Goal: Task Accomplishment & Management: Use online tool/utility

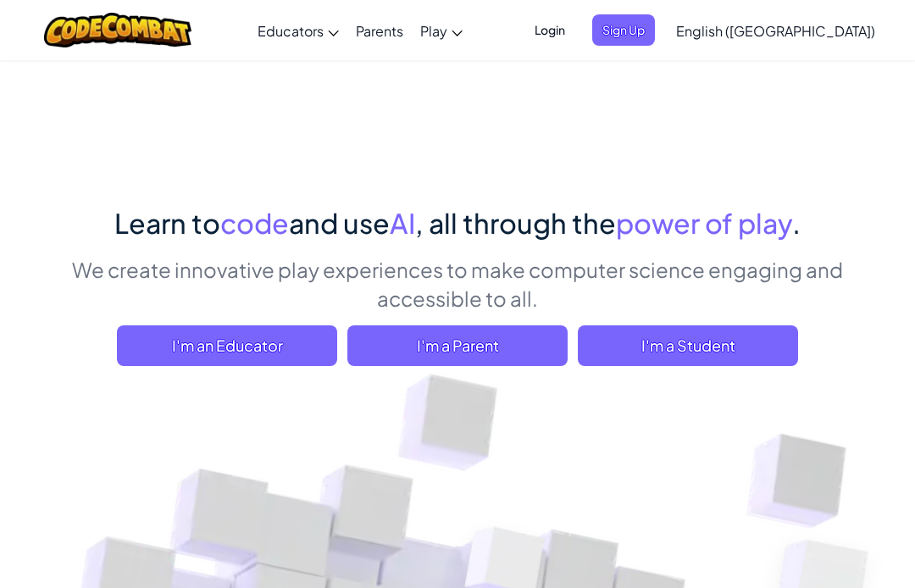
click at [739, 365] on span "I'm a Student" at bounding box center [688, 345] width 220 height 41
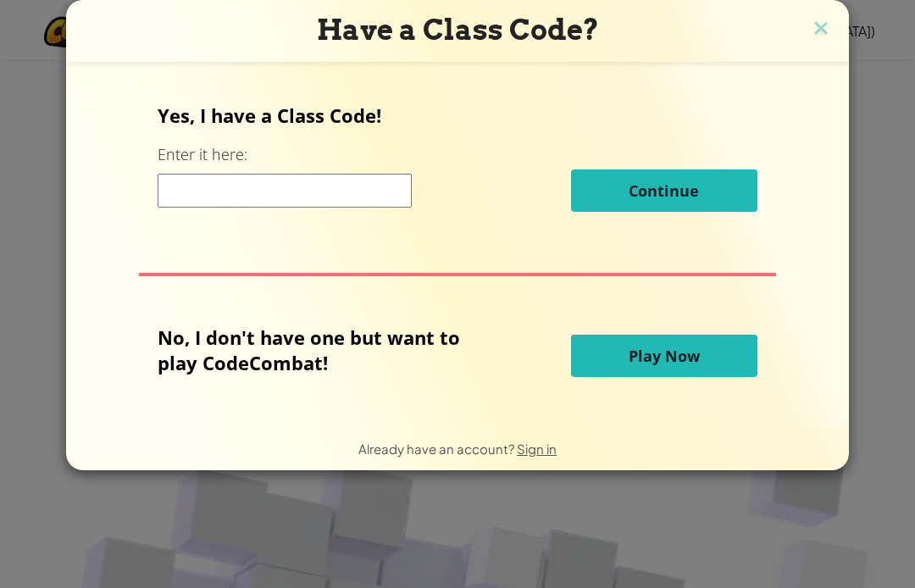
click at [312, 219] on div "Yes, I have a Class Code! Enter it here: Continue" at bounding box center [457, 164] width 599 height 122
click at [637, 376] on button "Play Now" at bounding box center [664, 356] width 186 height 42
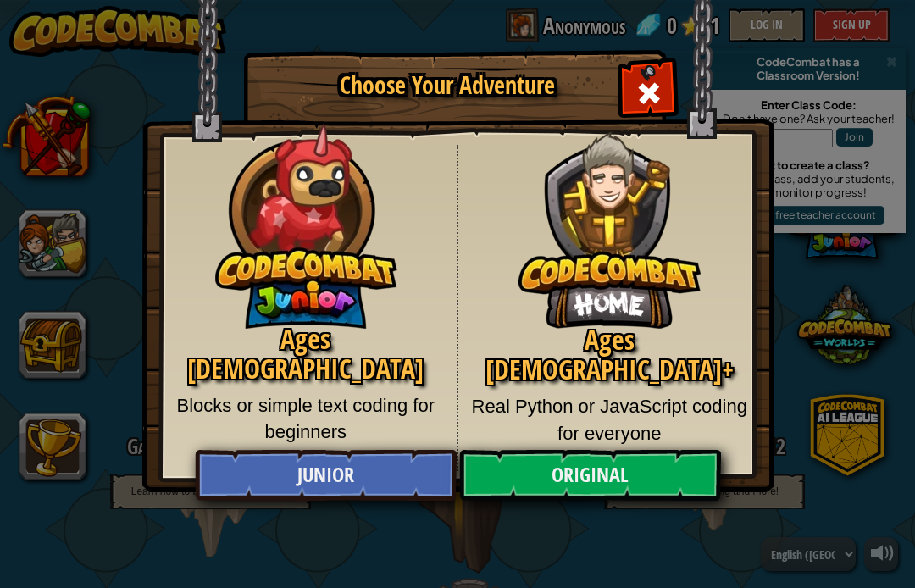
click at [584, 468] on link "Original" at bounding box center [589, 475] width 261 height 51
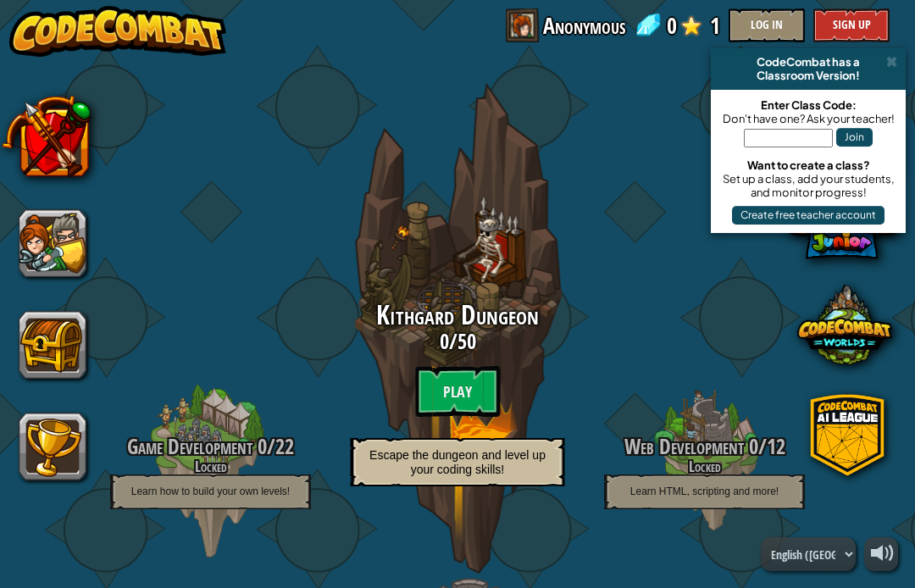
click at [465, 392] on btn "Play" at bounding box center [457, 391] width 85 height 51
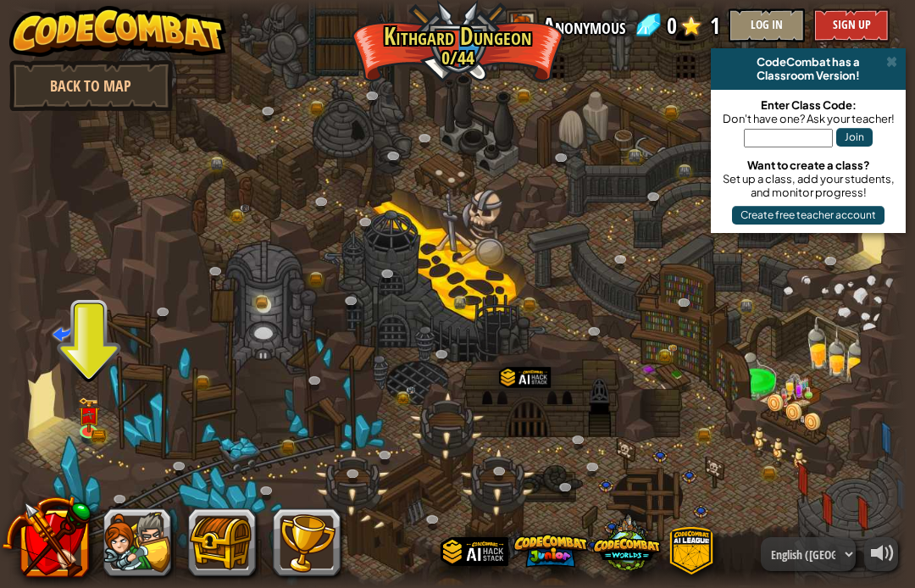
click at [80, 415] on img at bounding box center [89, 415] width 22 height 36
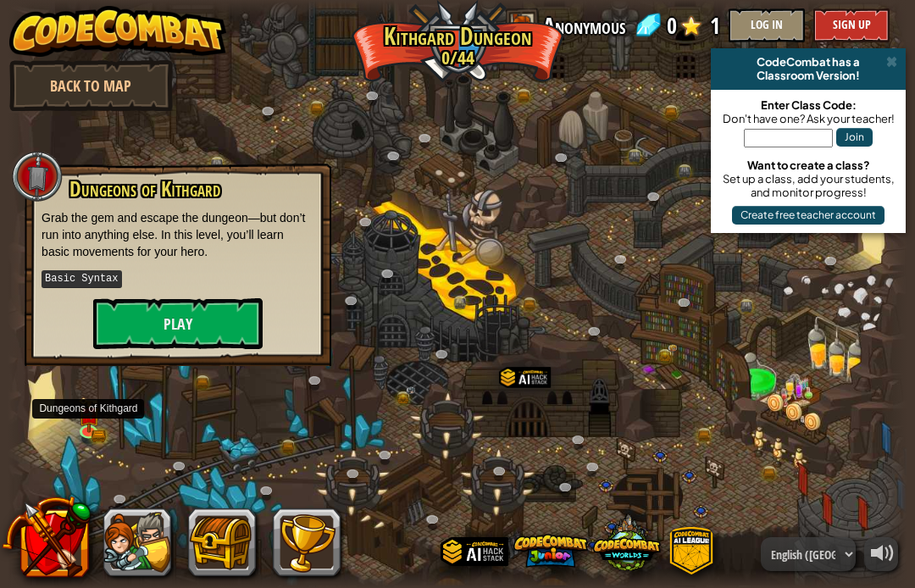
click at [116, 344] on button "Play" at bounding box center [178, 323] width 170 height 51
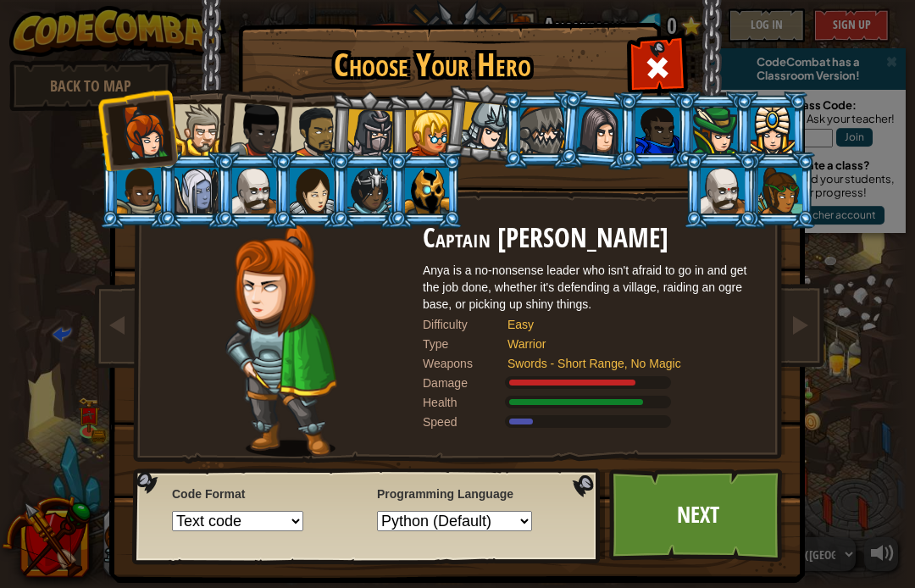
click at [296, 127] on div at bounding box center [316, 132] width 53 height 53
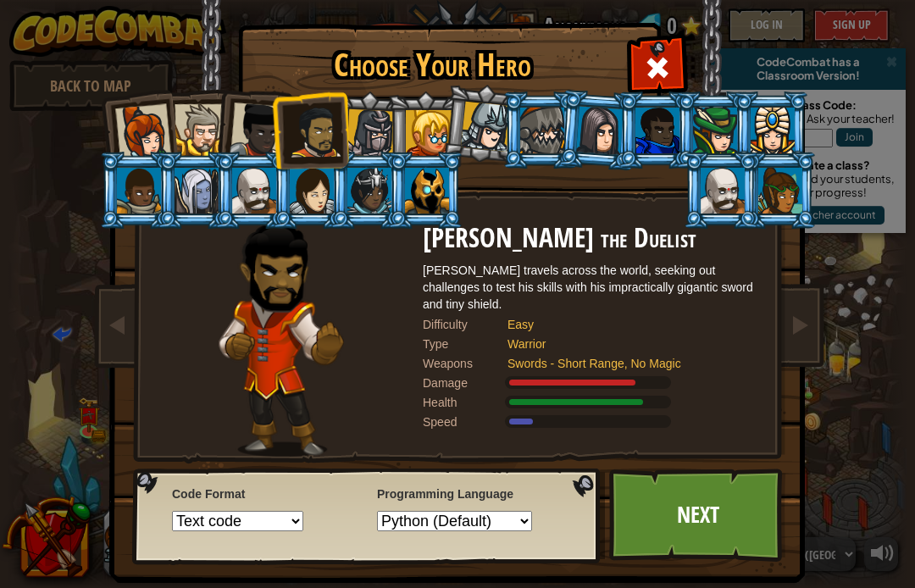
click at [242, 142] on div at bounding box center [258, 131] width 56 height 56
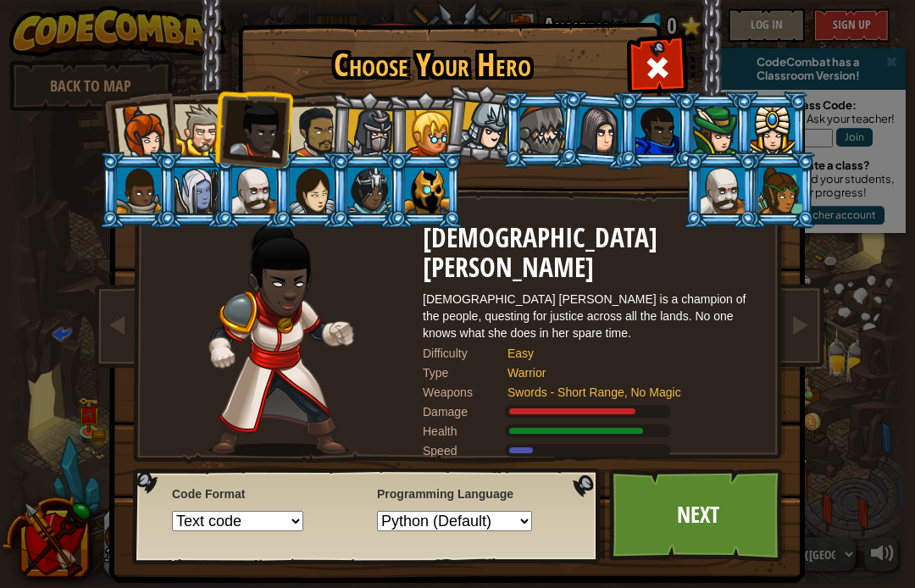
click at [726, 519] on link "Next" at bounding box center [697, 515] width 177 height 93
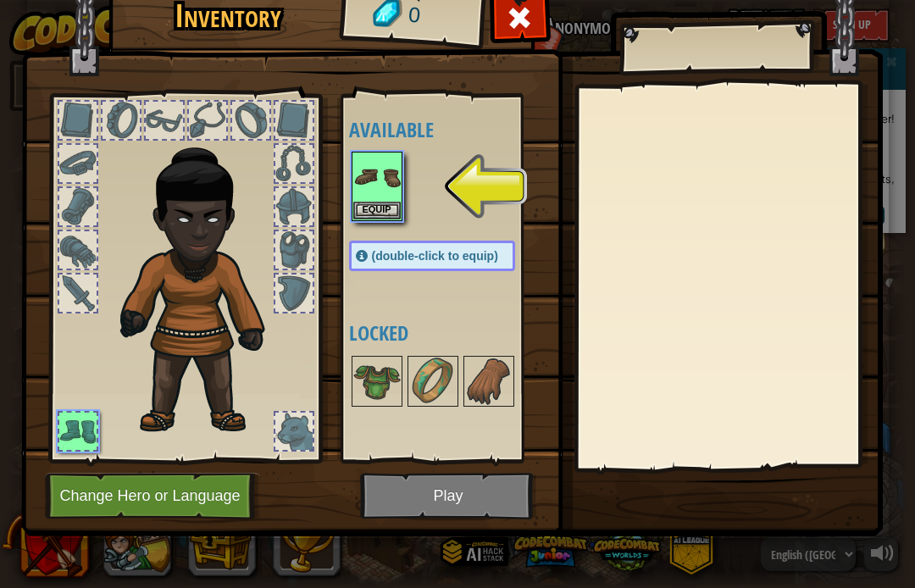
click at [381, 204] on button "Equip" at bounding box center [376, 211] width 47 height 18
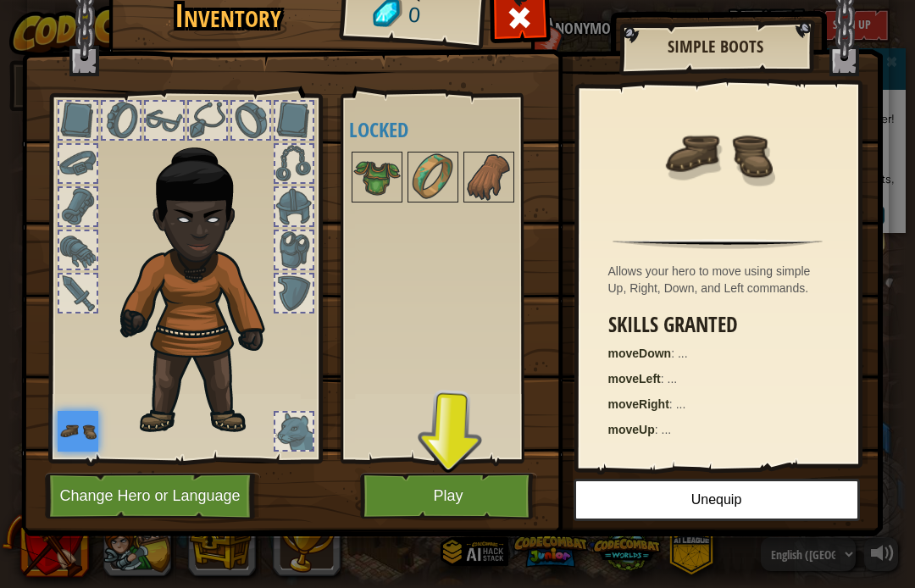
click at [424, 475] on button "Play" at bounding box center [448, 496] width 177 height 47
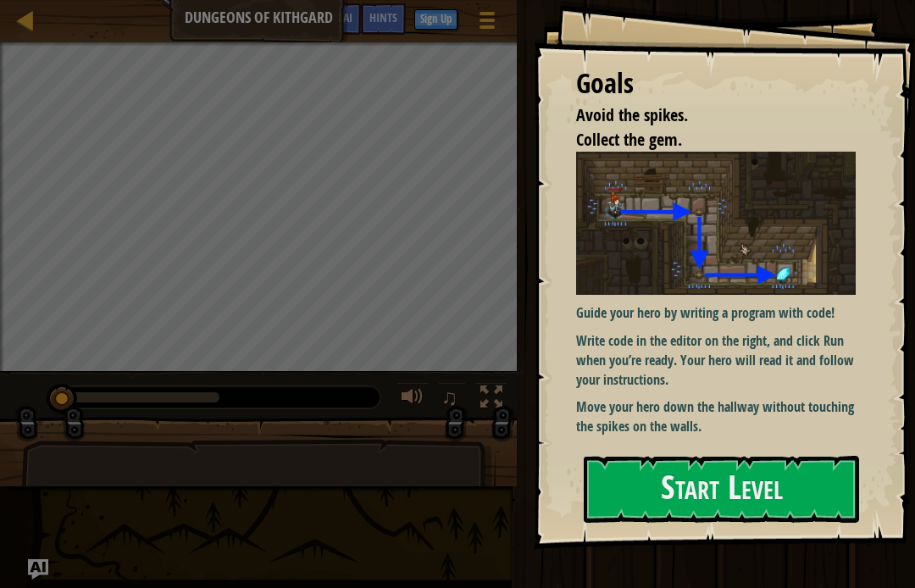
click at [793, 387] on div "Guide your hero by writing a program with code! Write code in the editor on the…" at bounding box center [716, 294] width 280 height 285
click at [771, 486] on button "Start Level" at bounding box center [721, 489] width 275 height 67
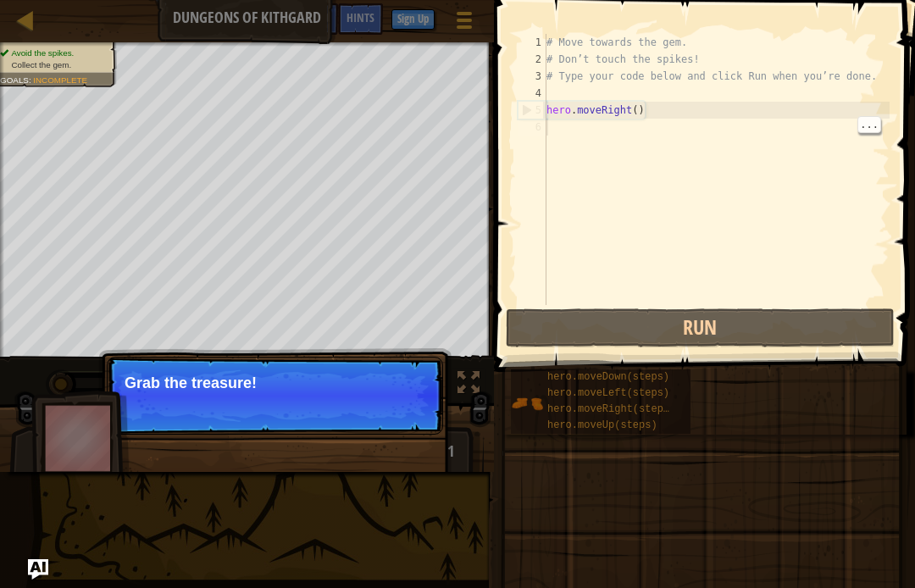
click at [668, 114] on div "# Move towards the gem. # Don’t touch the spikes! # Type your code below and cl…" at bounding box center [716, 186] width 347 height 305
click at [739, 283] on div "# Move towards the gem. # Don’t touch the spikes! # Type your code below and cl…" at bounding box center [716, 186] width 347 height 305
click at [631, 113] on div "# Move towards the gem. # Don’t touch the spikes! # Type your code below and cl…" at bounding box center [716, 186] width 347 height 305
click at [639, 103] on div "# Move towards the gem. # Don’t touch the spikes! # Type your code below and cl…" at bounding box center [716, 186] width 347 height 305
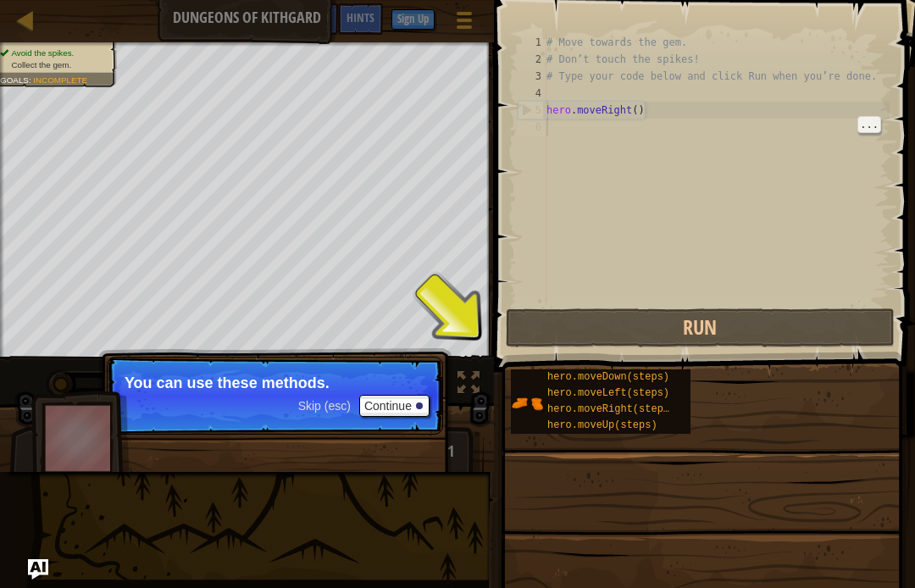
click at [691, 125] on div "# Move towards the gem. # Don’t touch the spikes! # Type your code below and cl…" at bounding box center [716, 186] width 347 height 305
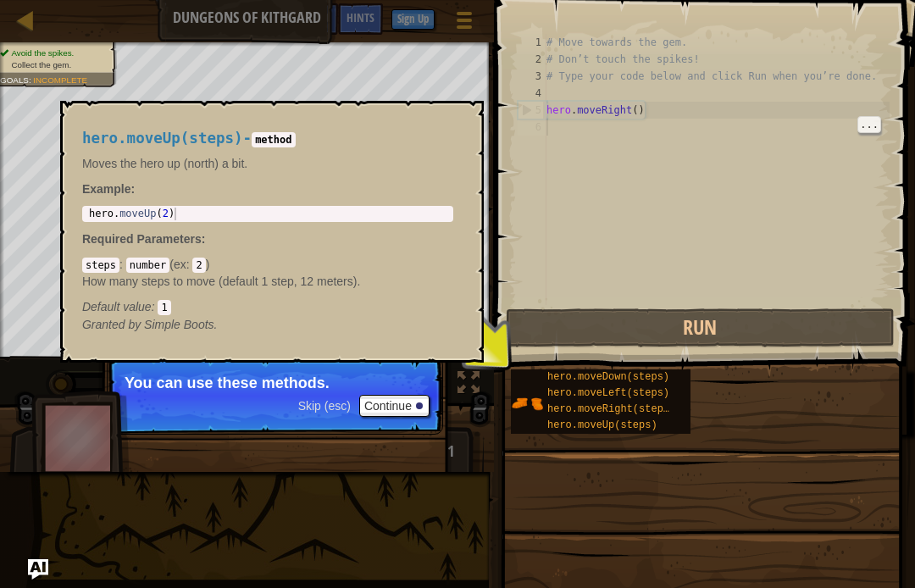
click at [645, 419] on div "hero.moveUp(steps)" at bounding box center [612, 426] width 138 height 16
click at [398, 481] on div "Map Dungeons of Kithgard Game Menu Done Sign Up Hints Ask AI 1 הההההההההההההההה…" at bounding box center [457, 294] width 915 height 588
click at [467, 110] on button "×" at bounding box center [466, 120] width 14 height 24
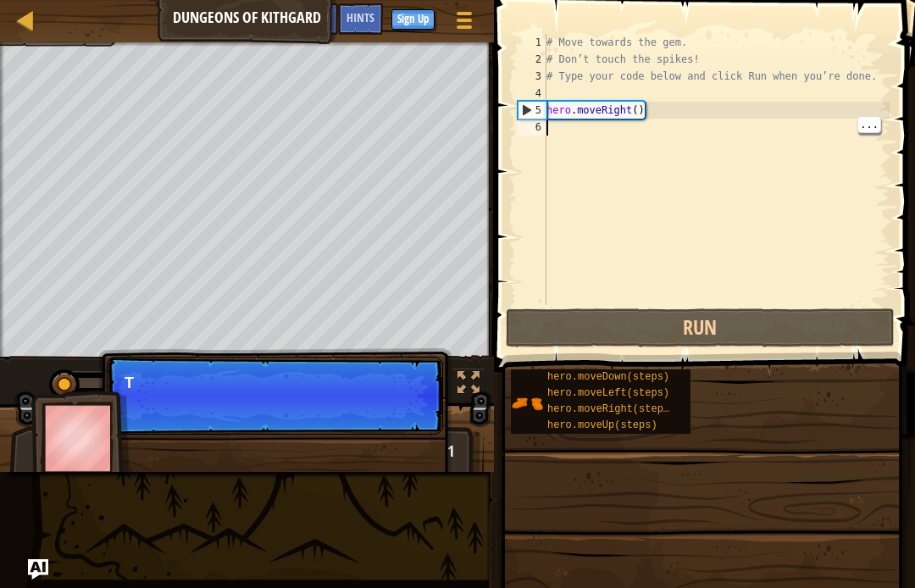
scroll to position [18, 17]
click at [407, 409] on p "Skip (esc) Continue T" at bounding box center [275, 396] width 337 height 78
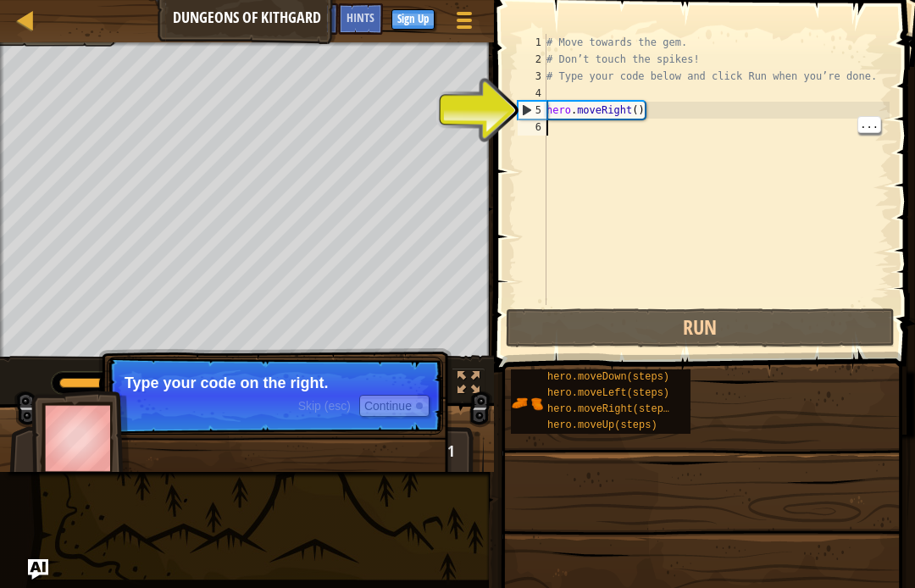
click at [722, 111] on div "# Move towards the gem. # Don’t touch the spikes! # Type your code below and cl…" at bounding box center [716, 186] width 347 height 305
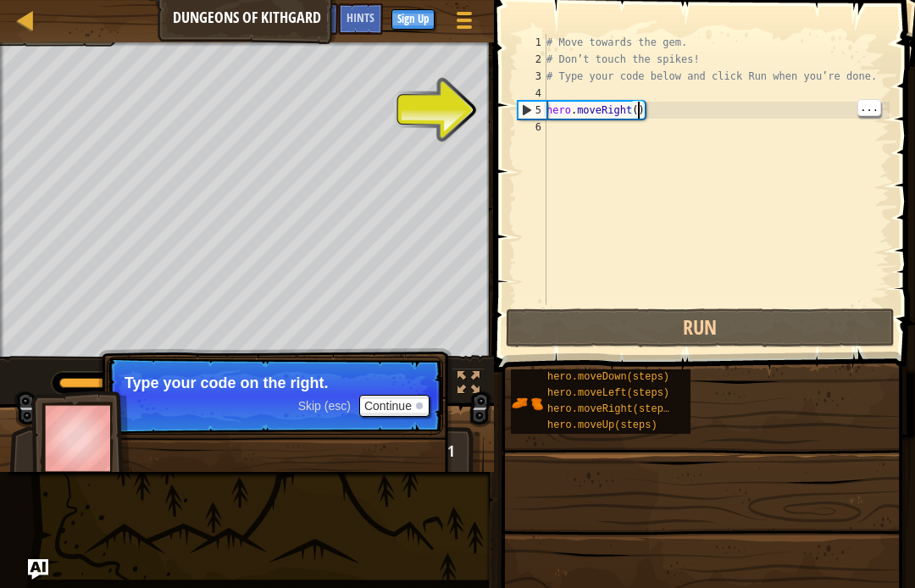
click at [637, 114] on div "# Move towards the gem. # Don’t touch the spikes! # Type your code below and cl…" at bounding box center [716, 186] width 347 height 305
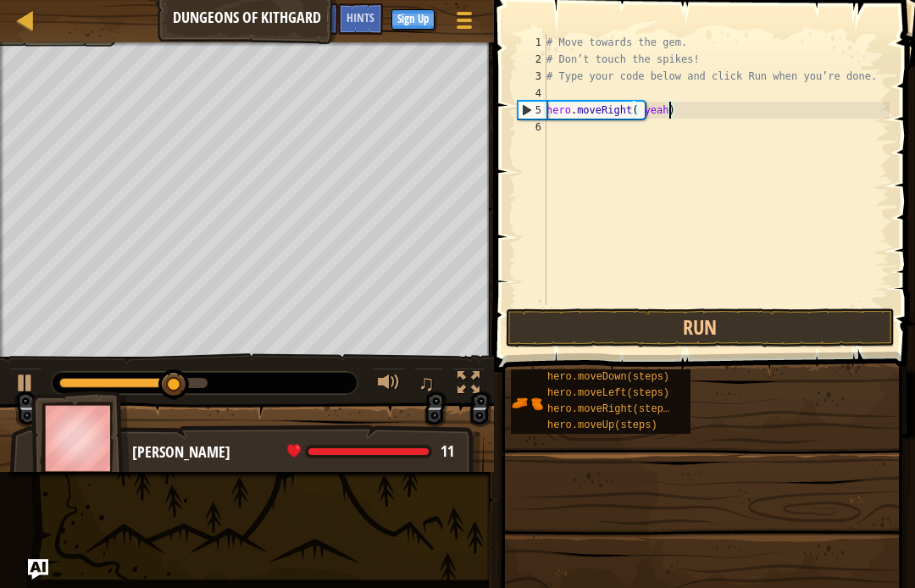
scroll to position [18, 23]
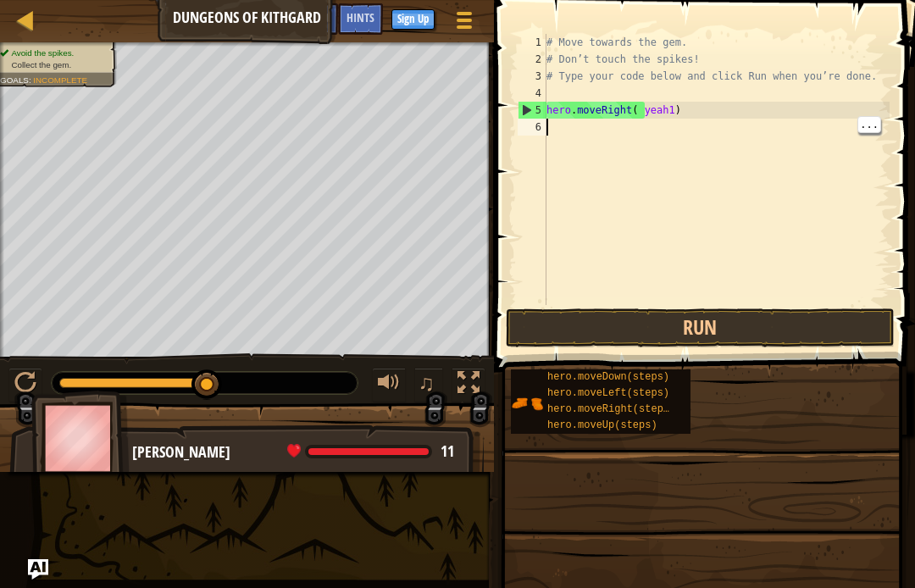
click at [663, 120] on div "# Move towards the gem. # Don’t touch the spikes! # Type your code below and cl…" at bounding box center [716, 186] width 347 height 305
click at [674, 107] on div "# Move towards the gem. # Don’t touch the spikes! # Type your code below and cl…" at bounding box center [716, 186] width 347 height 305
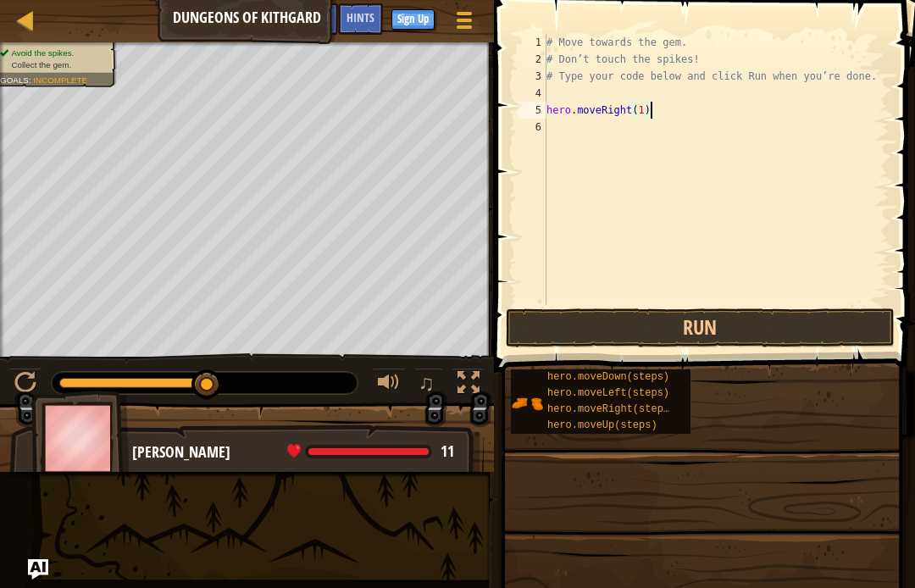
click at [764, 317] on button "Run" at bounding box center [700, 328] width 389 height 39
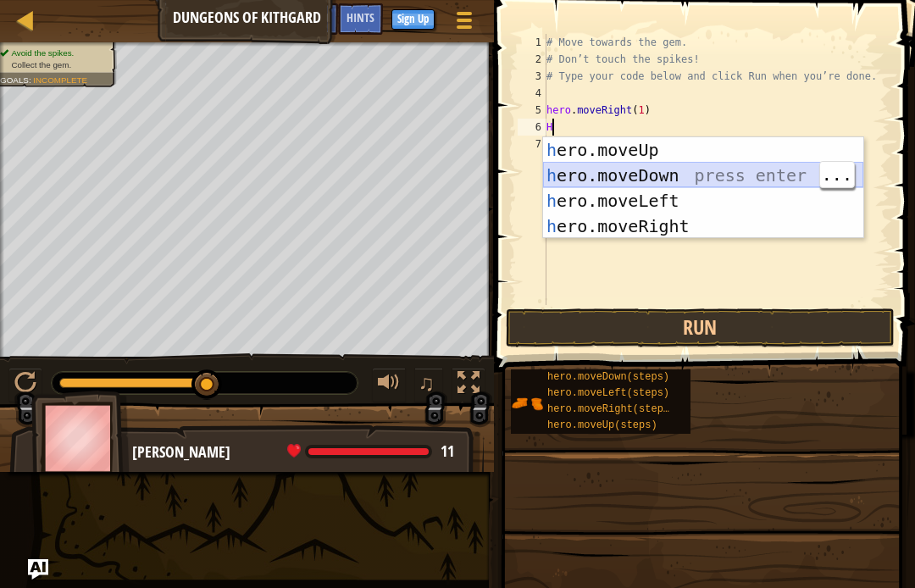
click at [687, 171] on div "h ero.moveUp press enter h ero.moveDown press enter h ero.moveLeft press enter …" at bounding box center [703, 213] width 320 height 153
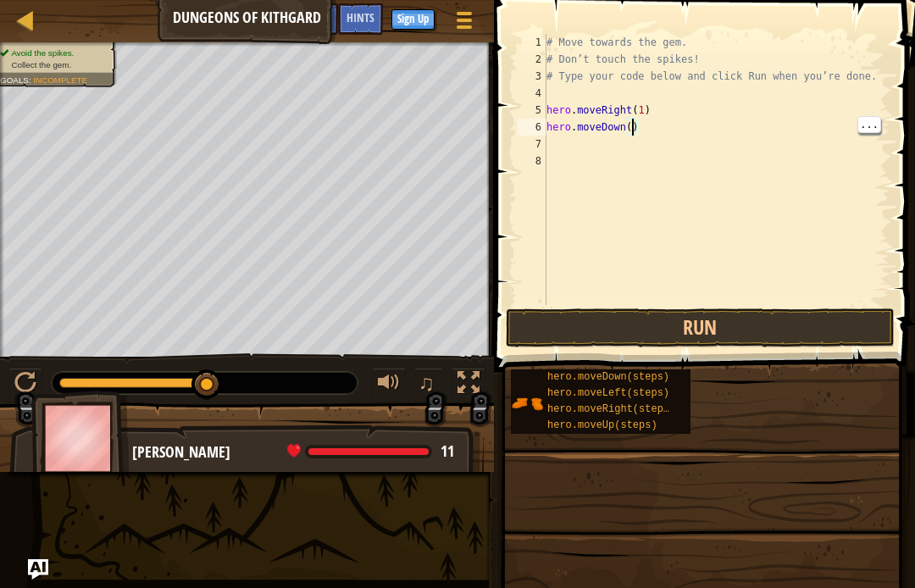
click at [634, 131] on div "# Move towards the gem. # Don’t touch the spikes! # Type your code below and cl…" at bounding box center [716, 186] width 347 height 305
click at [590, 145] on div "# Move towards the gem. # Don’t touch the spikes! # Type your code below and cl…" at bounding box center [716, 186] width 347 height 305
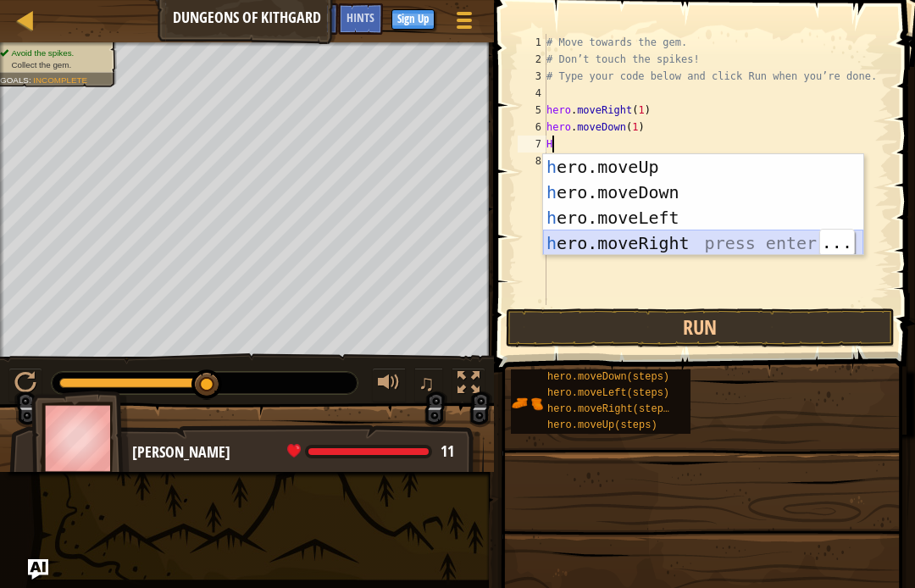
click at [665, 242] on div "h ero.moveUp press enter h ero.moveDown press enter h ero.moveLeft press enter …" at bounding box center [703, 230] width 320 height 153
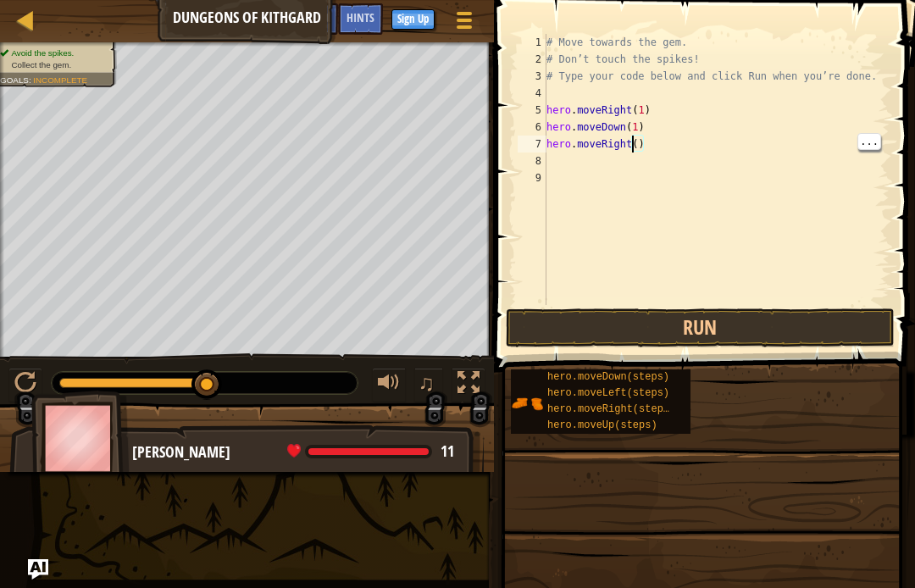
click at [645, 140] on div "# Move towards the gem. # Don’t touch the spikes! # Type your code below and cl…" at bounding box center [716, 186] width 347 height 305
click at [639, 142] on div "# Move towards the gem. # Don’t touch the spikes! # Type your code below and cl…" at bounding box center [716, 186] width 347 height 305
click at [829, 321] on button "Run" at bounding box center [700, 328] width 389 height 39
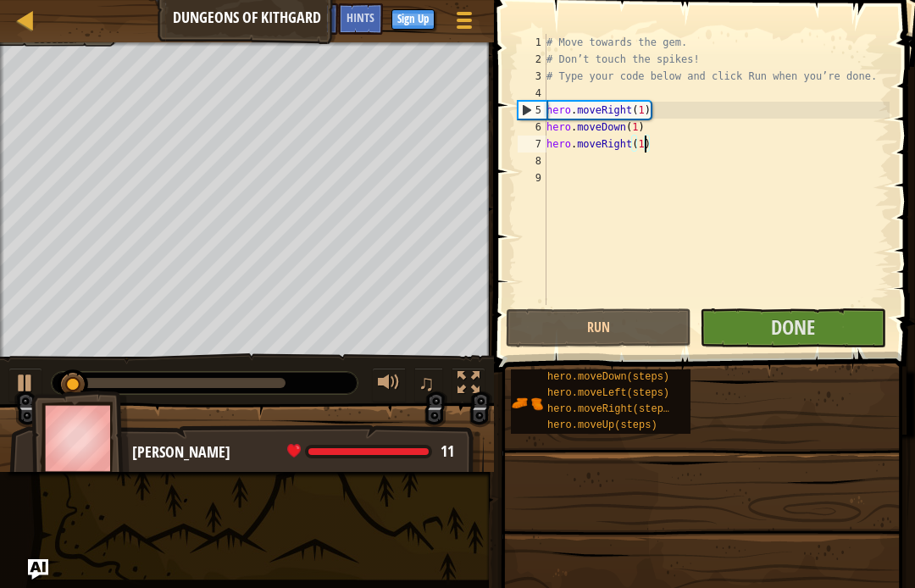
type textarea "abcde fg"
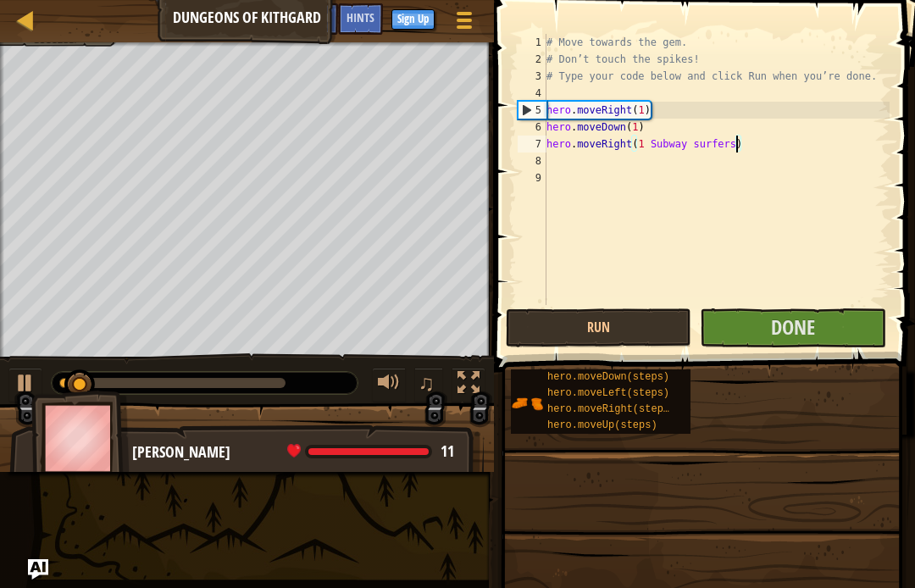
scroll to position [18, 17]
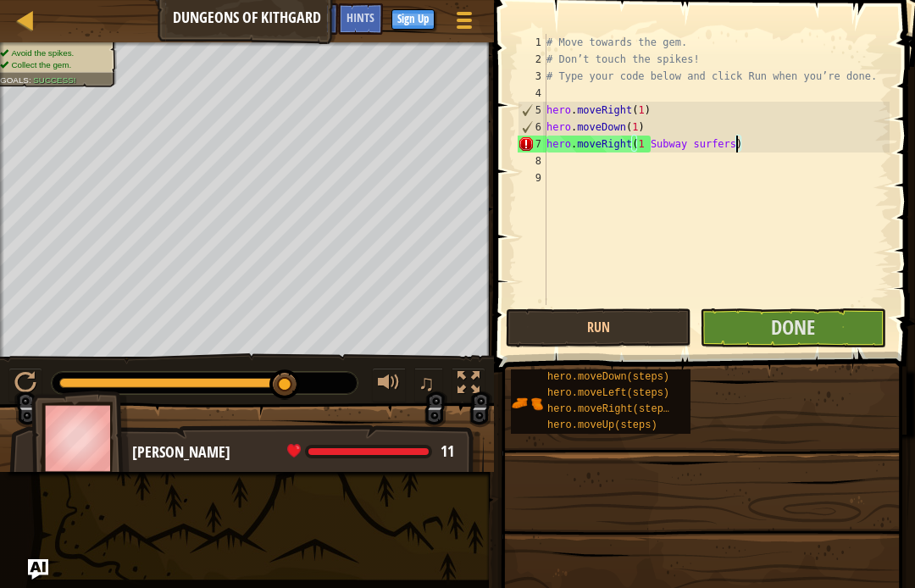
click at [836, 315] on button "Done" at bounding box center [793, 328] width 186 height 39
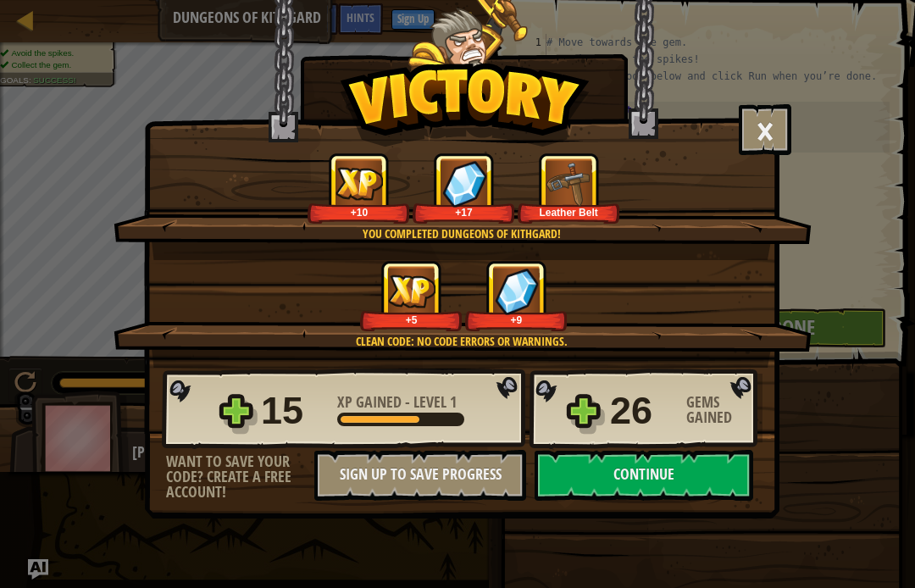
click at [687, 457] on button "Continue" at bounding box center [644, 475] width 219 height 51
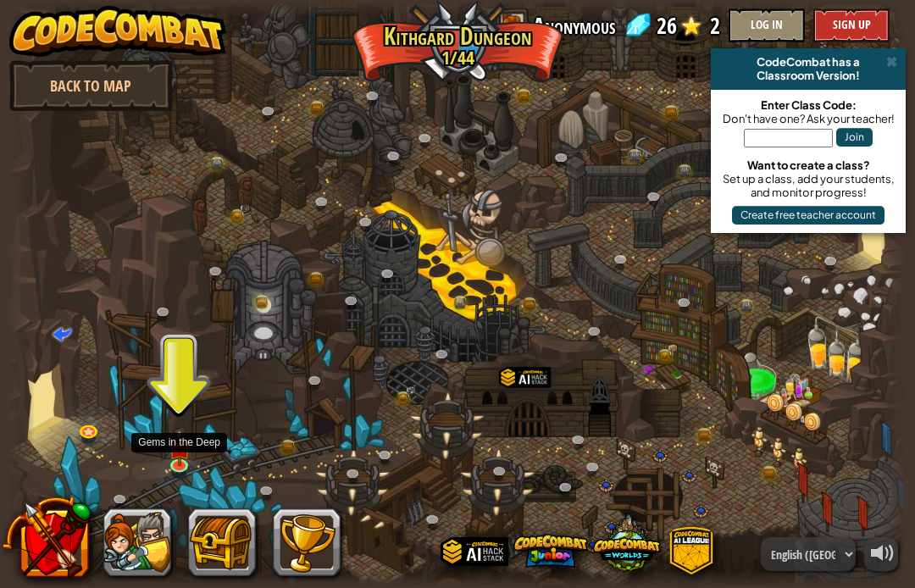
click at [181, 454] on img at bounding box center [179, 449] width 22 height 38
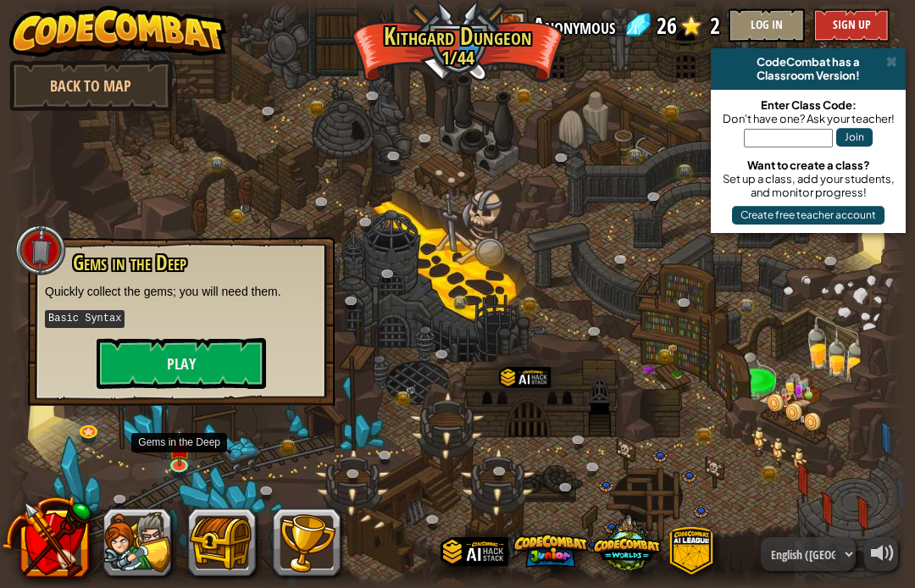
click at [118, 373] on button "Play" at bounding box center [182, 363] width 170 height 51
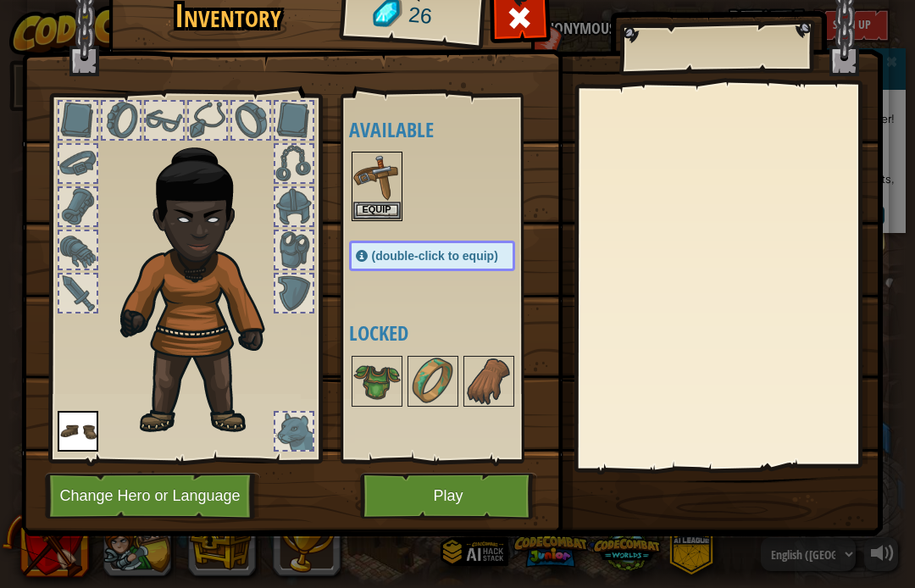
click at [397, 218] on button "Equip" at bounding box center [376, 211] width 47 height 18
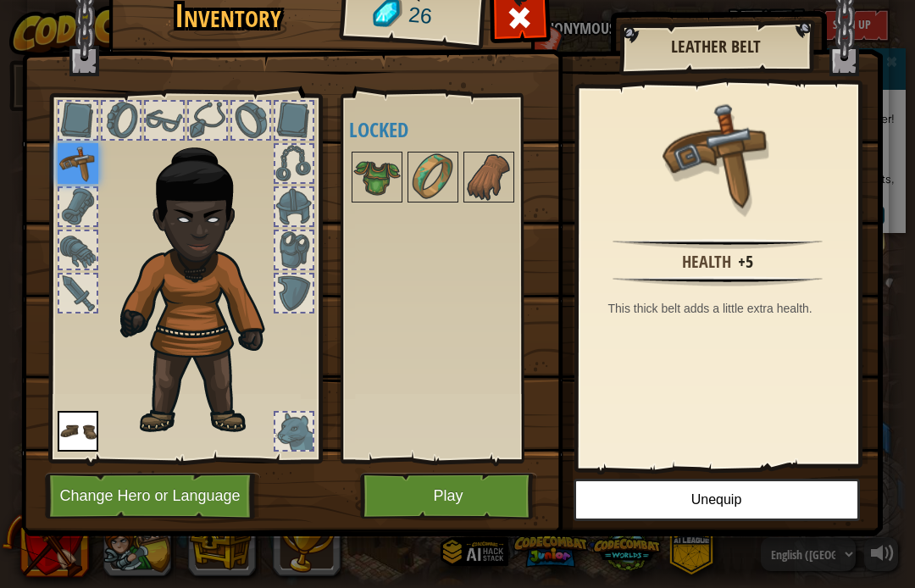
click at [494, 508] on button "Play" at bounding box center [448, 496] width 177 height 47
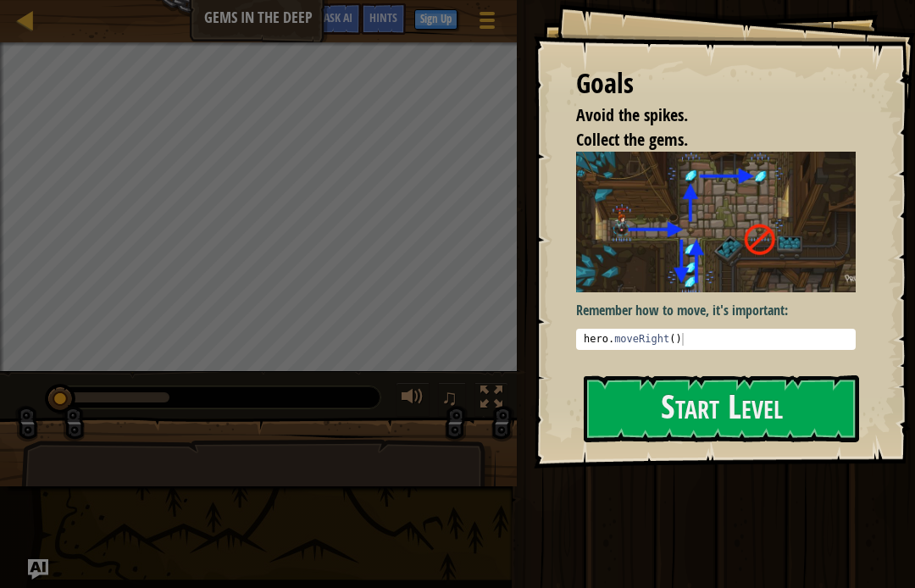
click at [813, 403] on button "Start Level" at bounding box center [721, 409] width 275 height 67
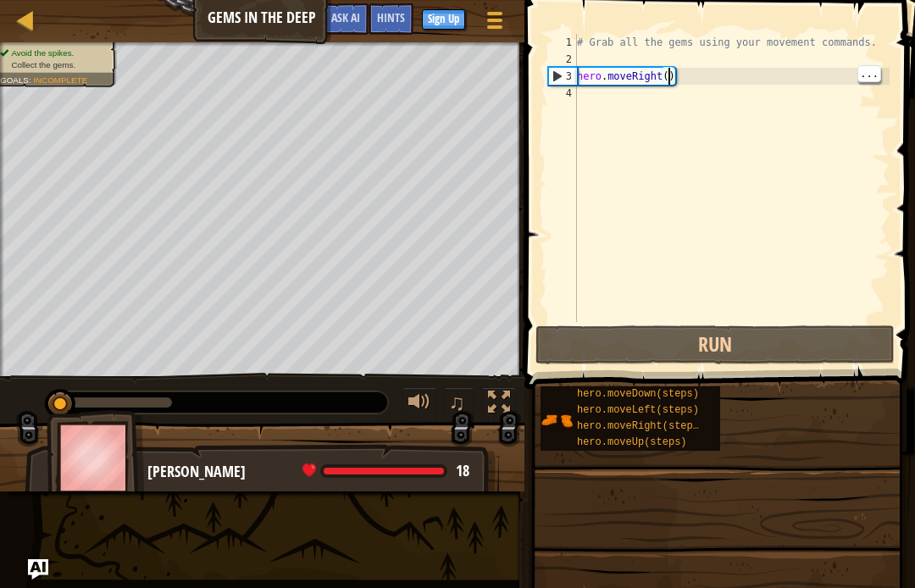
scroll to position [18, 23]
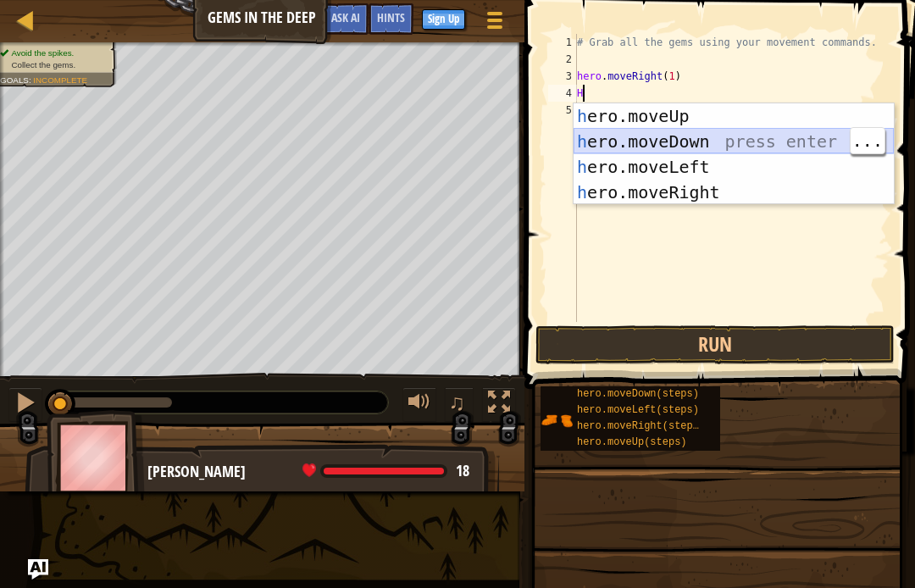
click at [725, 144] on div "h ero.moveUp press enter h ero.moveDown press enter h ero.moveLeft press enter …" at bounding box center [734, 179] width 320 height 153
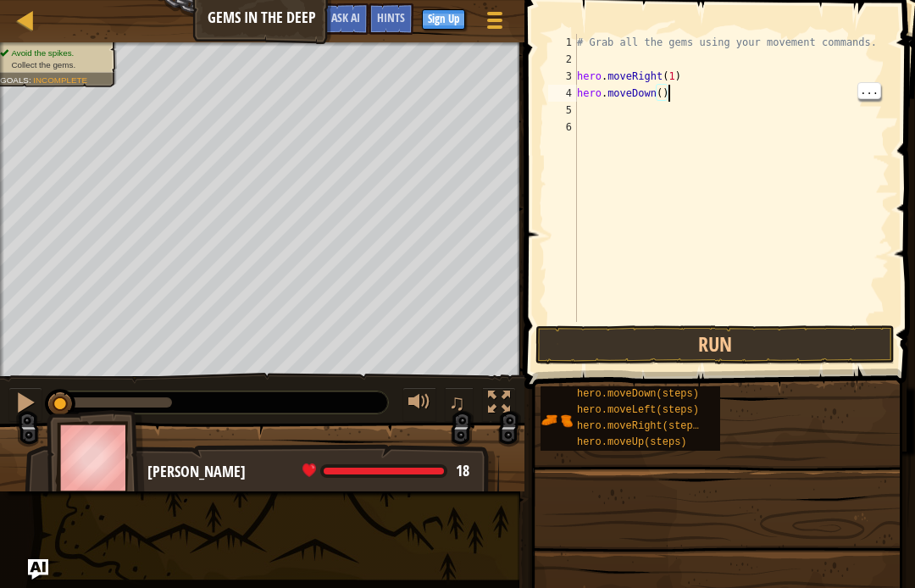
click at [670, 93] on div "# Grab all the gems using your movement commands. hero . moveRight ( 1 ) hero .…" at bounding box center [732, 195] width 316 height 322
click at [668, 92] on div "# Grab all the gems using your movement commands. hero . moveRight ( 1 ) hero .…" at bounding box center [732, 195] width 316 height 322
click at [665, 91] on div "# Grab all the gems using your movement commands. hero . moveRight ( 1 ) hero .…" at bounding box center [732, 195] width 316 height 322
click at [612, 120] on div "# Grab all the gems using your movement commands. hero . moveRight ( 1 ) hero .…" at bounding box center [732, 195] width 316 height 322
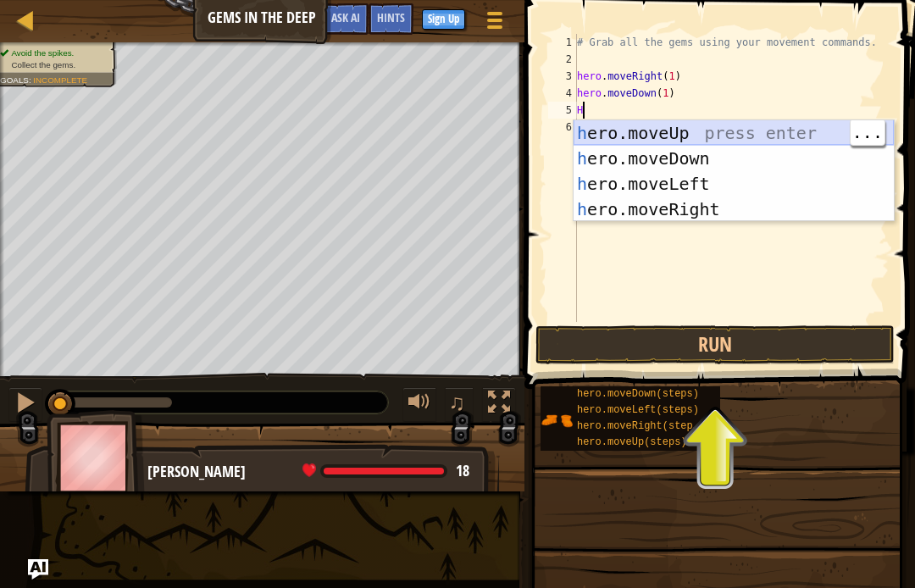
click at [670, 125] on div "h ero.moveUp press enter h ero.moveDown press enter h ero.moveLeft press enter …" at bounding box center [734, 196] width 320 height 153
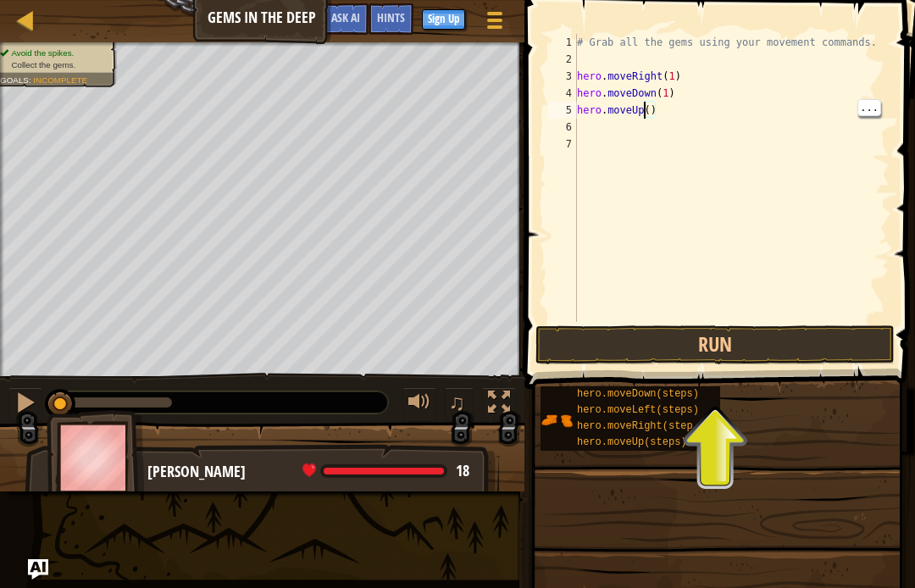
click at [643, 103] on div "# Grab all the gems using your movement commands. hero . moveRight ( 1 ) hero .…" at bounding box center [732, 195] width 316 height 322
click at [650, 103] on div "# Grab all the gems using your movement commands. hero . moveRight ( 1 ) hero .…" at bounding box center [732, 195] width 316 height 322
click at [643, 105] on div "# Grab all the gems using your movement commands. hero . moveRight ( 1 ) hero .…" at bounding box center [732, 195] width 316 height 322
click at [654, 103] on div "# Grab all the gems using your movement commands. hero . moveRight ( 1 ) hero .…" at bounding box center [732, 195] width 316 height 322
click at [654, 100] on div "# Grab all the gems using your movement commands. hero . moveRight ( 1 ) hero .…" at bounding box center [732, 195] width 316 height 322
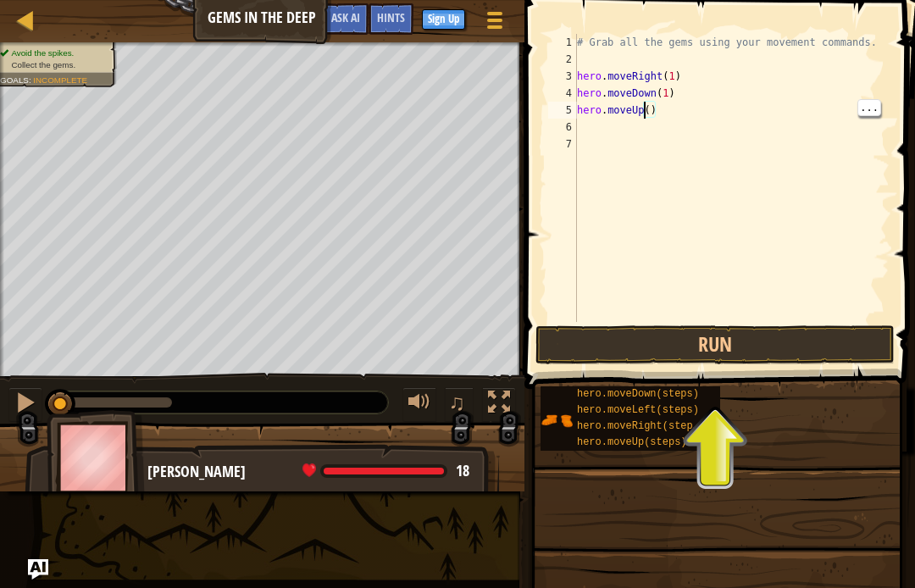
click at [646, 106] on div "# Grab all the gems using your movement commands. hero . moveRight ( 1 ) hero .…" at bounding box center [732, 195] width 316 height 322
click at [654, 107] on div "# Grab all the gems using your movement commands. hero . moveRight ( 1 ) hero .…" at bounding box center [732, 195] width 316 height 322
click at [650, 106] on div "# Grab all the gems using your movement commands. hero . moveRight ( 1 ) hero .…" at bounding box center [732, 195] width 316 height 322
click at [648, 110] on div "# Grab all the gems using your movement commands. hero . moveRight ( 1 ) hero .…" at bounding box center [732, 195] width 316 height 322
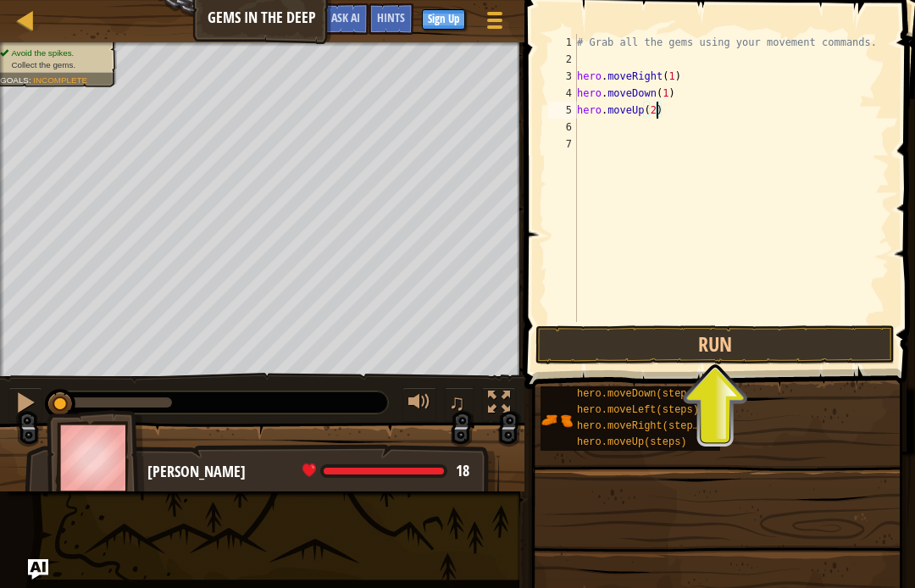
click at [761, 337] on button "Run" at bounding box center [715, 344] width 359 height 39
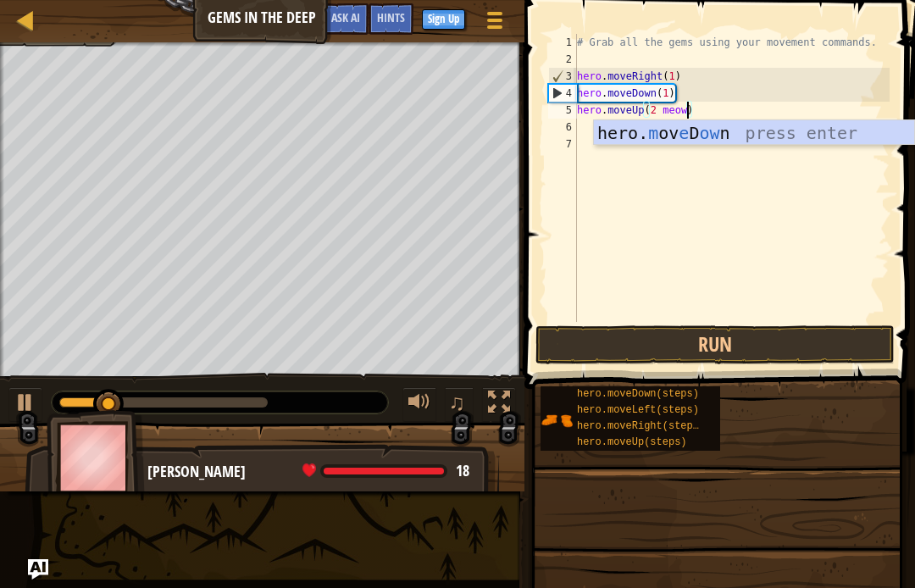
scroll to position [18, 17]
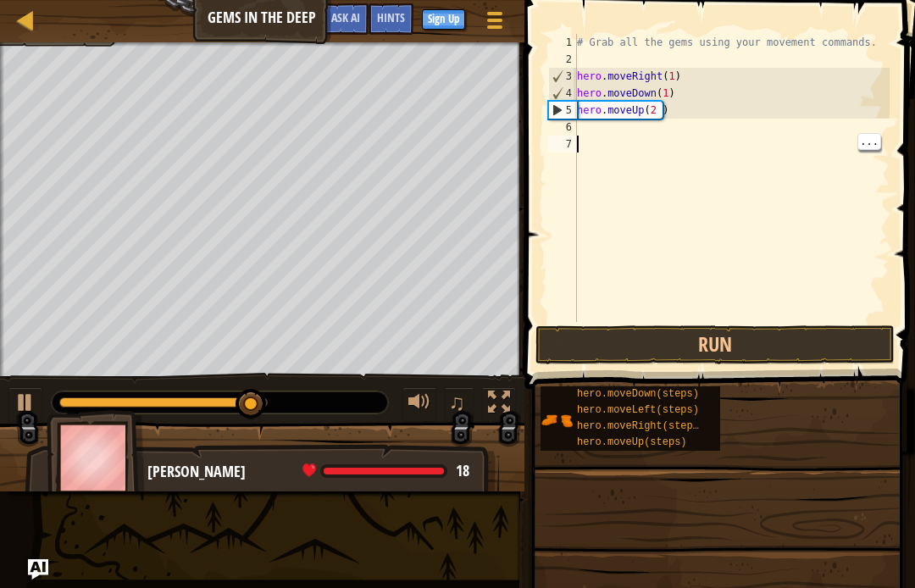
click at [593, 139] on div "# Grab all the gems using your movement commands. hero . moveRight ( 1 ) hero .…" at bounding box center [732, 195] width 316 height 322
click at [597, 132] on div "# Grab all the gems using your movement commands. hero . moveRight ( 1 ) hero .…" at bounding box center [732, 195] width 316 height 322
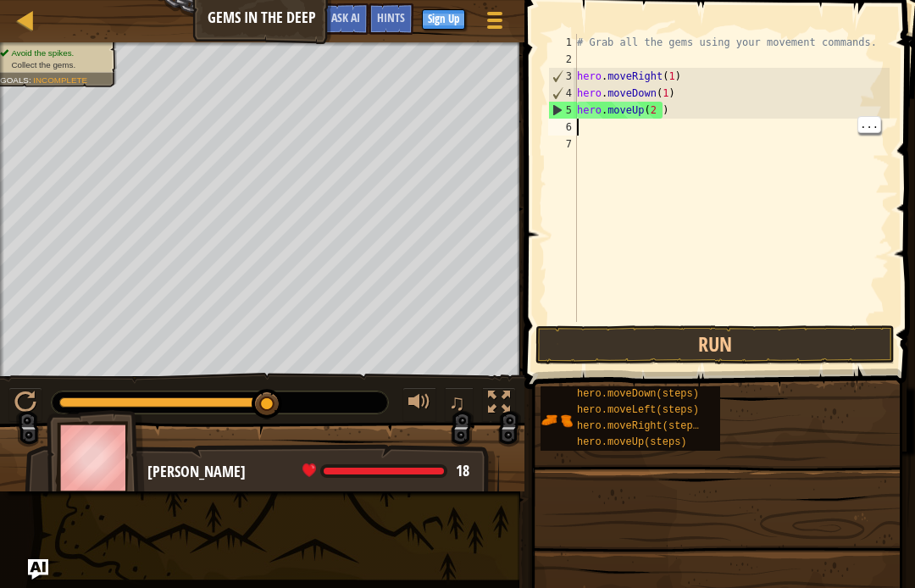
scroll to position [18, 23]
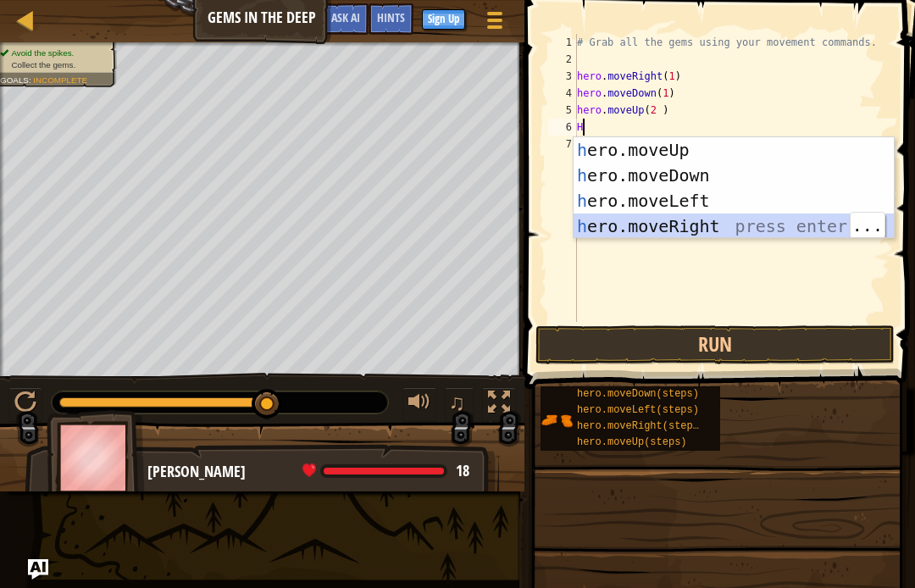
click at [737, 220] on div "h ero.moveUp press enter h ero.moveDown press enter h ero.moveLeft press enter …" at bounding box center [734, 213] width 320 height 153
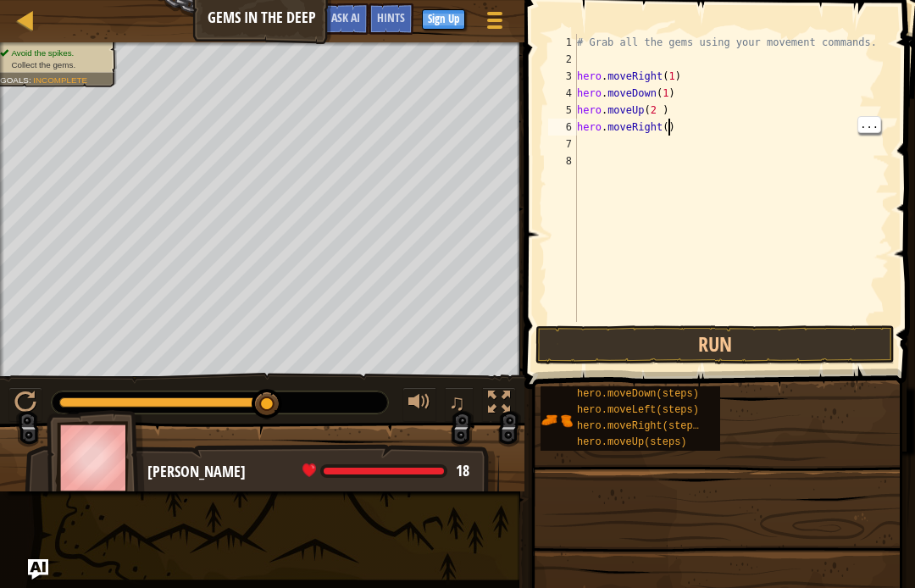
click at [668, 126] on div "# Grab all the gems using your movement commands. hero . moveRight ( 1 ) hero .…" at bounding box center [732, 195] width 316 height 322
click at [827, 350] on button "Run" at bounding box center [715, 344] width 359 height 39
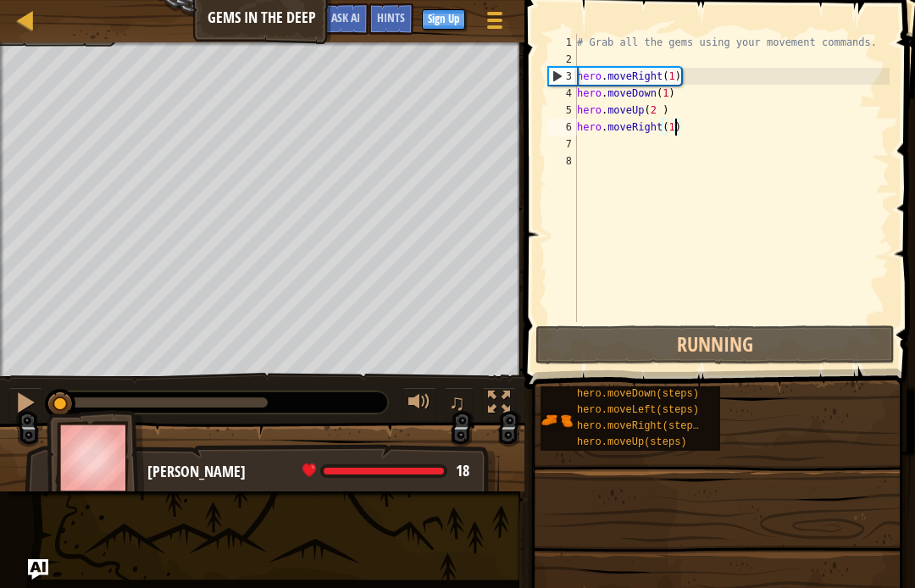
type textarea "abcde fg"
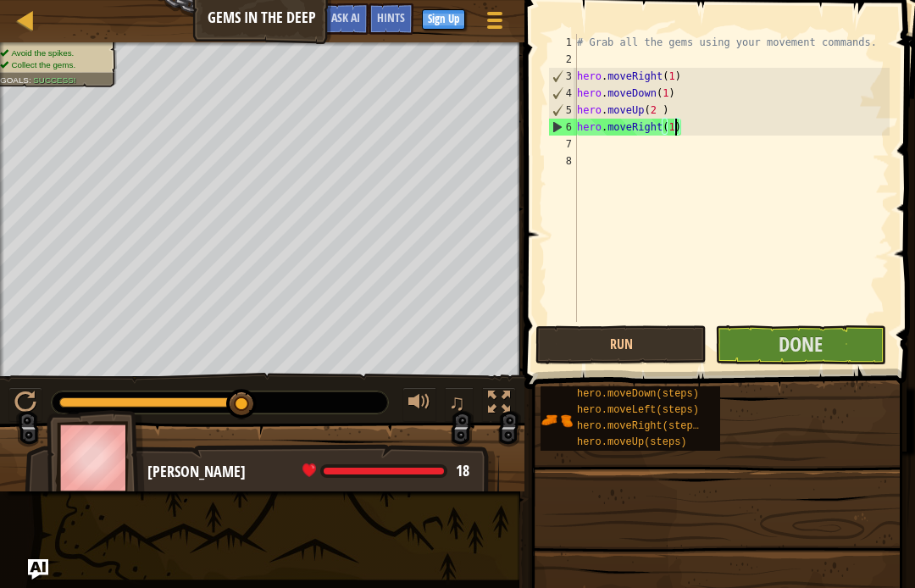
click at [838, 353] on button "Done" at bounding box center [800, 344] width 171 height 39
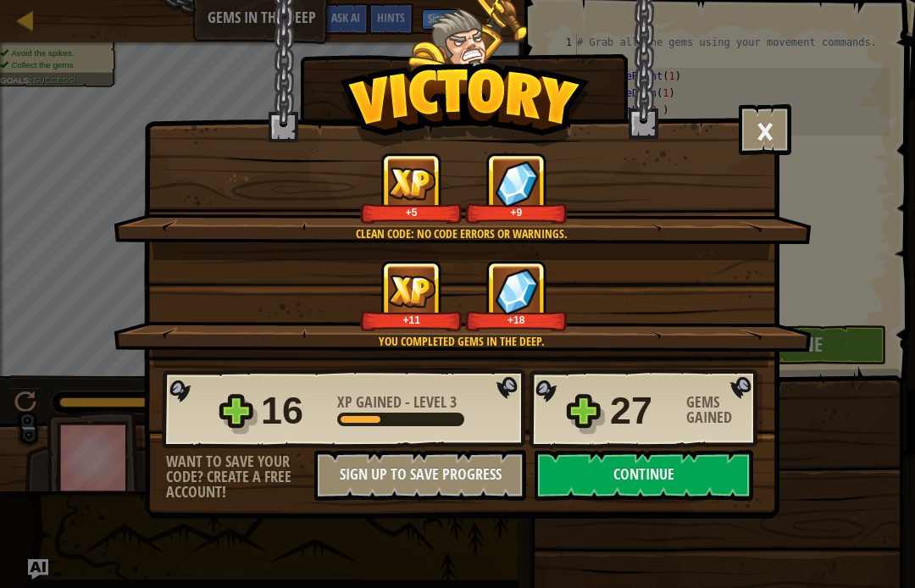
click at [710, 475] on button "Continue" at bounding box center [644, 475] width 219 height 51
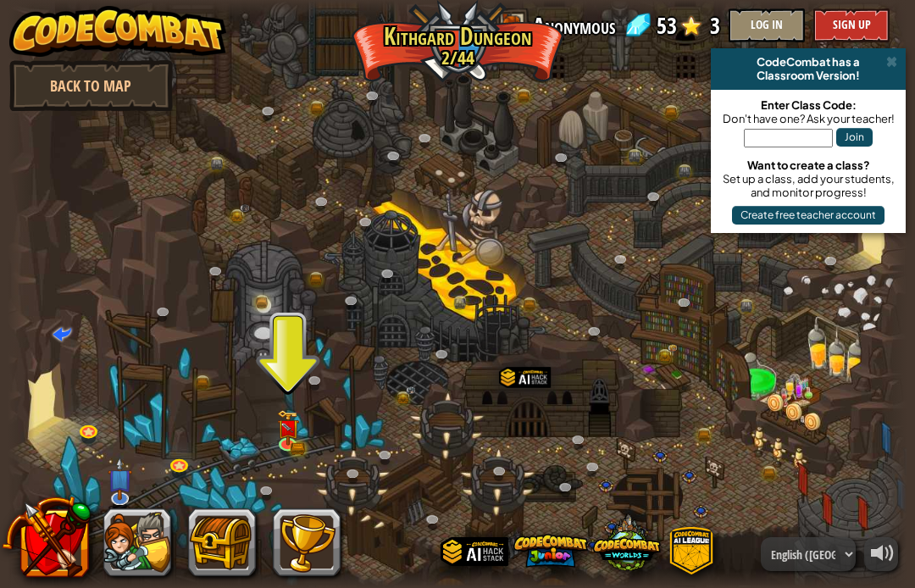
click at [859, 18] on button "Sign Up" at bounding box center [852, 25] width 76 height 34
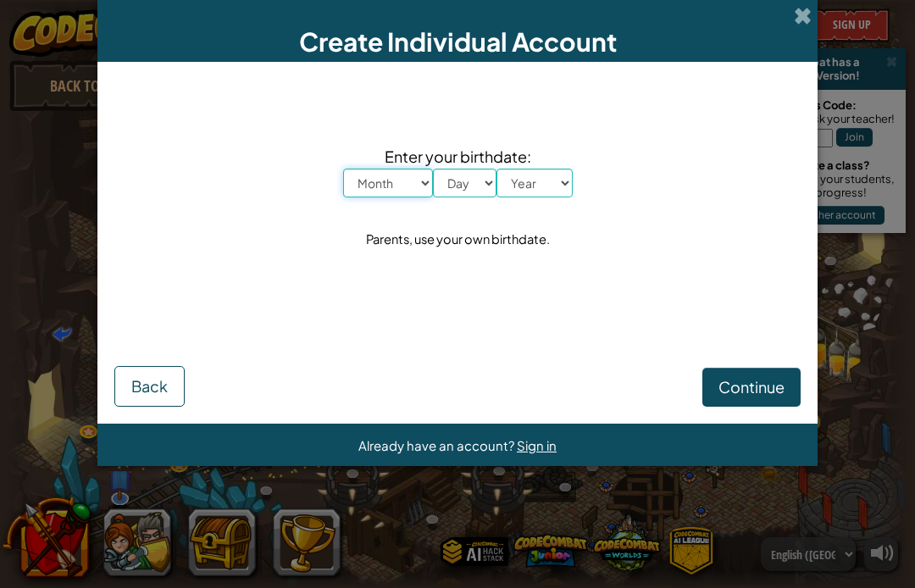
click at [401, 197] on select "Month January February March April May June July August September October Novem…" at bounding box center [388, 183] width 90 height 29
click at [420, 187] on select "Month January February March April May June July August September October Novem…" at bounding box center [388, 183] width 90 height 29
select select "4"
click at [488, 187] on select "Day 1 2 3 4 5 6 7 8 9 10 11 12 13 14 15 16 17 18 19 20 21 22 23 24 25 26 27 28 …" at bounding box center [465, 183] width 64 height 29
click at [467, 192] on select "Day 1 2 3 4 5 6 7 8 9 10 11 12 13 14 15 16 17 18 19 20 21 22 23 24 25 26 27 28 …" at bounding box center [465, 183] width 64 height 29
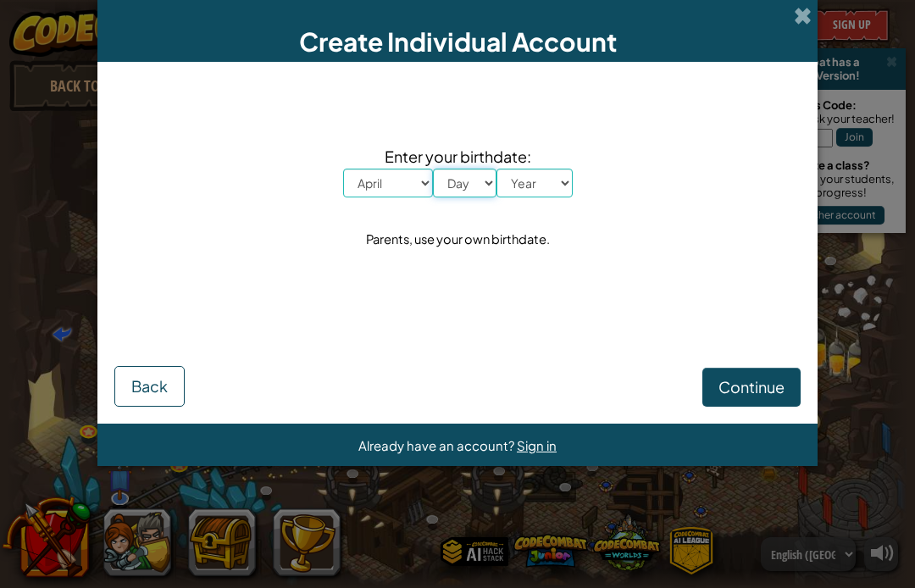
select select "24"
click at [554, 188] on select "Year 2025 2024 2023 2022 2021 2020 2019 2018 2017 2016 2015 2014 2013 2012 2011…" at bounding box center [535, 183] width 76 height 29
select select "2015"
click at [768, 394] on span "Continue" at bounding box center [752, 386] width 66 height 19
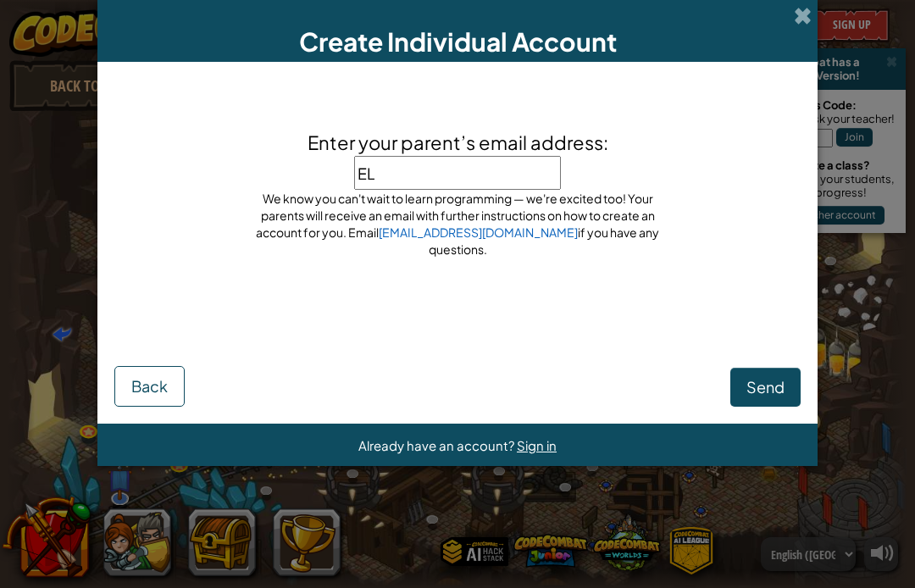
type input "E"
type input "eliash0304@mypolkschools.net"
click at [759, 389] on span "Send" at bounding box center [766, 386] width 38 height 19
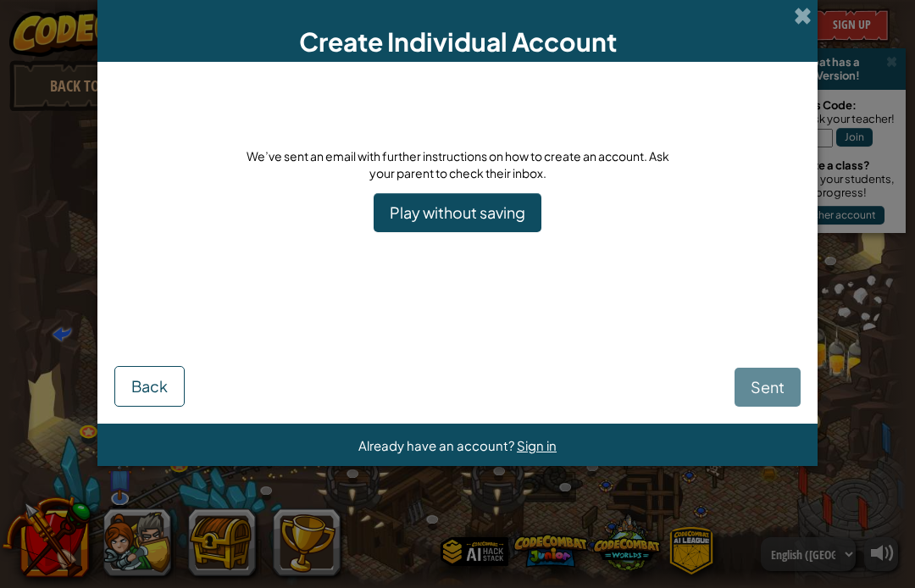
click at [776, 381] on div "Sent Back" at bounding box center [457, 360] width 687 height 92
click at [520, 213] on link "Play without saving" at bounding box center [458, 212] width 168 height 39
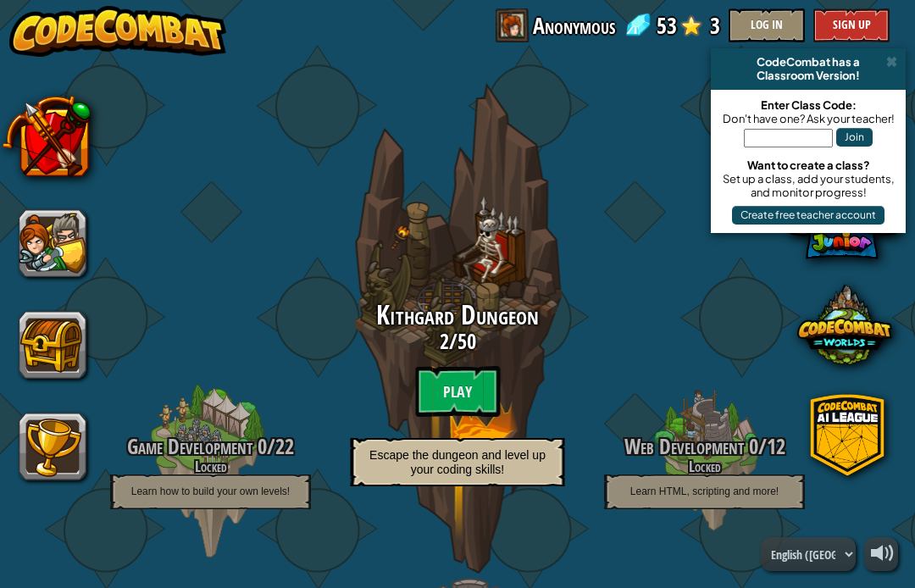
click at [862, 24] on button "Sign Up" at bounding box center [852, 25] width 76 height 34
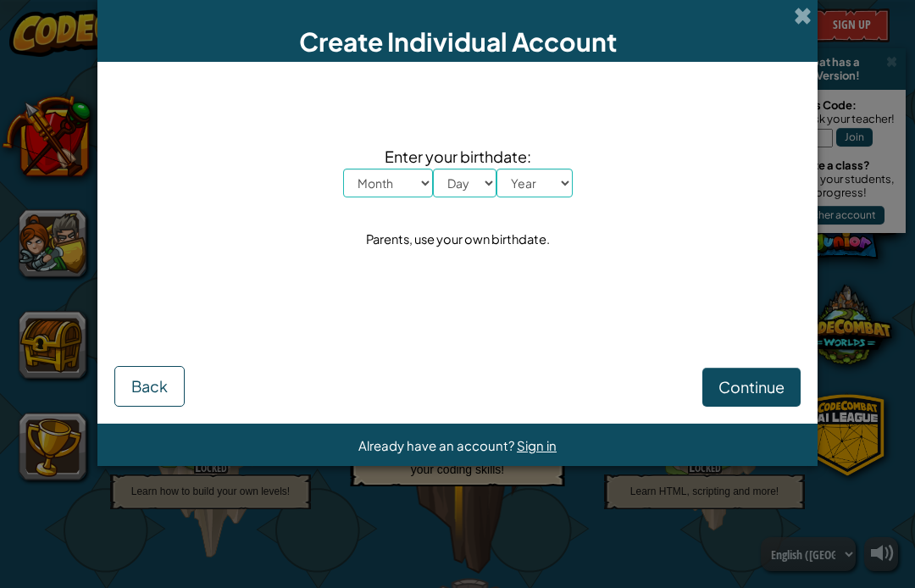
click at [142, 382] on span "Back" at bounding box center [149, 385] width 36 height 19
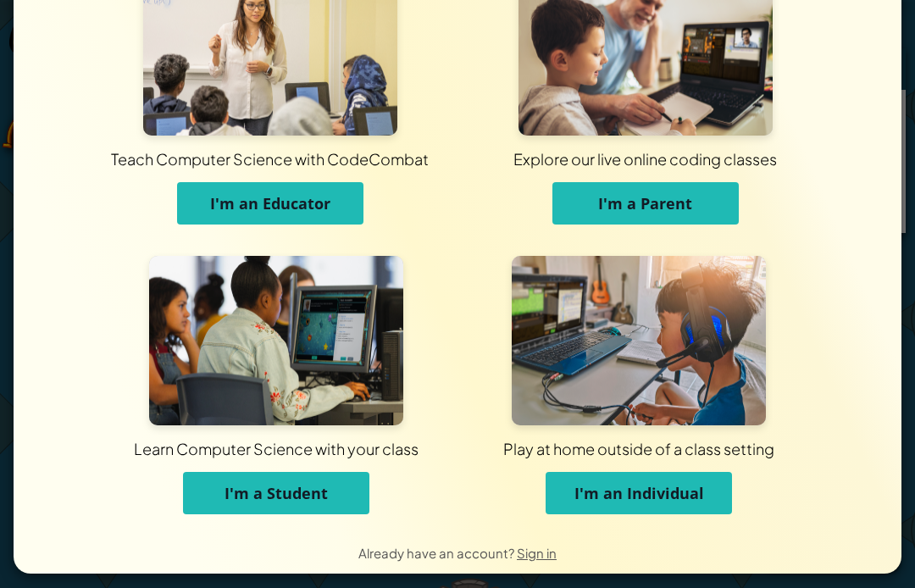
scroll to position [70, 0]
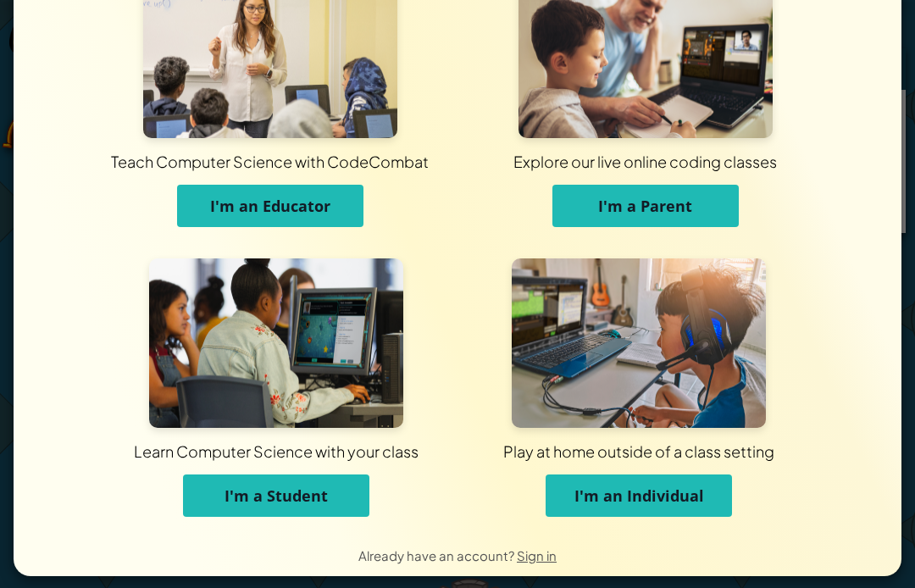
click at [214, 487] on button "I'm a Student" at bounding box center [276, 496] width 186 height 42
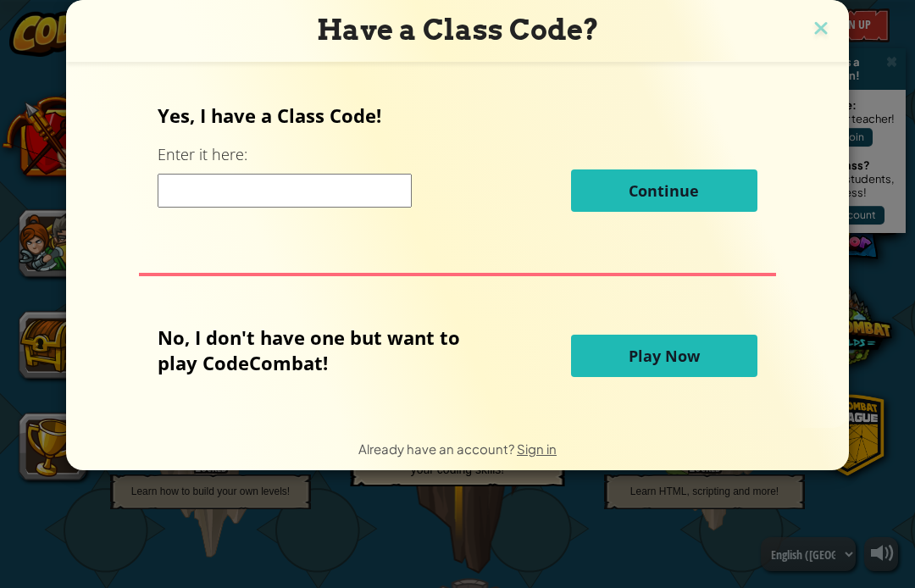
click at [698, 352] on button "Play Now" at bounding box center [664, 356] width 186 height 42
click at [709, 355] on button "Play Now" at bounding box center [664, 356] width 186 height 42
click at [655, 359] on span "Play Now" at bounding box center [664, 356] width 71 height 20
click at [648, 356] on span "Play Now" at bounding box center [664, 356] width 71 height 20
click at [645, 361] on span "Play Now" at bounding box center [664, 356] width 71 height 20
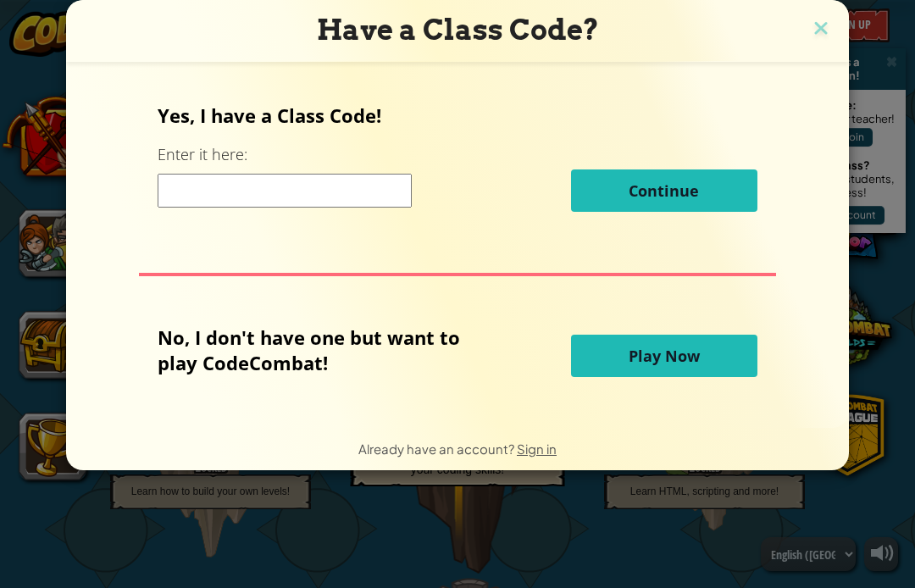
click at [646, 351] on span "Play Now" at bounding box center [664, 356] width 71 height 20
click at [814, 36] on img at bounding box center [821, 29] width 22 height 25
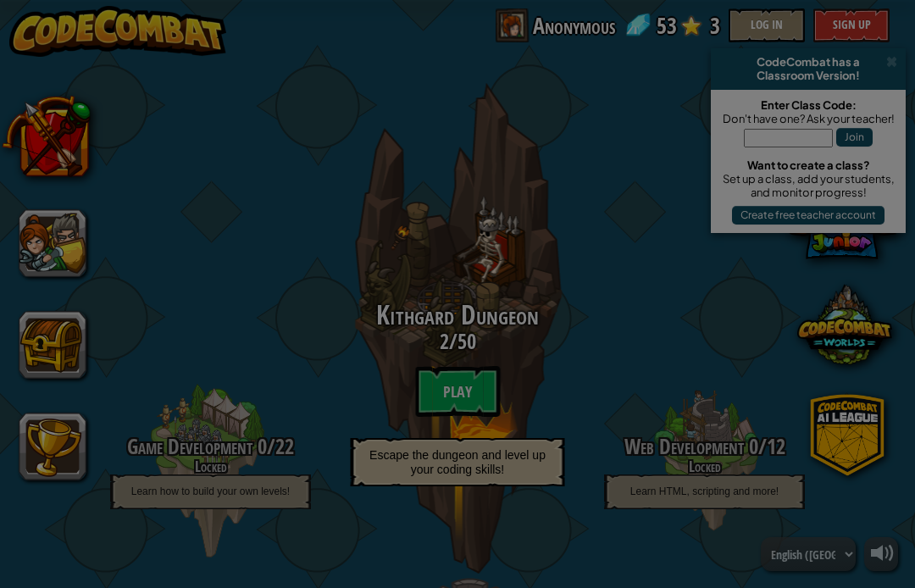
click at [827, 19] on div at bounding box center [457, 294] width 915 height 588
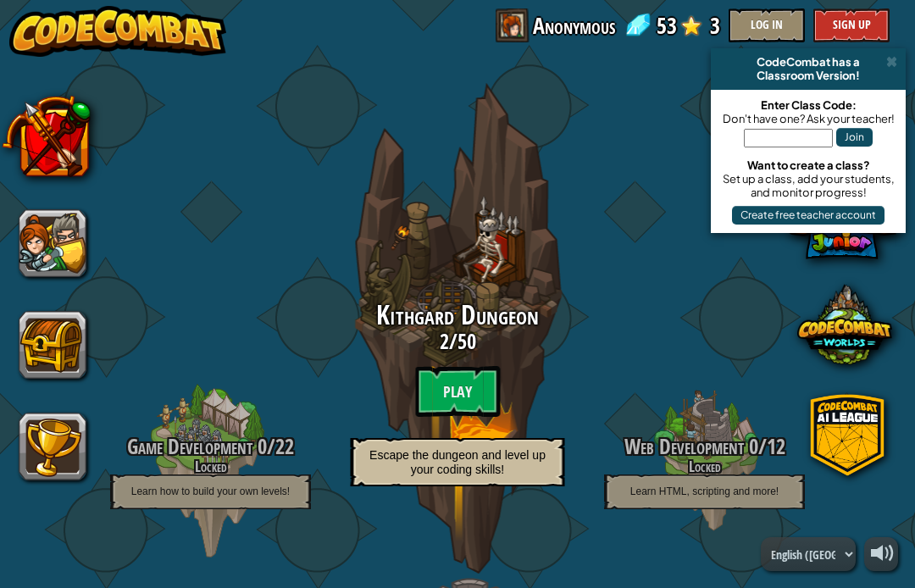
click at [470, 415] on btn "Play" at bounding box center [457, 391] width 85 height 51
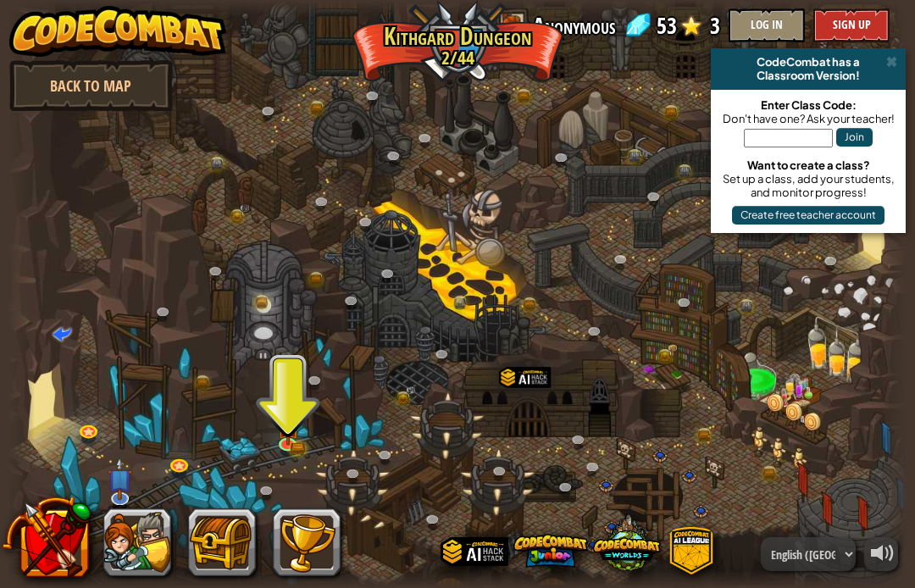
click at [297, 419] on img at bounding box center [288, 427] width 22 height 36
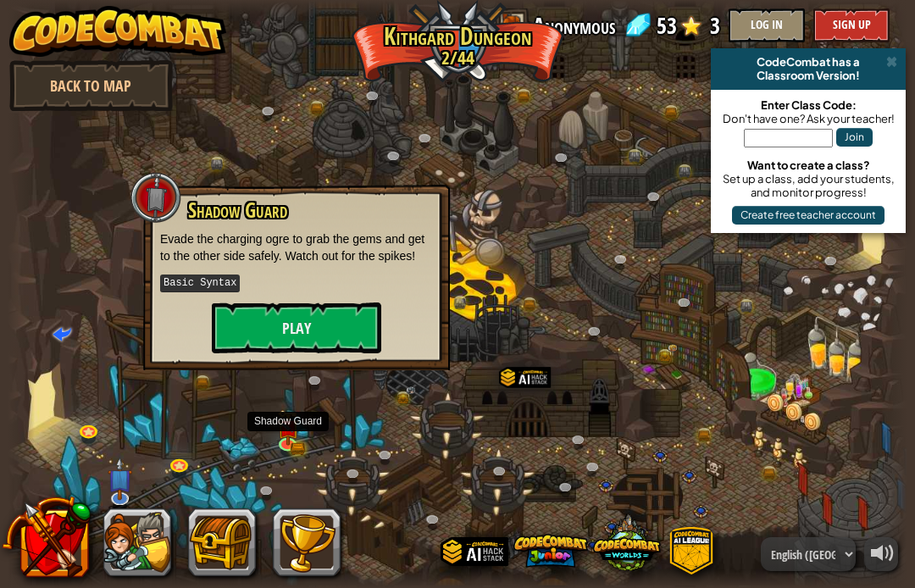
click at [248, 331] on button "Play" at bounding box center [297, 328] width 170 height 51
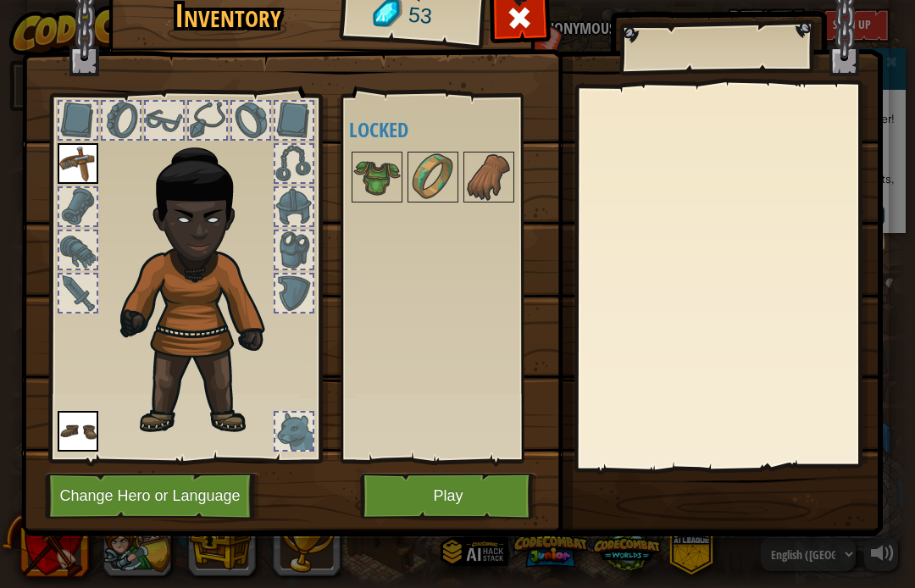
click at [415, 496] on button "Play" at bounding box center [448, 496] width 177 height 47
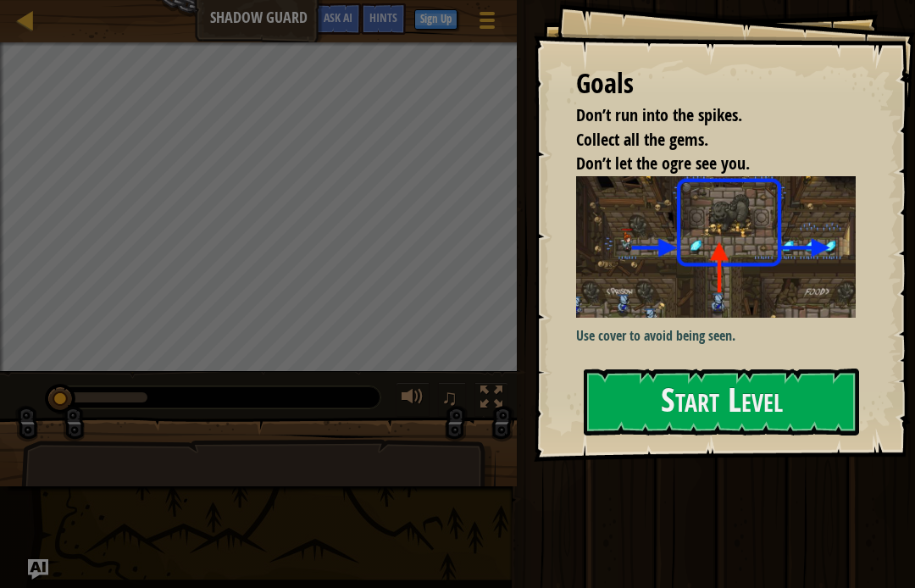
click at [815, 414] on button "Start Level" at bounding box center [721, 402] width 275 height 67
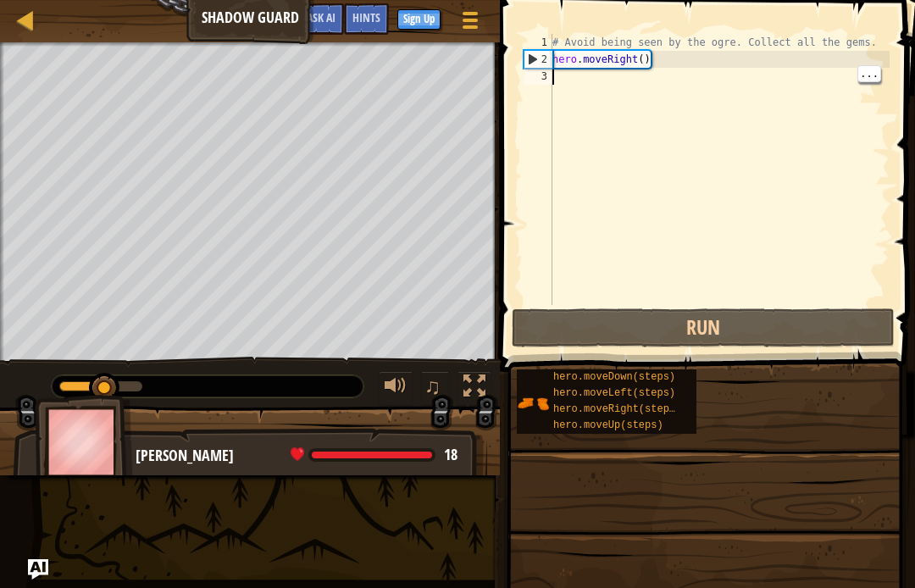
click at [571, 88] on div "# Avoid being seen by the ogre. Collect all the gems. hero . moveRight ( )" at bounding box center [719, 186] width 341 height 305
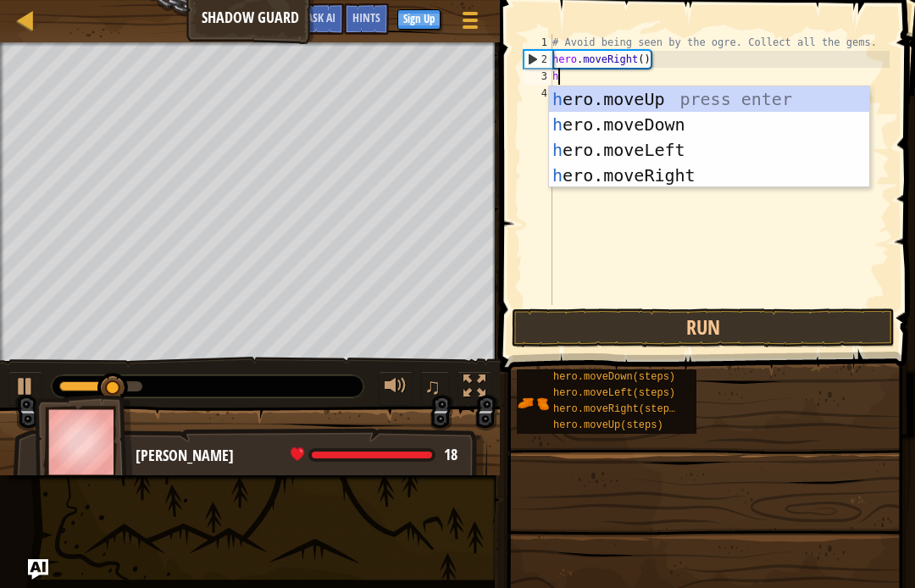
scroll to position [18, 23]
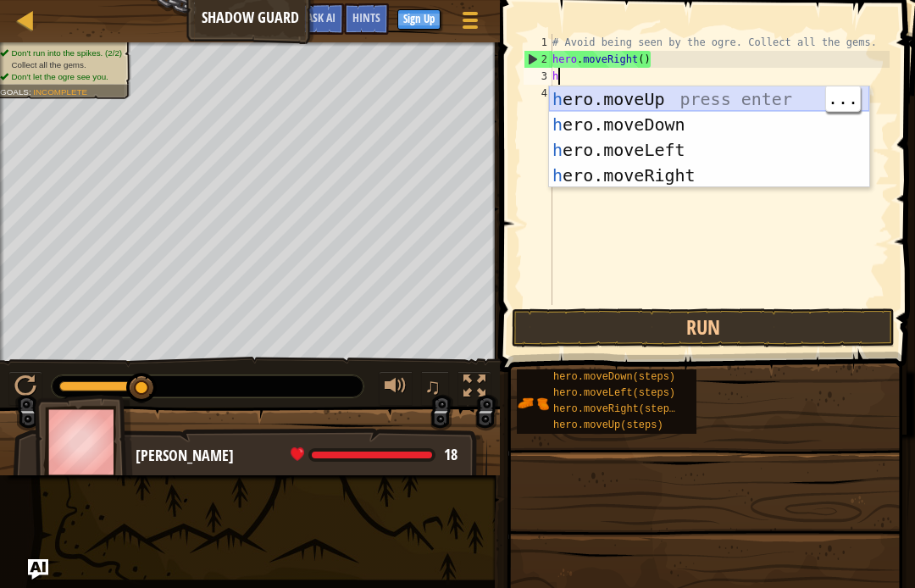
click at [620, 92] on div "h ero.moveUp press enter h ero.moveDown press enter h ero.moveLeft press enter …" at bounding box center [709, 162] width 320 height 153
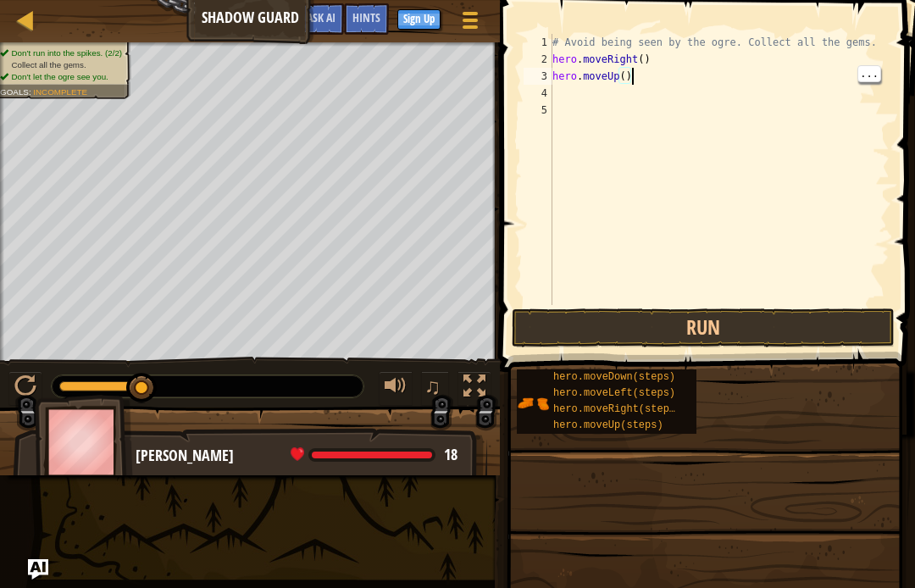
click at [621, 81] on div "# Avoid being seen by the ogre. Collect all the gems. hero . moveRight ( ) hero…" at bounding box center [719, 186] width 341 height 305
click at [632, 72] on div "# Avoid being seen by the ogre. Collect all the gems. hero . moveRight ( ) hero…" at bounding box center [719, 186] width 341 height 305
click at [622, 69] on div "# Avoid being seen by the ogre. Collect all the gems. hero . moveRight ( ) hero…" at bounding box center [719, 186] width 341 height 305
click at [636, 72] on div "# Avoid being seen by the ogre. Collect all the gems. hero . moveRight ( ) hero…" at bounding box center [719, 186] width 341 height 305
click at [626, 74] on div "# Avoid being seen by the ogre. Collect all the gems. hero . moveRight ( ) hero…" at bounding box center [719, 186] width 341 height 305
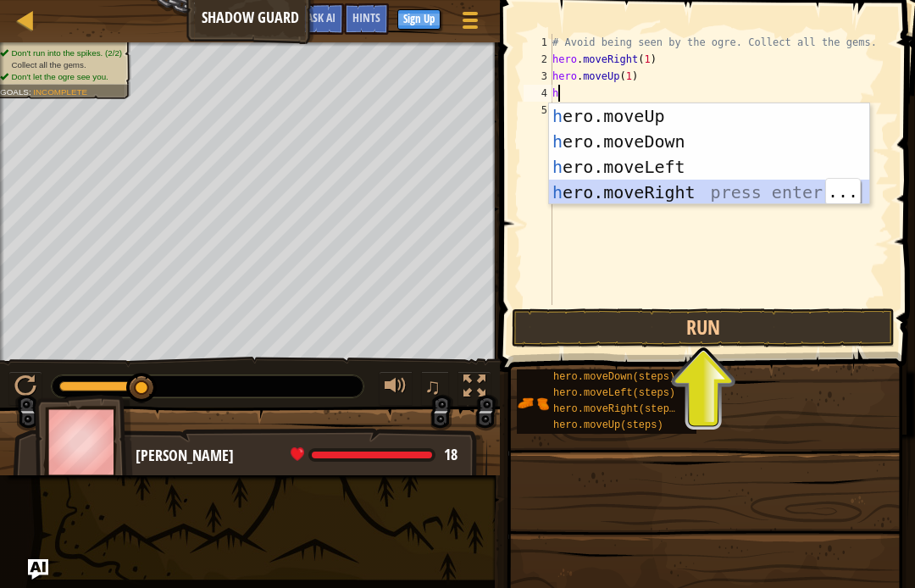
click at [770, 186] on div "h ero.moveUp press enter h ero.moveDown press enter h ero.moveLeft press enter …" at bounding box center [709, 179] width 320 height 153
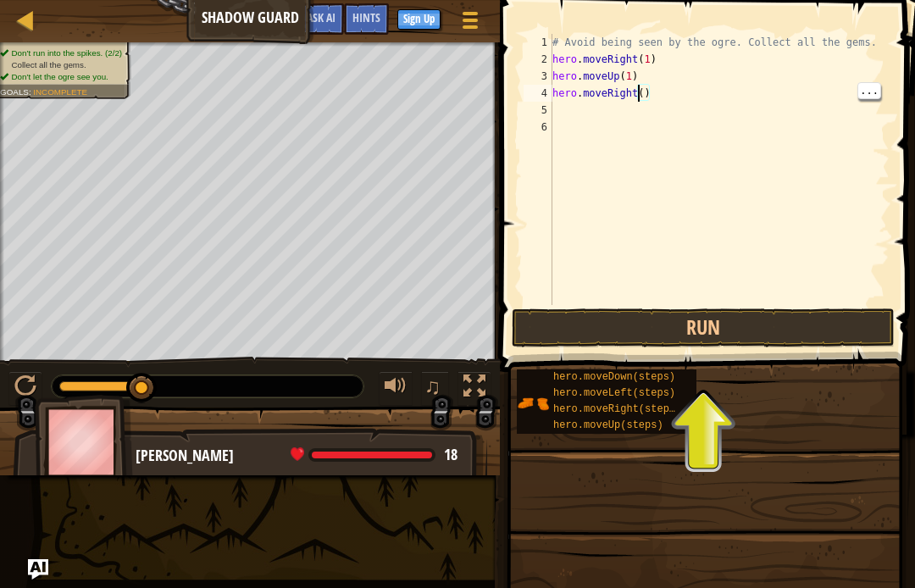
click at [642, 92] on div "# Avoid being seen by the ogre. Collect all the gems. hero . moveRight ( 1 ) he…" at bounding box center [719, 186] width 341 height 305
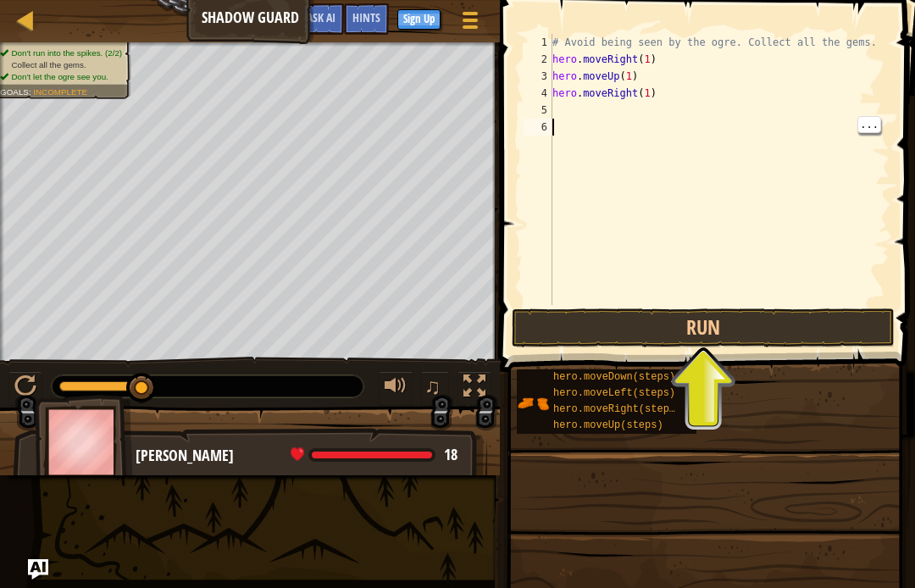
click at [606, 114] on div "# Avoid being seen by the ogre. Collect all the gems. hero . moveRight ( 1 ) he…" at bounding box center [719, 186] width 341 height 305
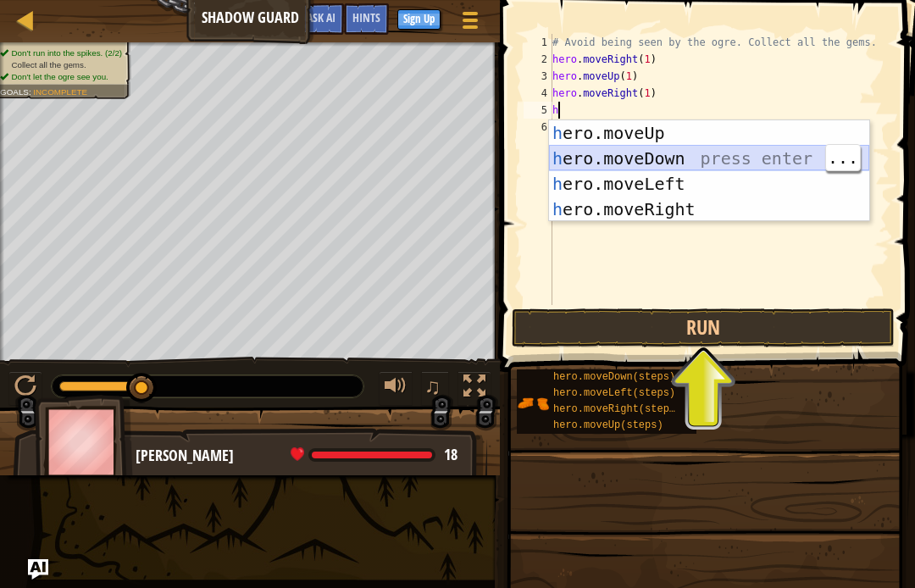
click at [751, 164] on div "h ero.moveUp press enter h ero.moveDown press enter h ero.moveLeft press enter …" at bounding box center [709, 196] width 320 height 153
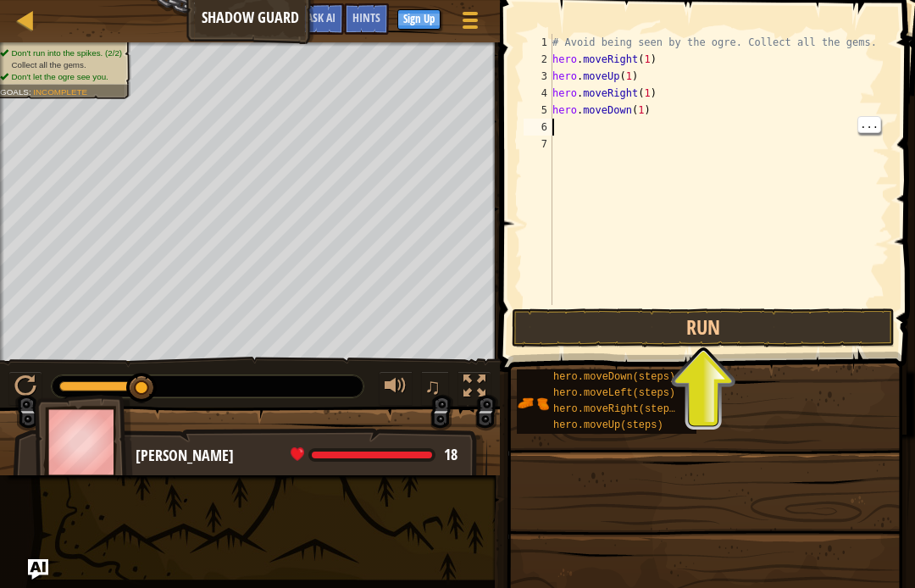
click at [604, 121] on div "# Avoid being seen by the ogre. Collect all the gems. hero . moveRight ( 1 ) he…" at bounding box center [719, 186] width 341 height 305
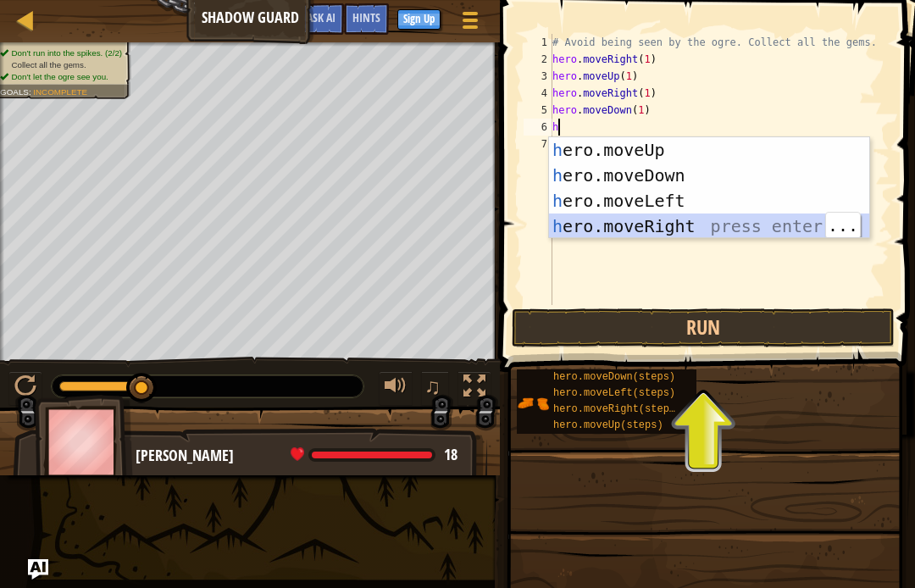
click at [615, 223] on div "h ero.moveUp press enter h ero.moveDown press enter h ero.moveLeft press enter …" at bounding box center [709, 213] width 320 height 153
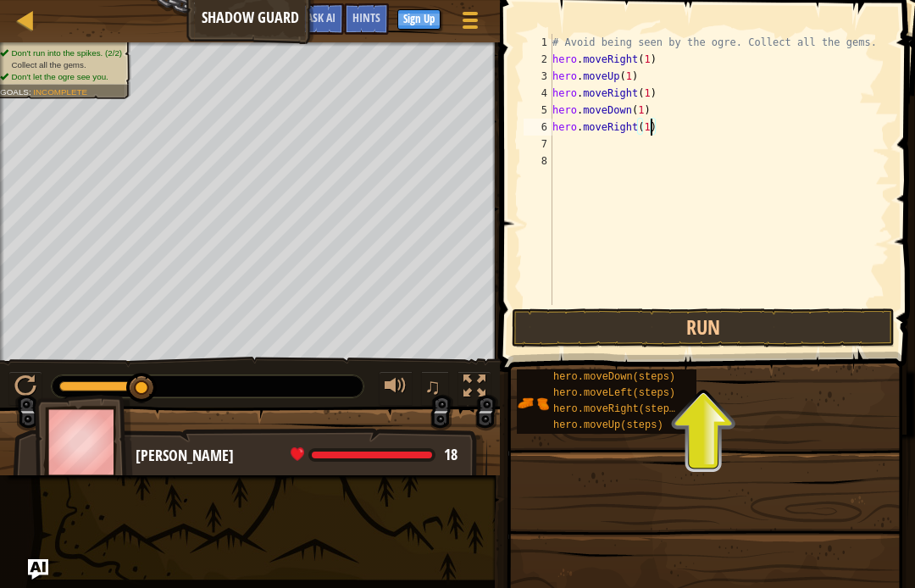
click at [832, 325] on button "Run" at bounding box center [703, 328] width 383 height 39
type textarea "abcde fg"
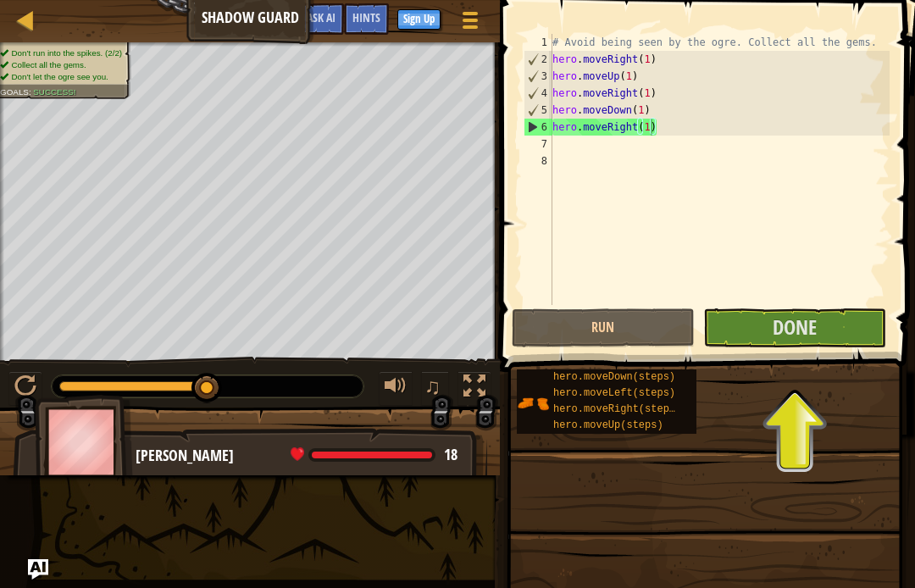
click at [800, 321] on span "Done" at bounding box center [795, 327] width 44 height 27
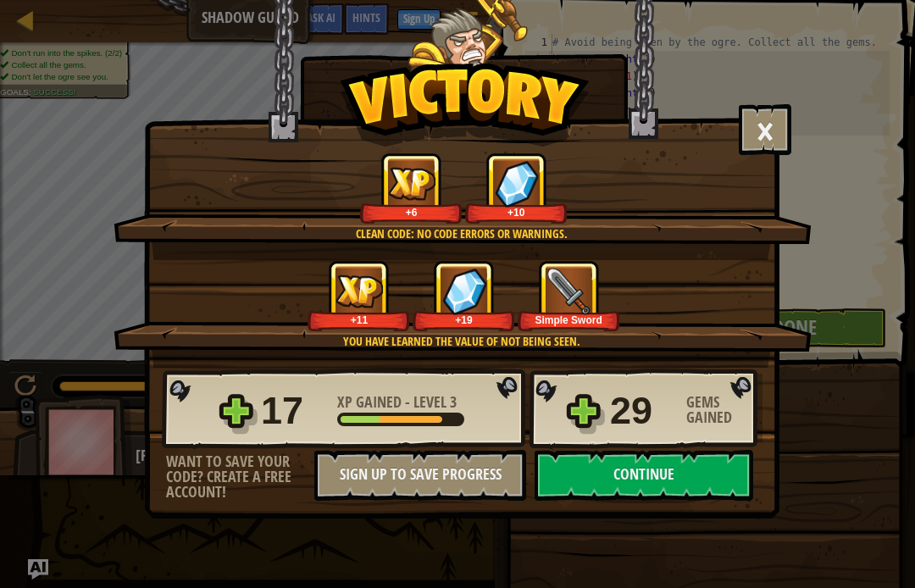
click at [673, 472] on button "Continue" at bounding box center [644, 475] width 219 height 51
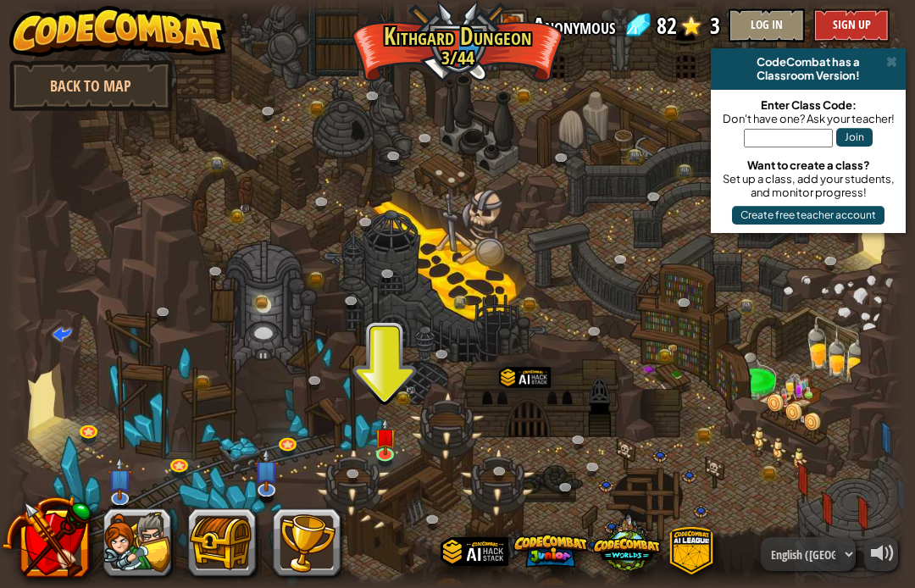
click at [378, 441] on img at bounding box center [385, 437] width 22 height 38
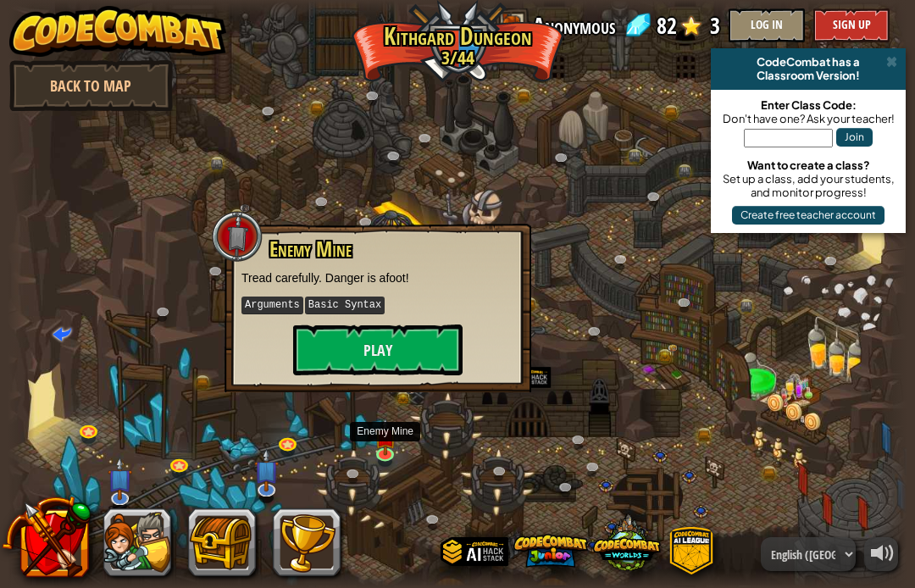
click at [435, 350] on button "Play" at bounding box center [378, 350] width 170 height 51
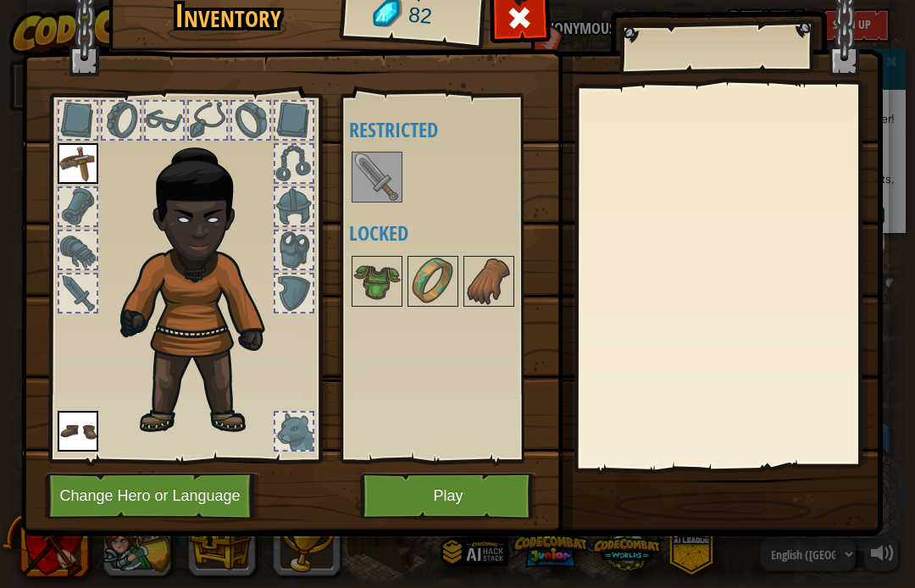
click at [504, 531] on img at bounding box center [452, 228] width 862 height 615
click at [494, 493] on button "Play" at bounding box center [448, 496] width 177 height 47
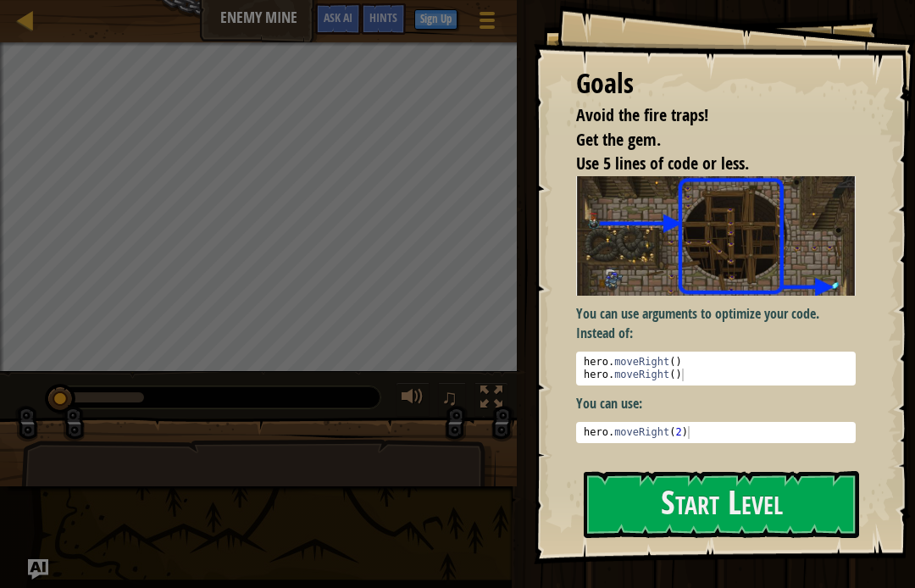
click at [721, 471] on button "Start Level" at bounding box center [721, 504] width 275 height 67
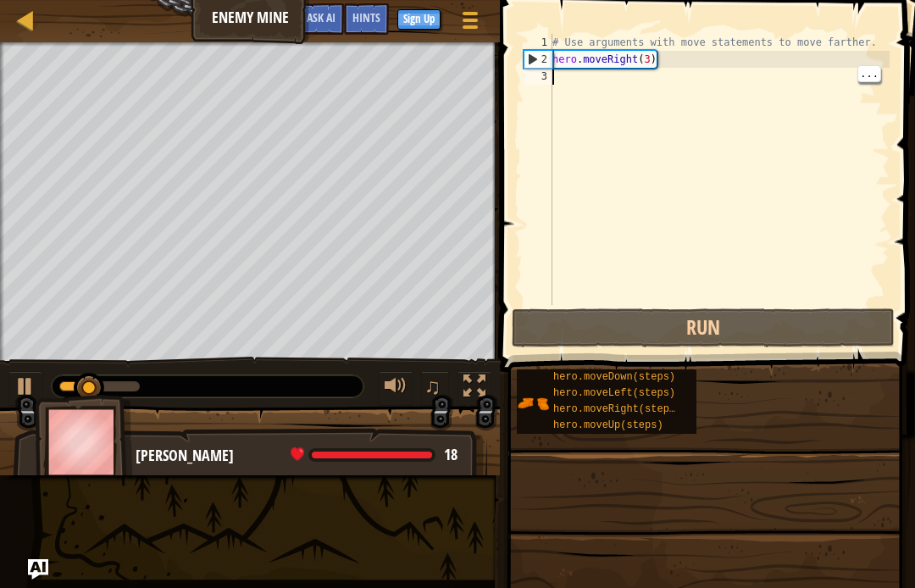
scroll to position [18, 23]
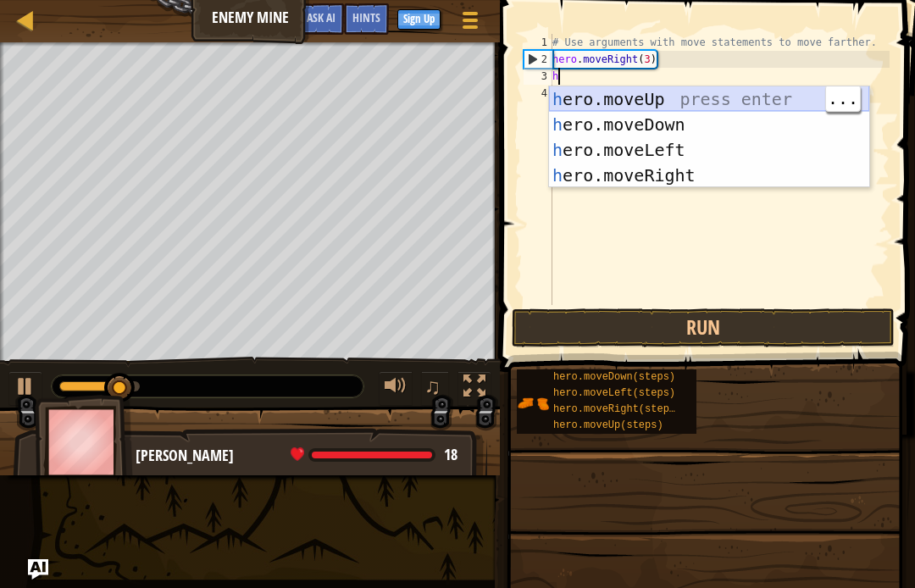
click at [625, 98] on div "h ero.moveUp press enter h ero.moveDown press enter h ero.moveLeft press enter …" at bounding box center [709, 162] width 320 height 153
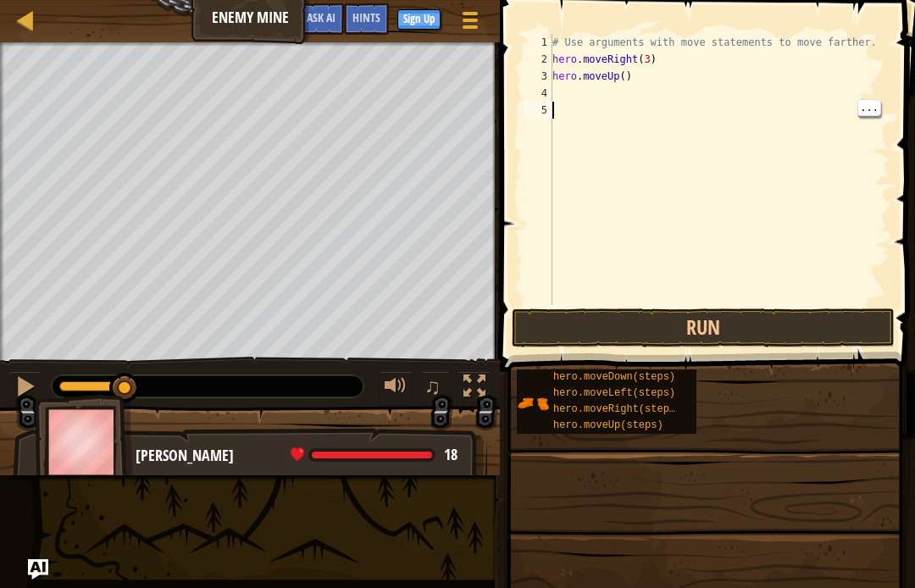
click at [620, 87] on div "# Use arguments with move statements to move farther. hero . moveRight ( 3 ) he…" at bounding box center [719, 186] width 341 height 305
type textarea "abcde fg"
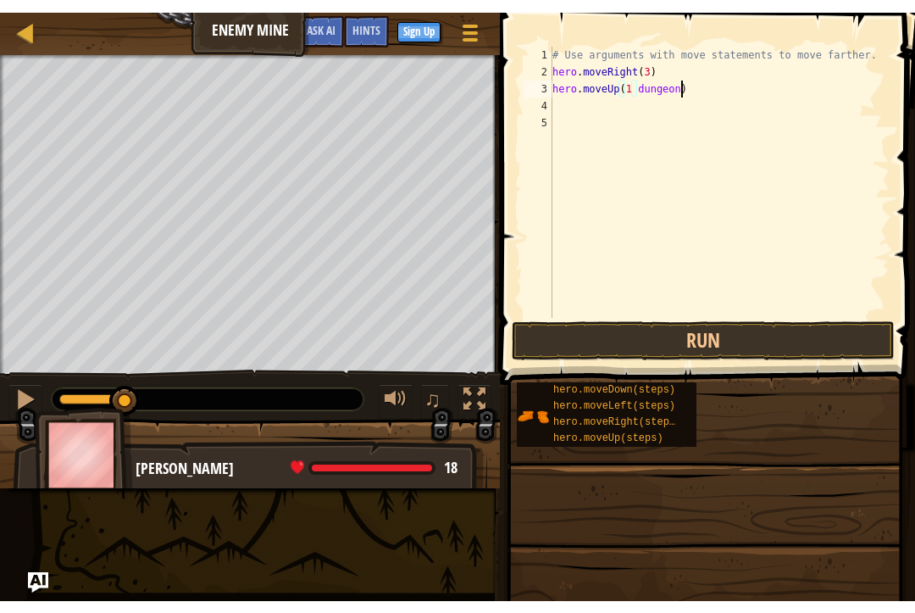
scroll to position [18, 17]
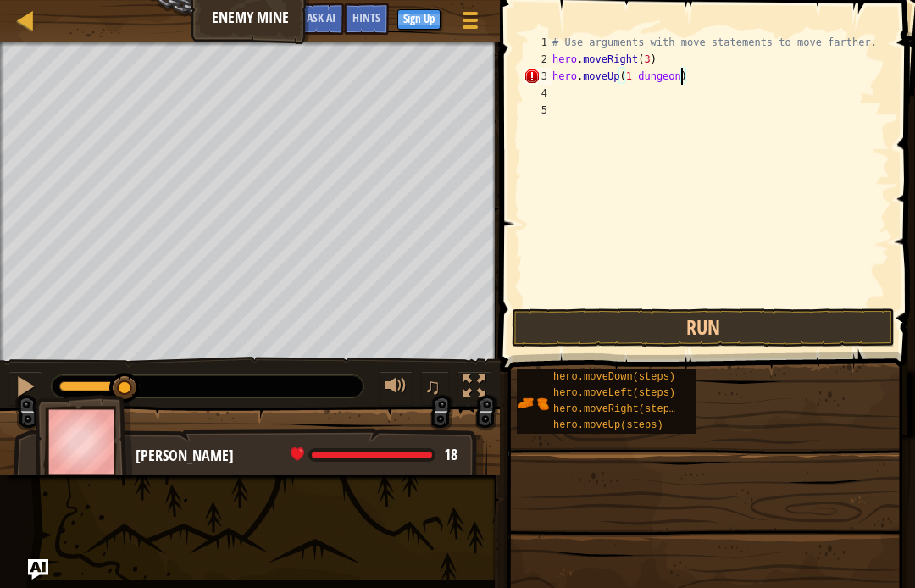
click at [29, 14] on div at bounding box center [25, 19] width 21 height 21
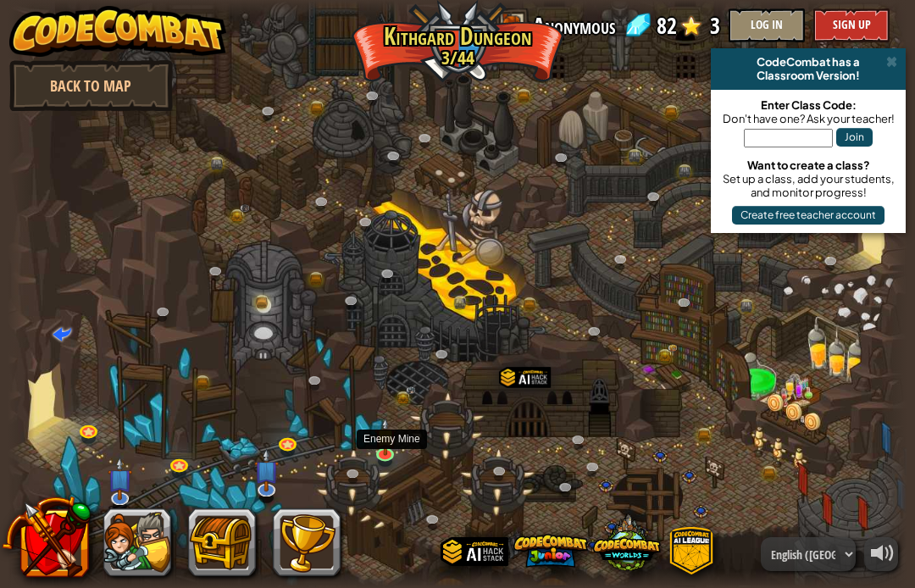
click at [373, 450] on link at bounding box center [387, 455] width 34 height 25
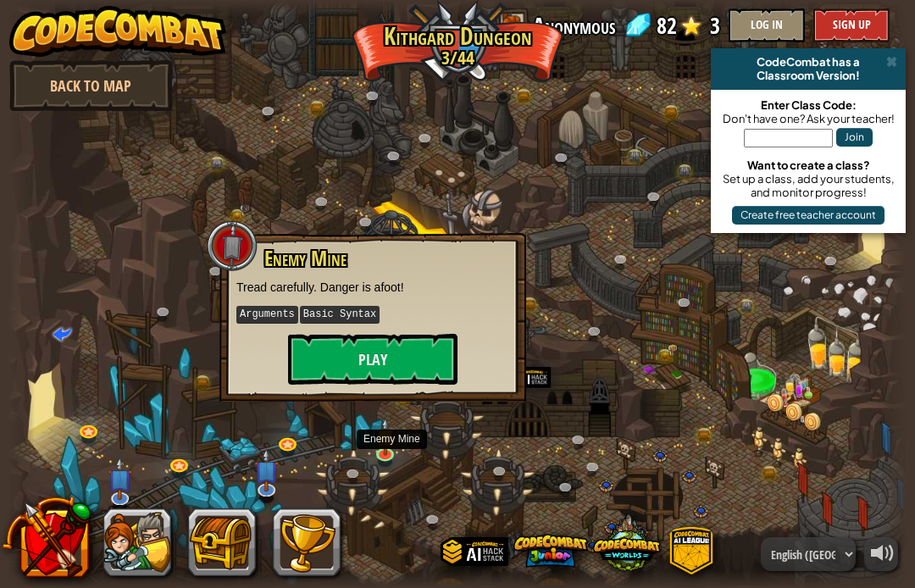
click at [347, 355] on button "Play" at bounding box center [373, 359] width 170 height 51
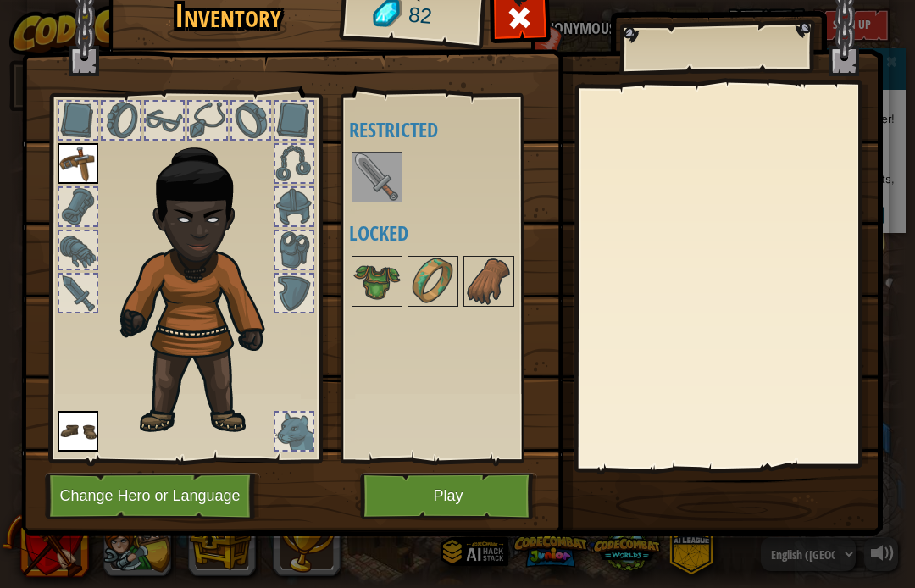
click at [398, 492] on button "Play" at bounding box center [448, 496] width 177 height 47
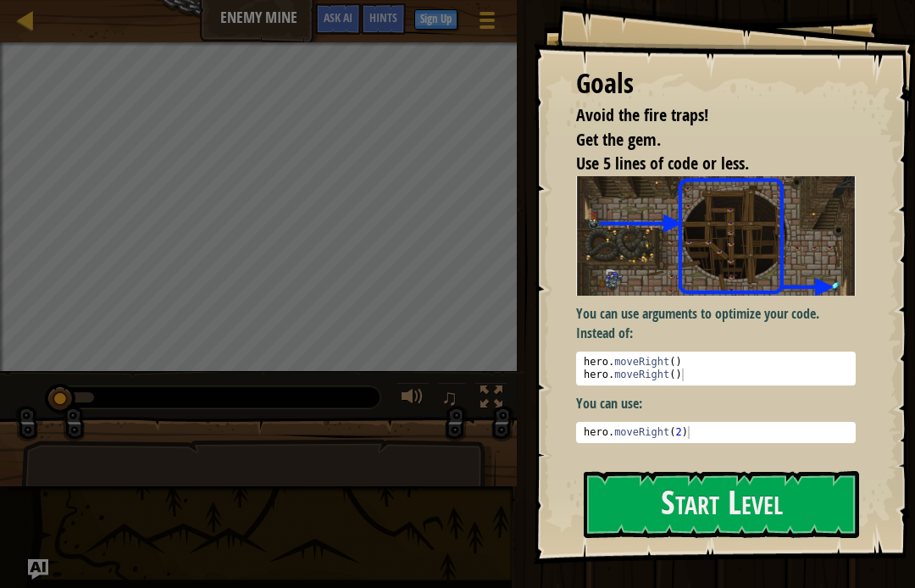
click at [818, 412] on div "You can use arguments to optimize your code. Instead of: 1 2 hero . moveRight (…" at bounding box center [716, 309] width 280 height 267
click at [774, 501] on button "Start Level" at bounding box center [721, 504] width 275 height 67
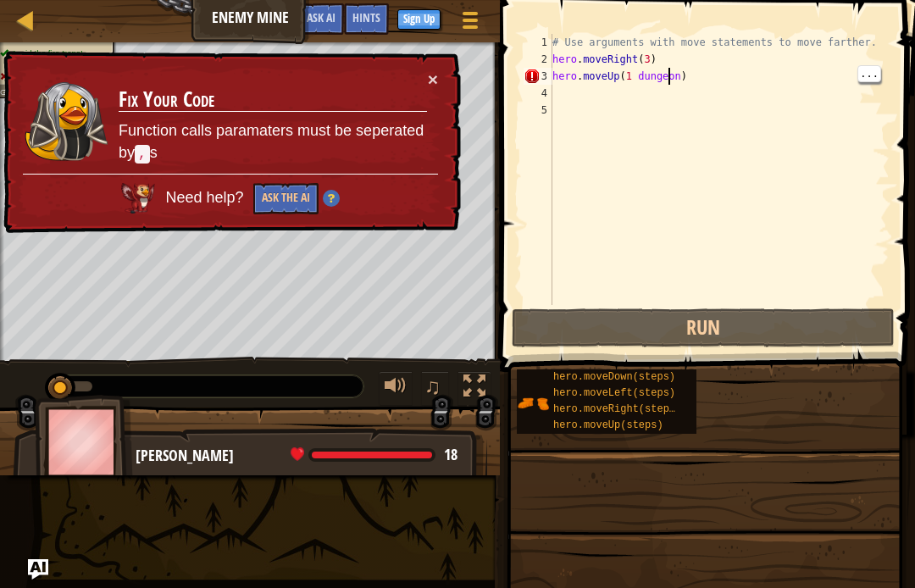
click at [684, 79] on div "# Use arguments with move statements to move farther. hero . moveRight ( 3 ) he…" at bounding box center [719, 186] width 341 height 305
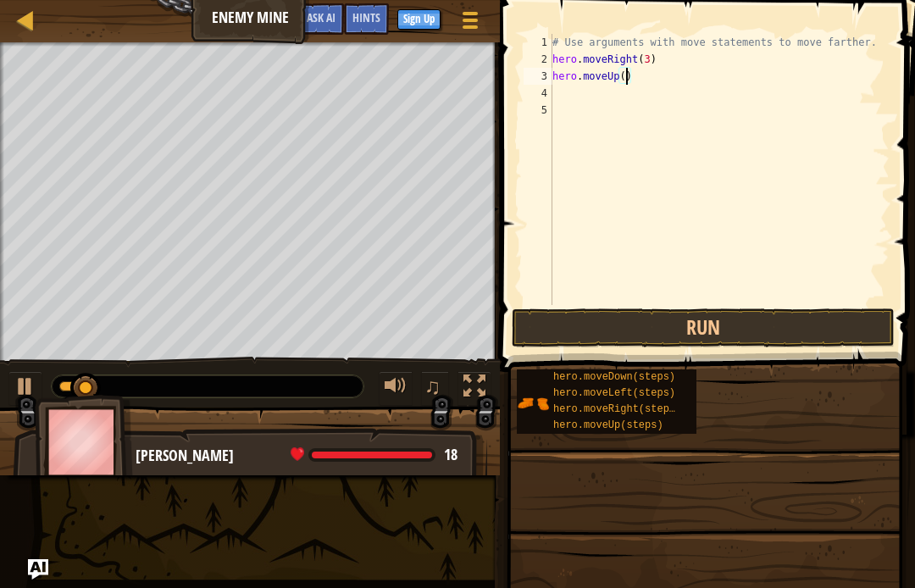
scroll to position [18, 23]
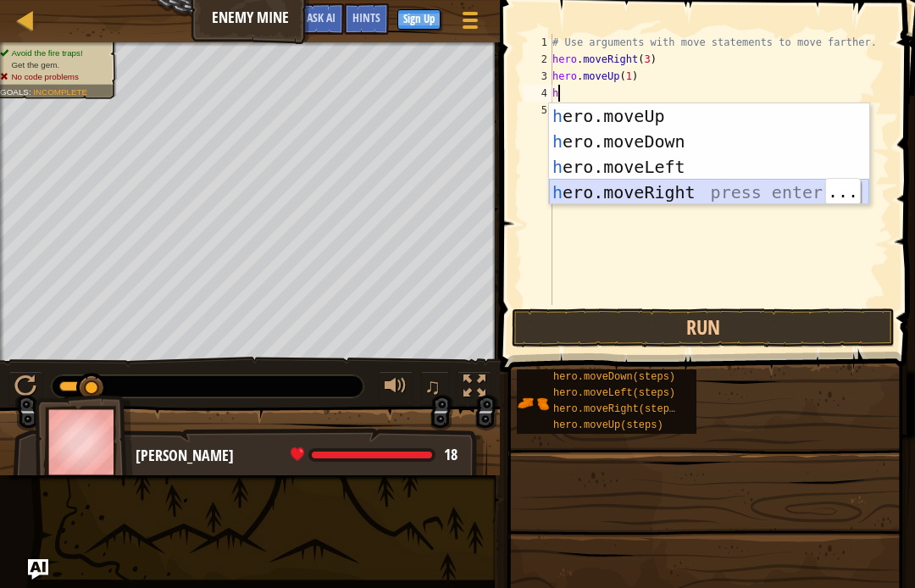
click at [720, 194] on div "h ero.moveUp press enter h ero.moveDown press enter h ero.moveLeft press enter …" at bounding box center [709, 179] width 320 height 153
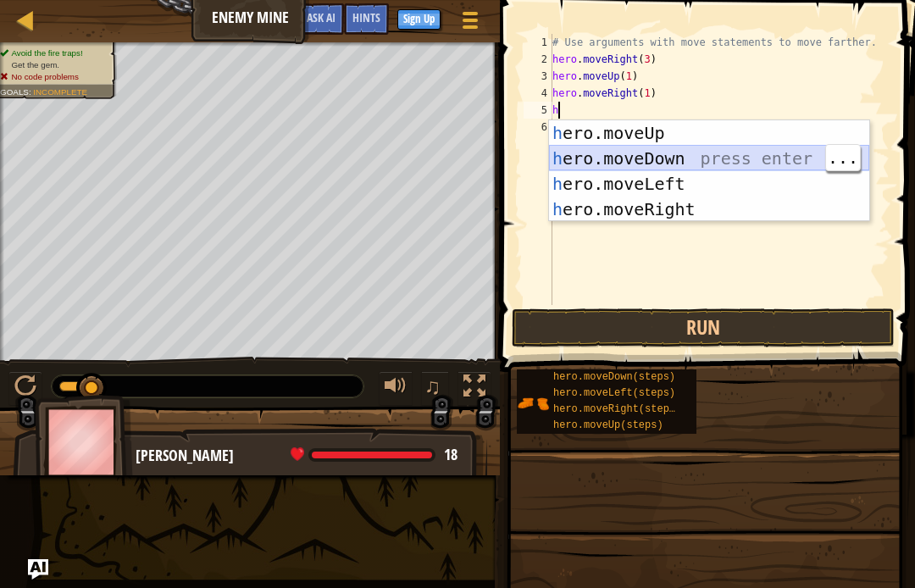
click at [694, 158] on div "h ero.moveUp press enter h ero.moveDown press enter h ero.moveLeft press enter …" at bounding box center [709, 196] width 320 height 153
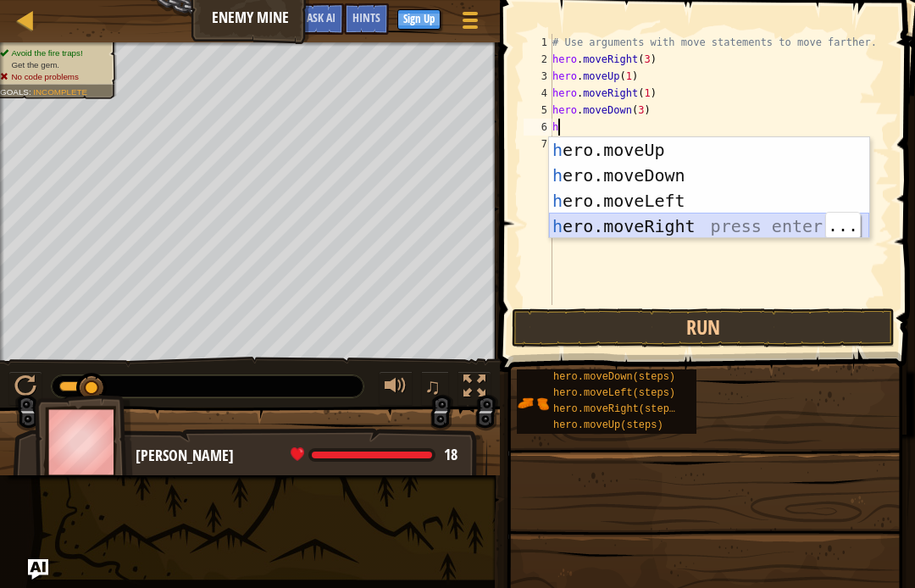
click at [713, 227] on div "h ero.moveUp press enter h ero.moveDown press enter h ero.moveLeft press enter …" at bounding box center [709, 213] width 320 height 153
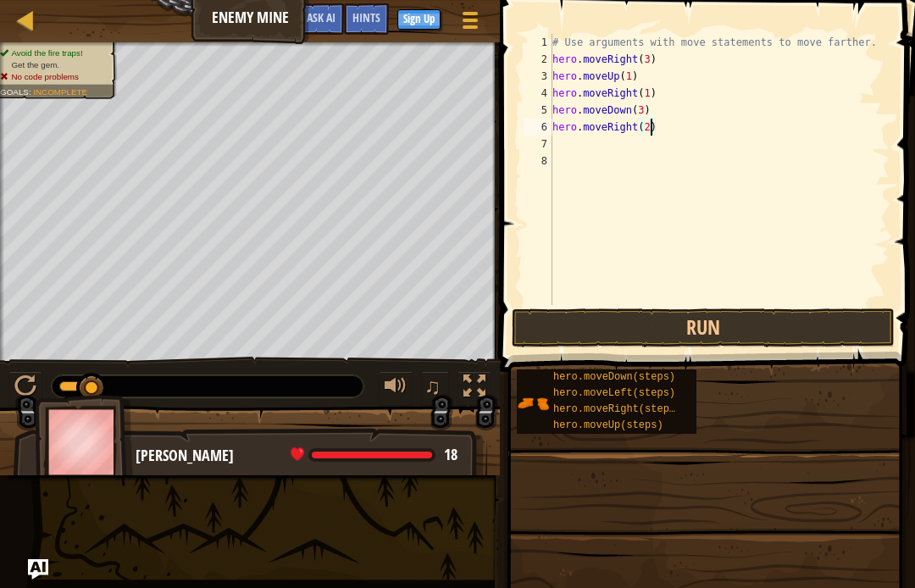
click at [793, 326] on button "Run" at bounding box center [703, 328] width 383 height 39
type textarea "abcde fg"
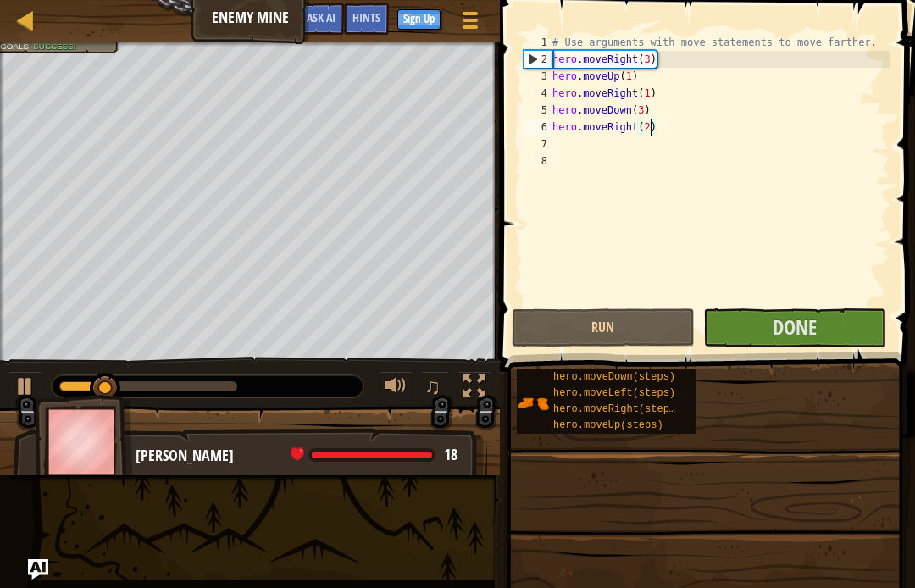
click at [854, 320] on button "Done" at bounding box center [795, 328] width 183 height 39
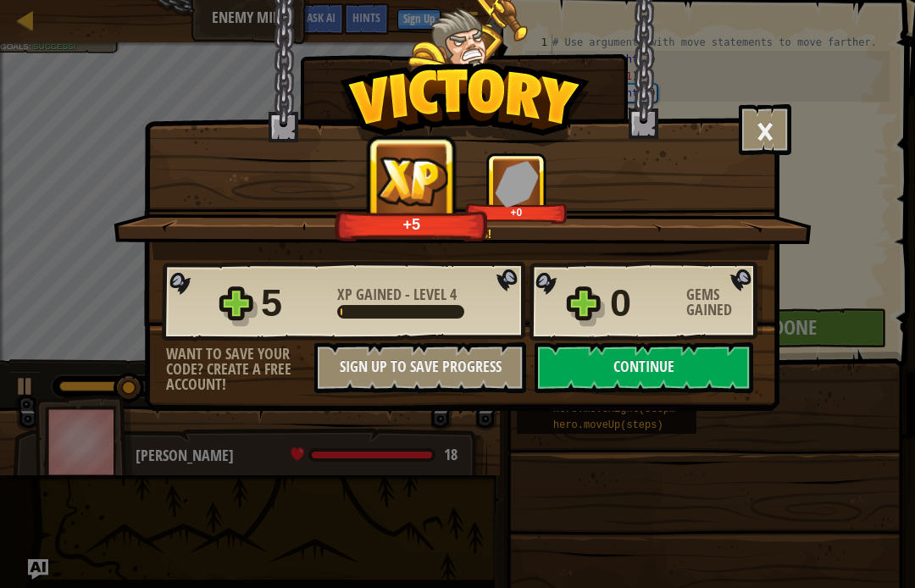
click at [710, 376] on button "Continue" at bounding box center [644, 367] width 219 height 51
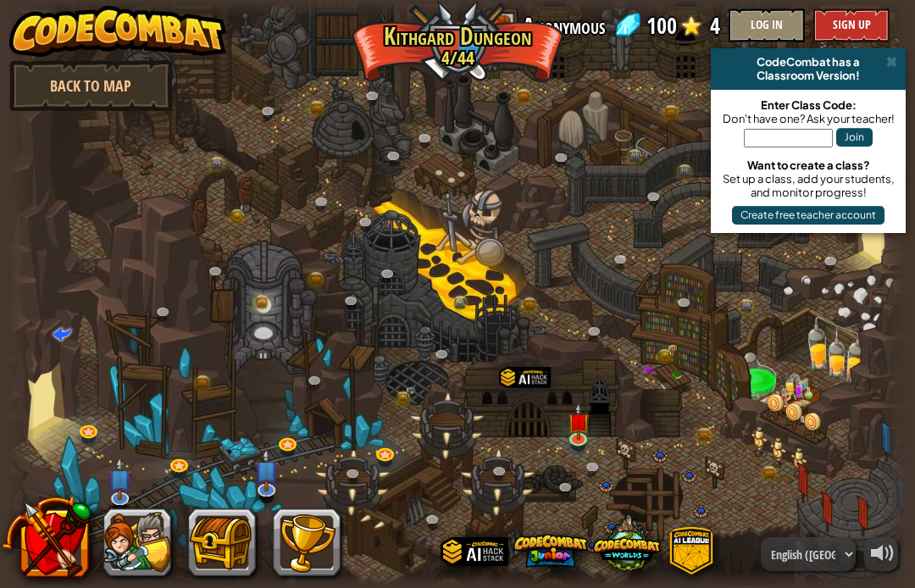
click at [716, 370] on div at bounding box center [458, 294] width 900 height 588
click at [52, 330] on div at bounding box center [458, 294] width 900 height 588
click at [66, 337] on span at bounding box center [62, 333] width 19 height 19
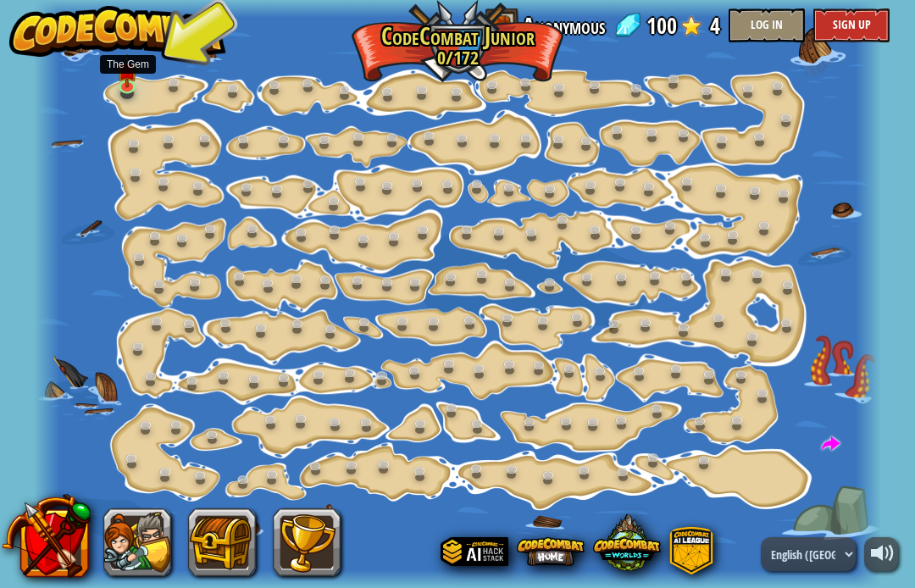
click at [127, 84] on img at bounding box center [127, 70] width 20 height 35
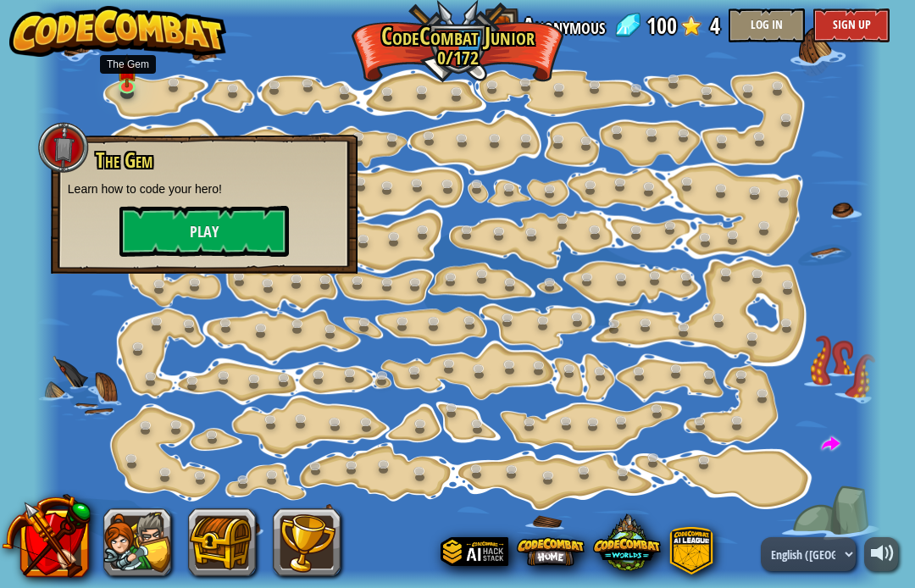
click at [169, 244] on button "Play" at bounding box center [205, 231] width 170 height 51
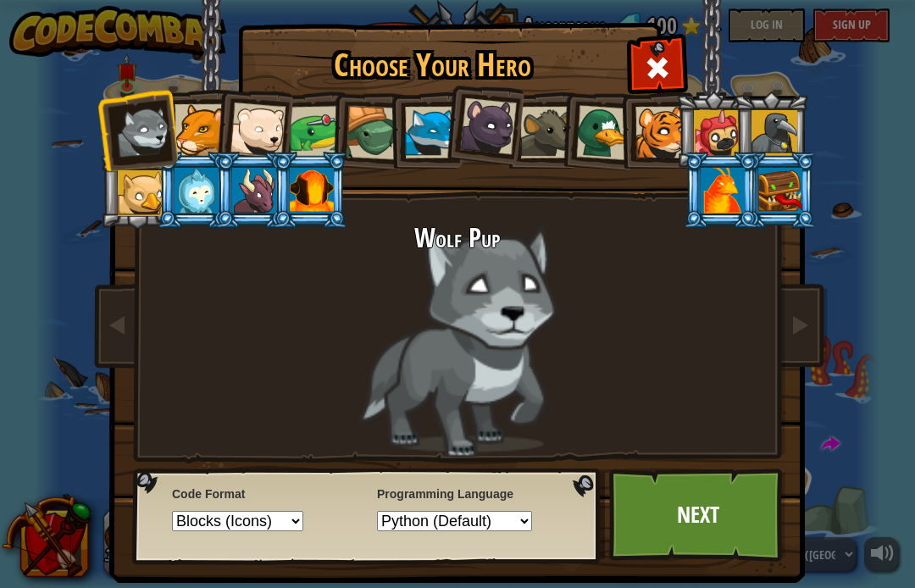
click at [206, 122] on div at bounding box center [201, 130] width 52 height 52
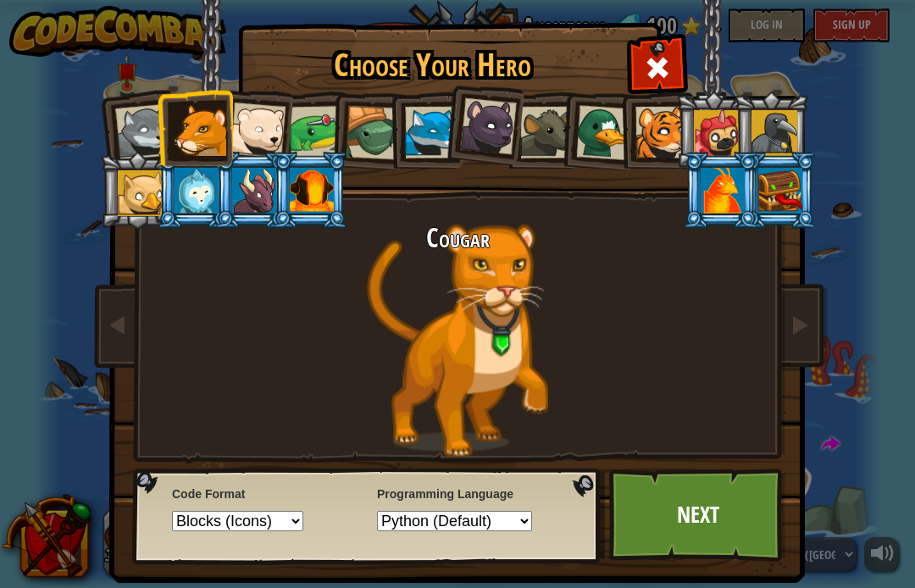
click at [254, 105] on div at bounding box center [258, 131] width 56 height 56
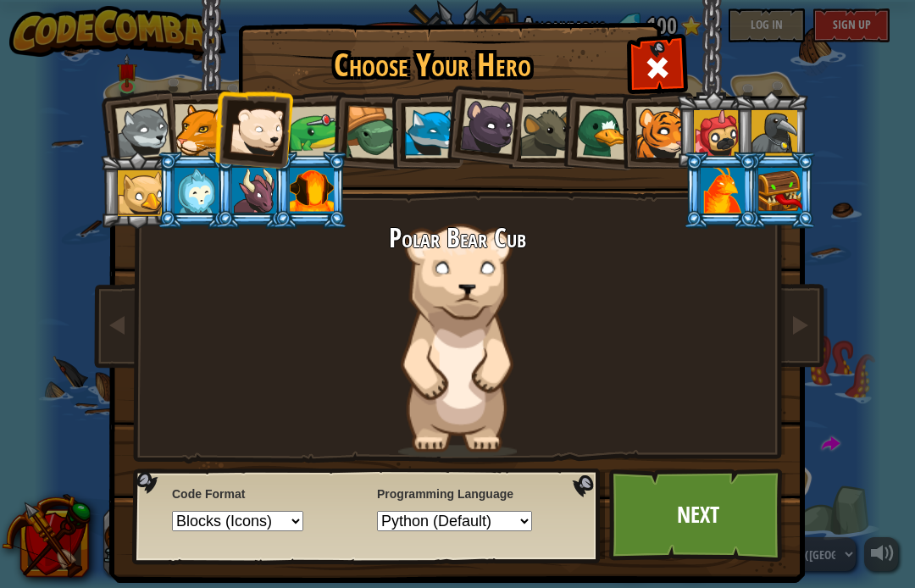
click at [314, 118] on div at bounding box center [316, 132] width 53 height 53
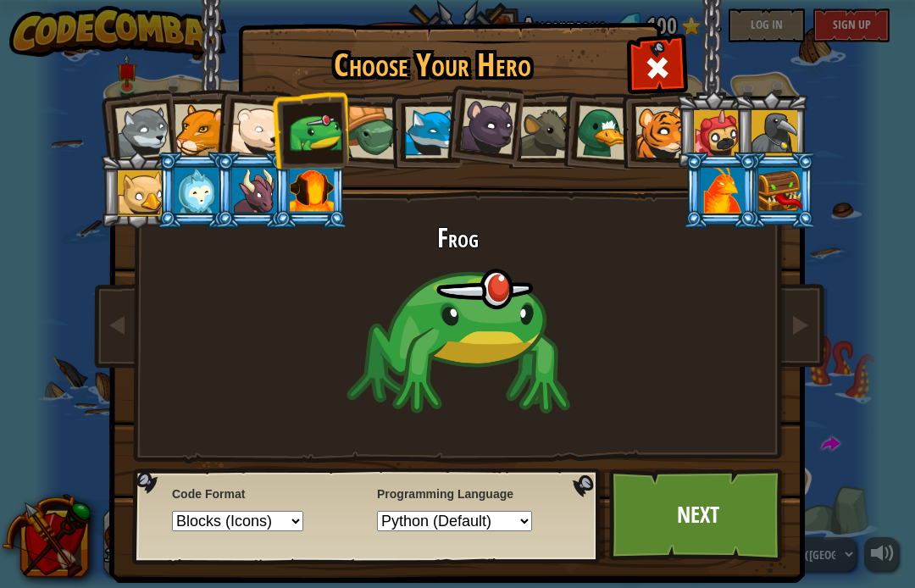
click at [732, 508] on link "Next" at bounding box center [697, 515] width 177 height 93
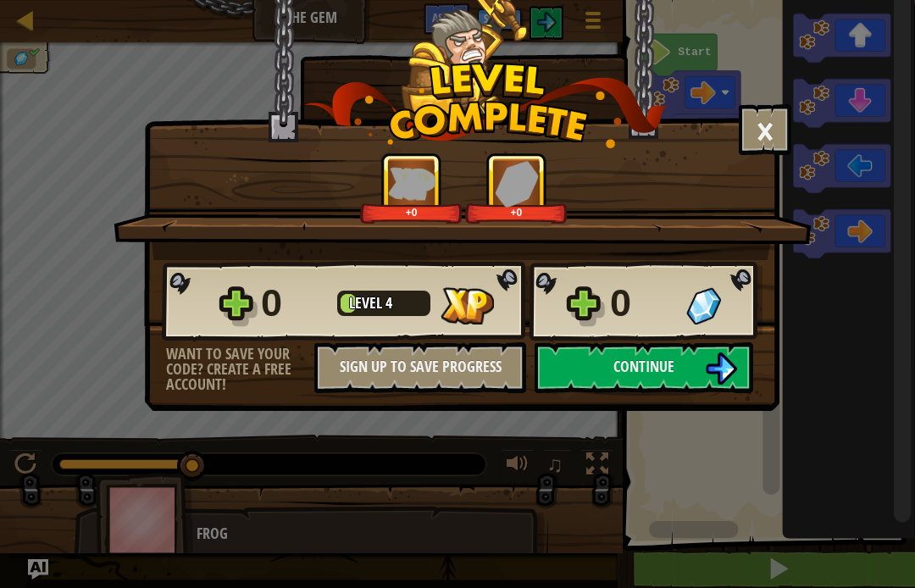
click at [716, 367] on img at bounding box center [721, 369] width 32 height 32
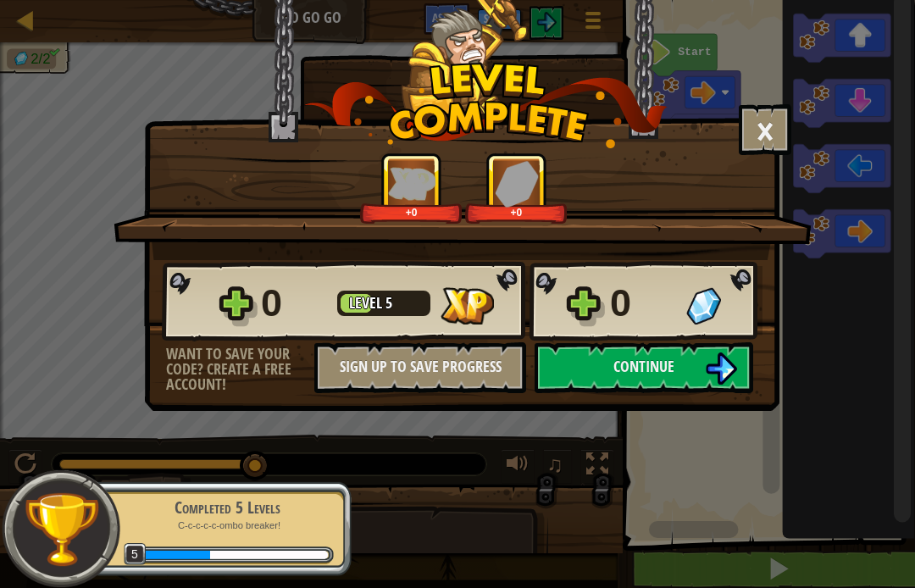
click at [719, 370] on img at bounding box center [721, 369] width 32 height 32
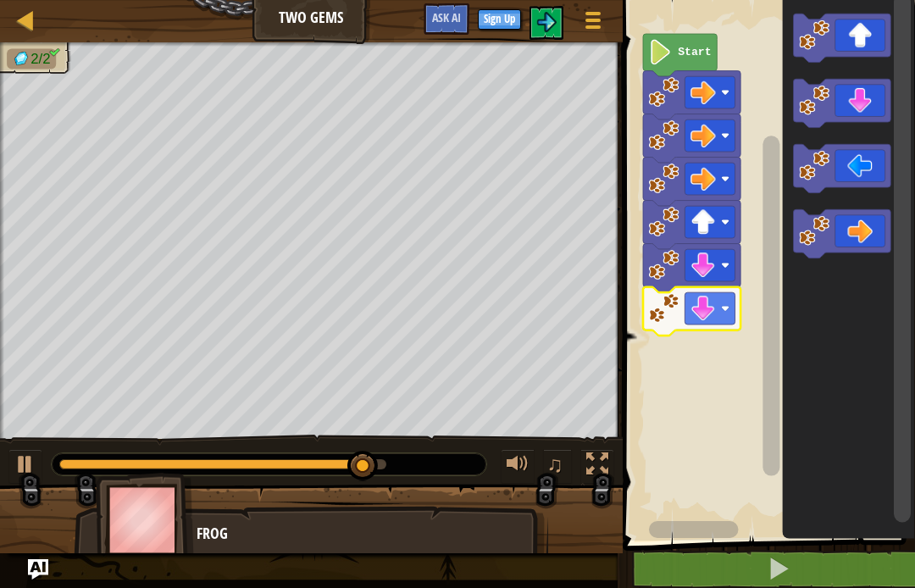
click at [817, 570] on button at bounding box center [780, 569] width 298 height 39
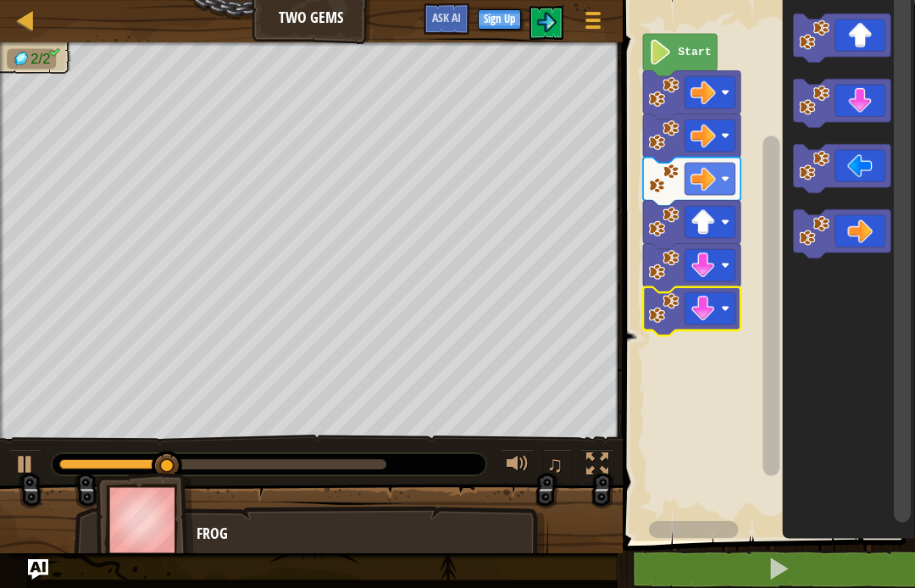
click at [840, 558] on button at bounding box center [780, 569] width 298 height 39
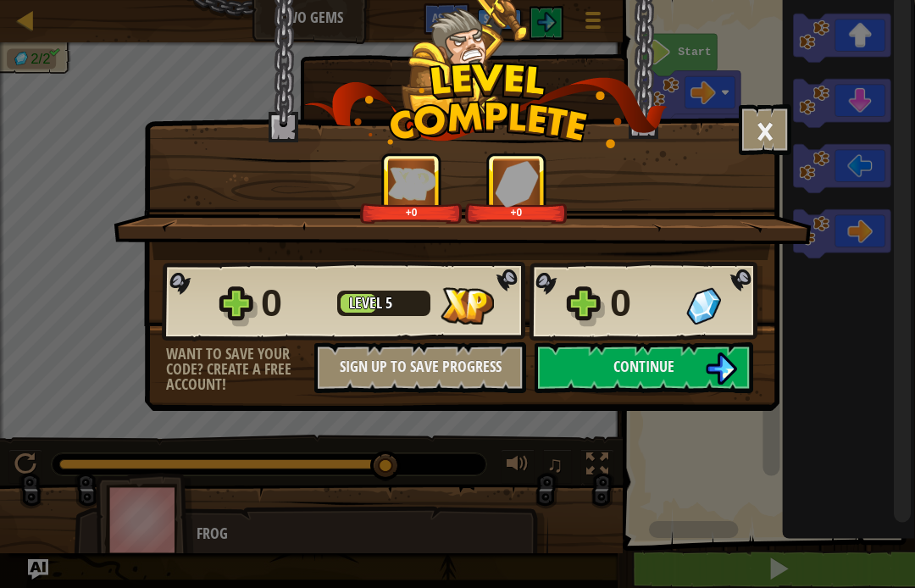
click at [748, 365] on button "Continue" at bounding box center [644, 367] width 219 height 51
click at [709, 354] on img at bounding box center [721, 369] width 32 height 32
click at [689, 376] on button "Continue" at bounding box center [644, 367] width 219 height 51
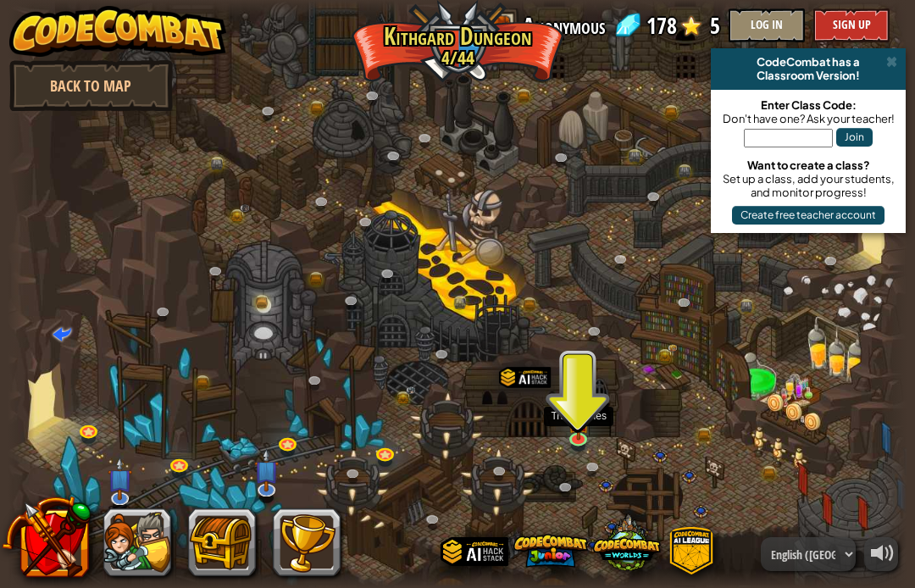
click at [568, 434] on img at bounding box center [579, 422] width 22 height 38
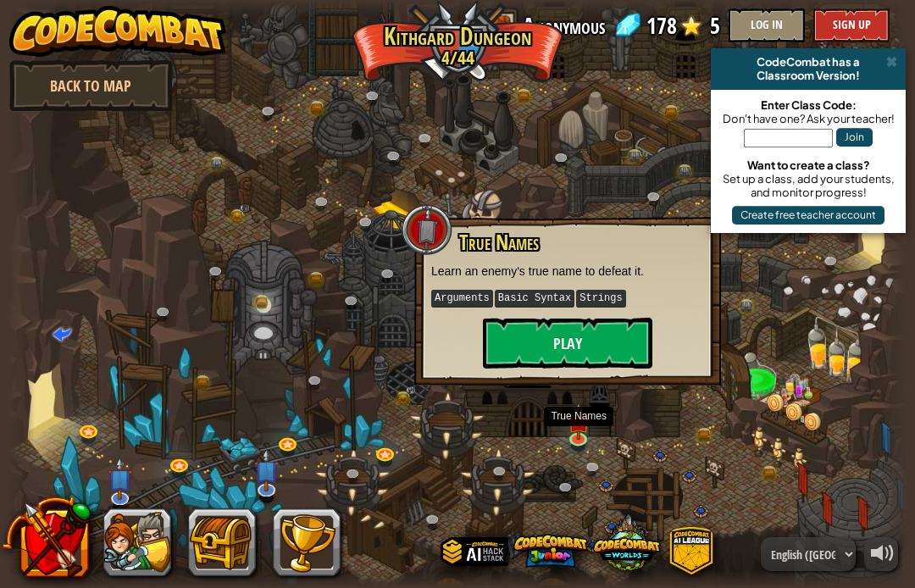
click at [644, 342] on button "Play" at bounding box center [568, 343] width 170 height 51
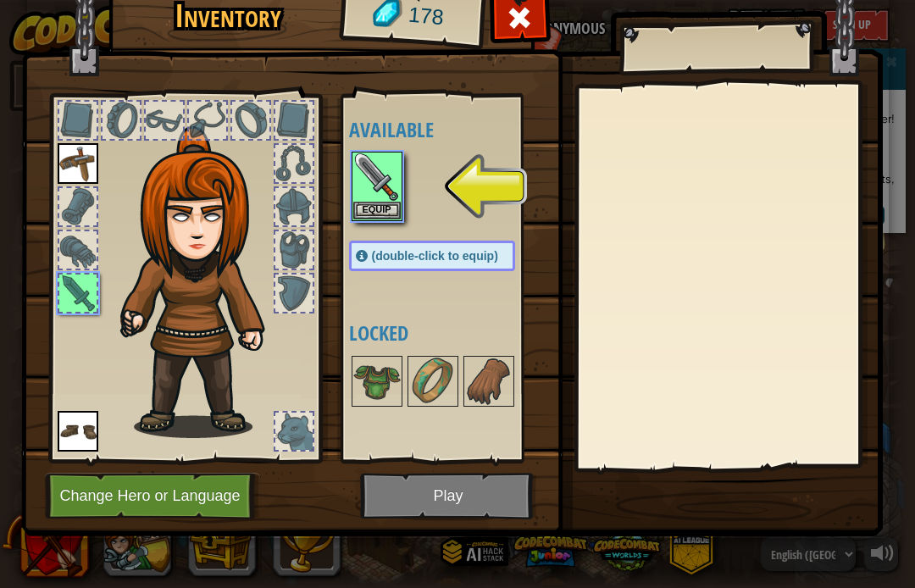
click at [365, 210] on button "Equip" at bounding box center [376, 211] width 47 height 18
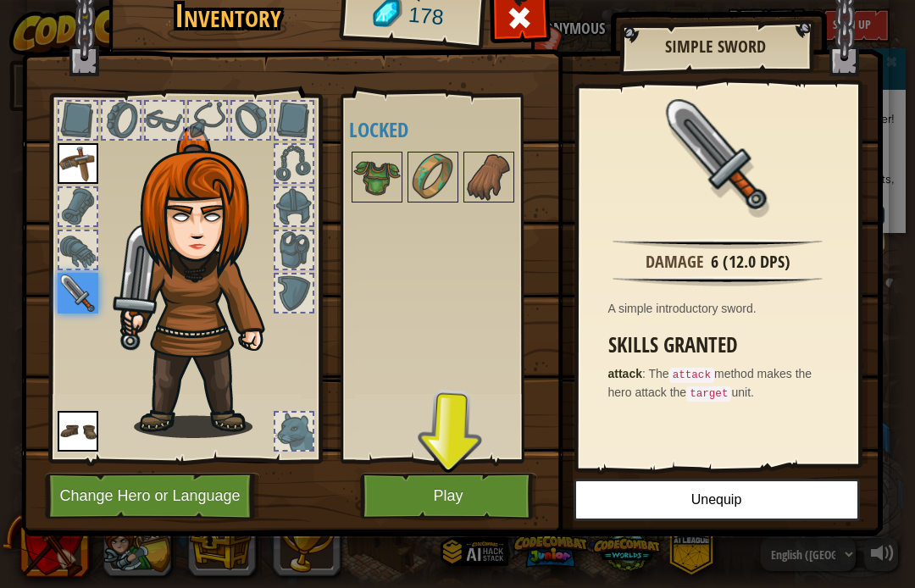
click at [438, 500] on button "Play" at bounding box center [448, 496] width 177 height 47
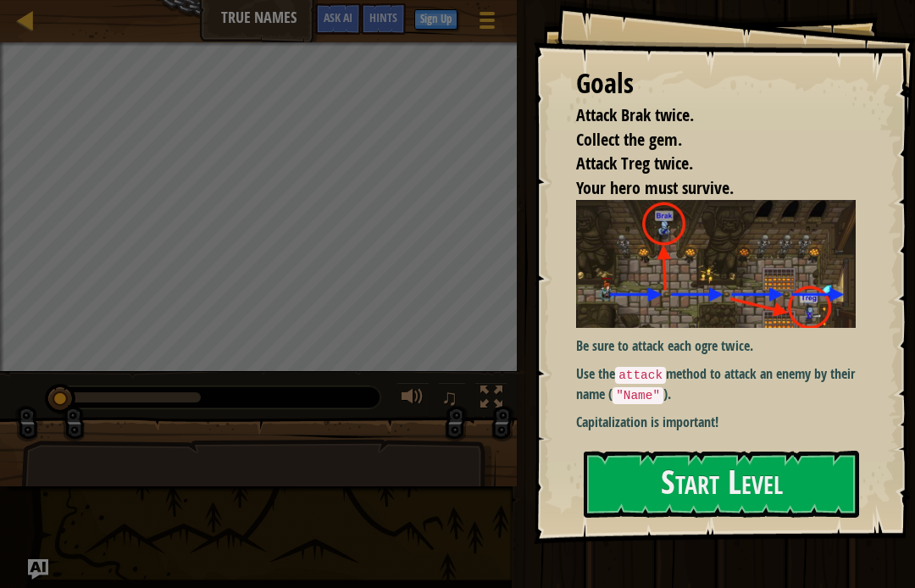
click at [793, 493] on button "Start Level" at bounding box center [721, 484] width 275 height 67
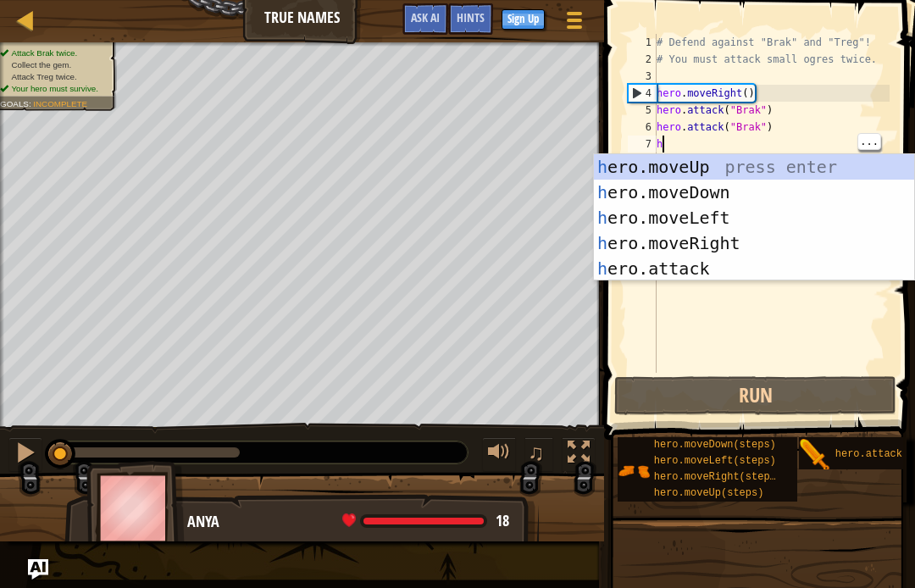
scroll to position [18, 23]
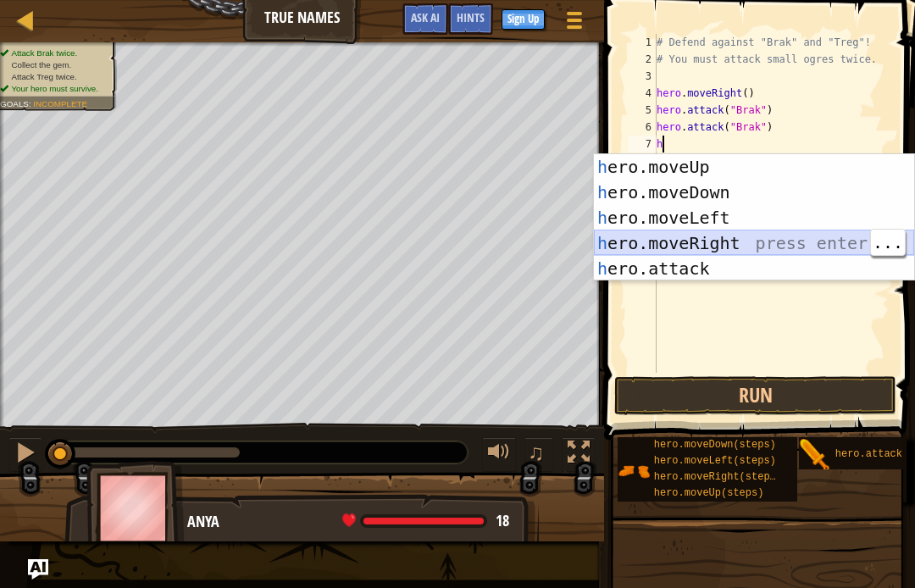
click at [748, 248] on div "h ero.moveUp press enter h ero.moveDown press enter h ero.moveLeft press enter …" at bounding box center [754, 243] width 320 height 178
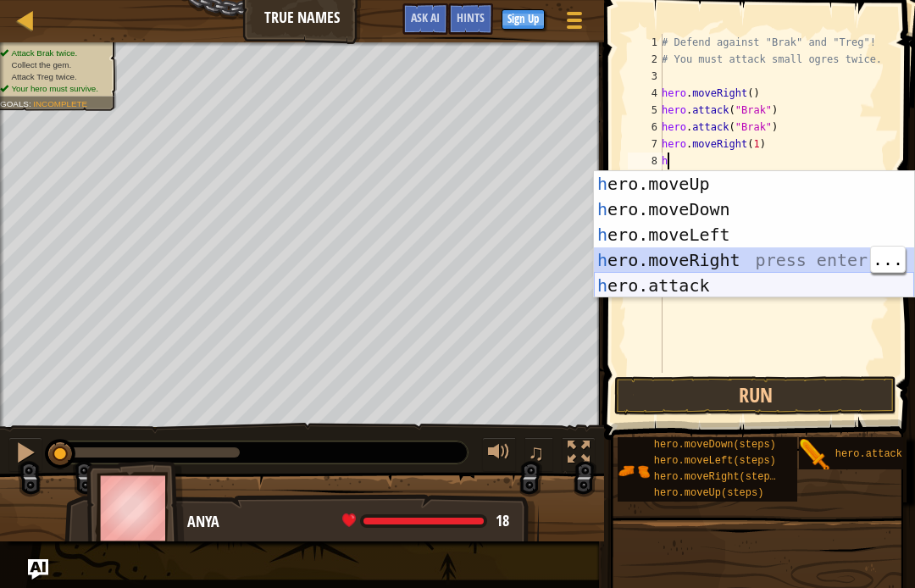
click at [671, 273] on div "h ero.moveUp press enter h ero.moveDown press enter h ero.moveLeft press enter …" at bounding box center [754, 260] width 320 height 178
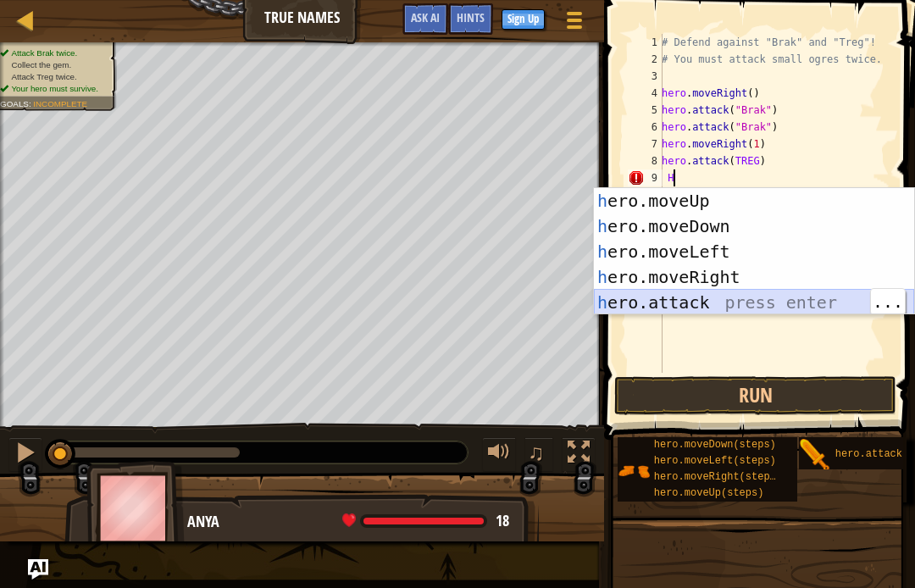
click at [645, 294] on div "h ero.moveUp press enter h ero.moveDown press enter h ero.moveLeft press enter …" at bounding box center [754, 277] width 320 height 178
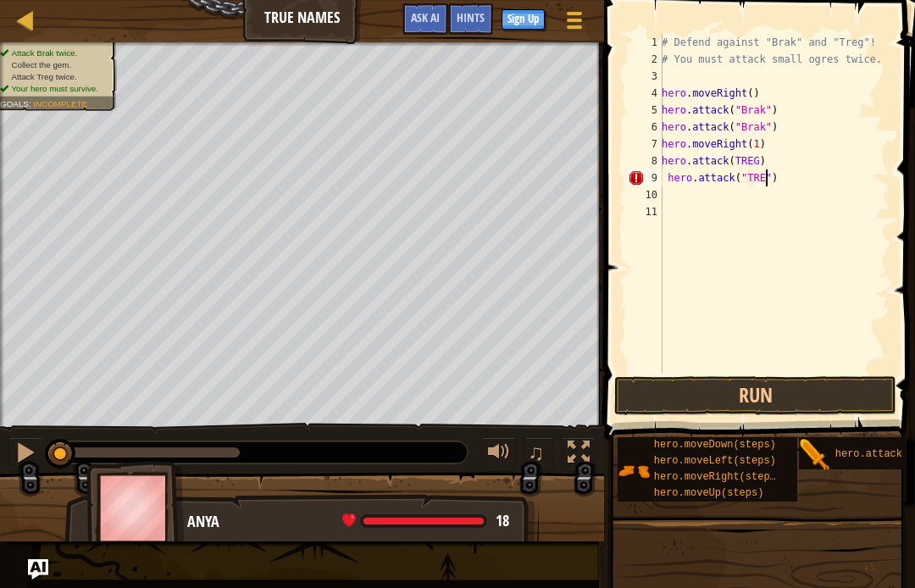
scroll to position [18, 42]
click at [843, 393] on button "Run" at bounding box center [756, 395] width 282 height 39
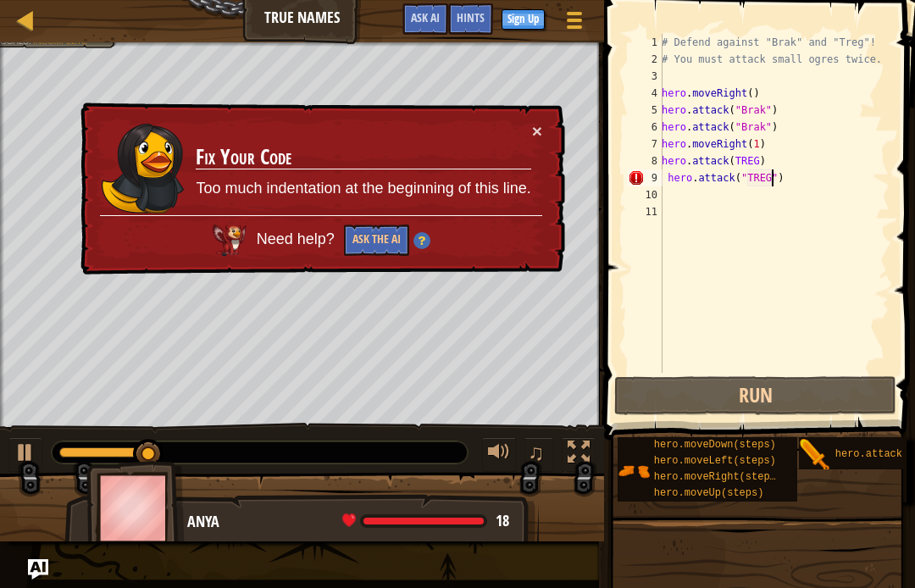
click at [535, 125] on button "×" at bounding box center [537, 131] width 10 height 18
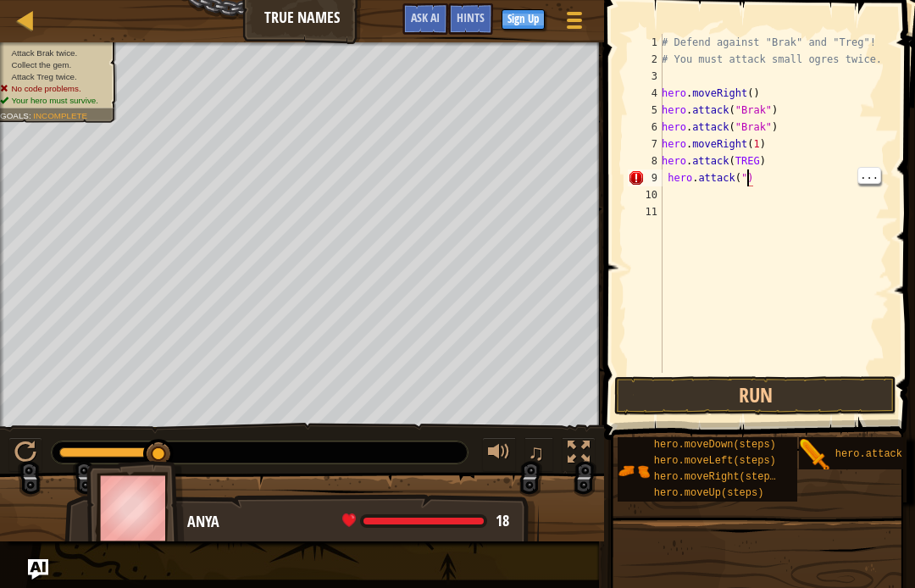
click at [749, 171] on div "# Defend against "Brak" and "Treg"! # You must attack small ogres twice. hero .…" at bounding box center [774, 220] width 231 height 373
click at [861, 387] on button "Run" at bounding box center [756, 395] width 282 height 39
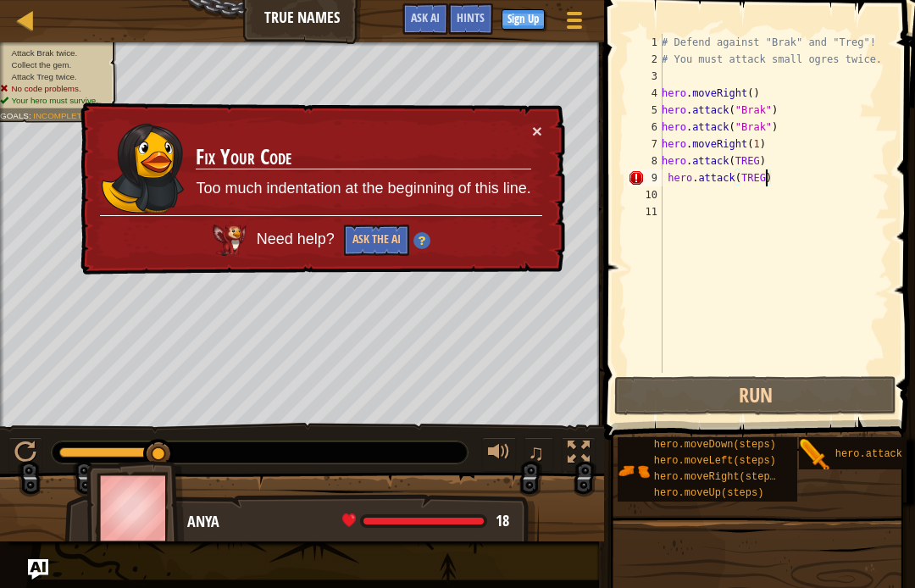
click at [533, 126] on button "×" at bounding box center [537, 131] width 10 height 18
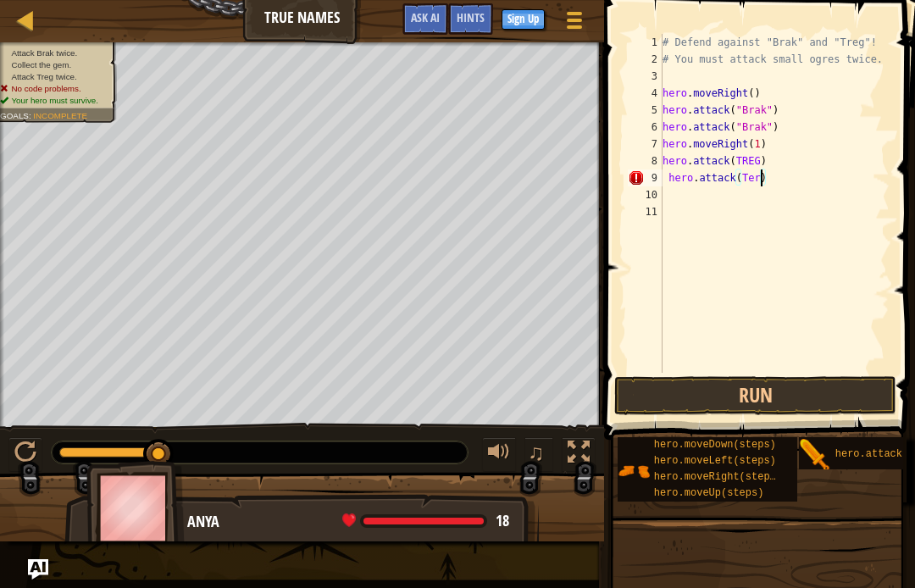
scroll to position [18, 29]
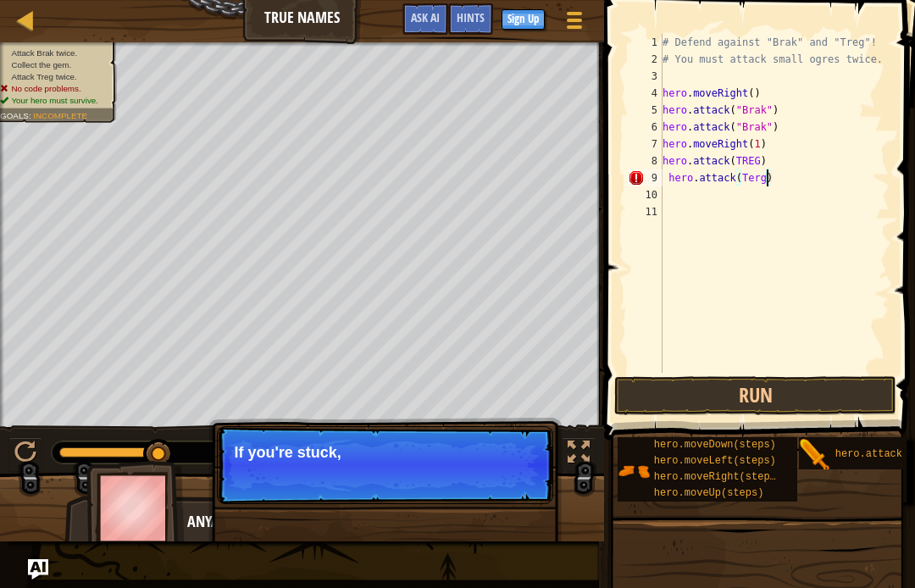
click at [818, 395] on button "Run" at bounding box center [756, 395] width 282 height 39
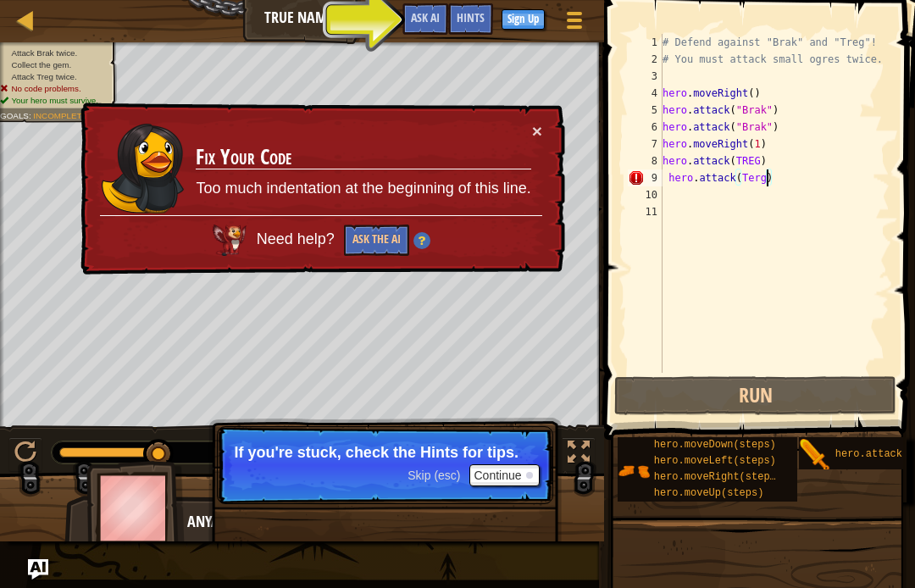
click at [372, 252] on button "Ask the AI" at bounding box center [376, 240] width 65 height 31
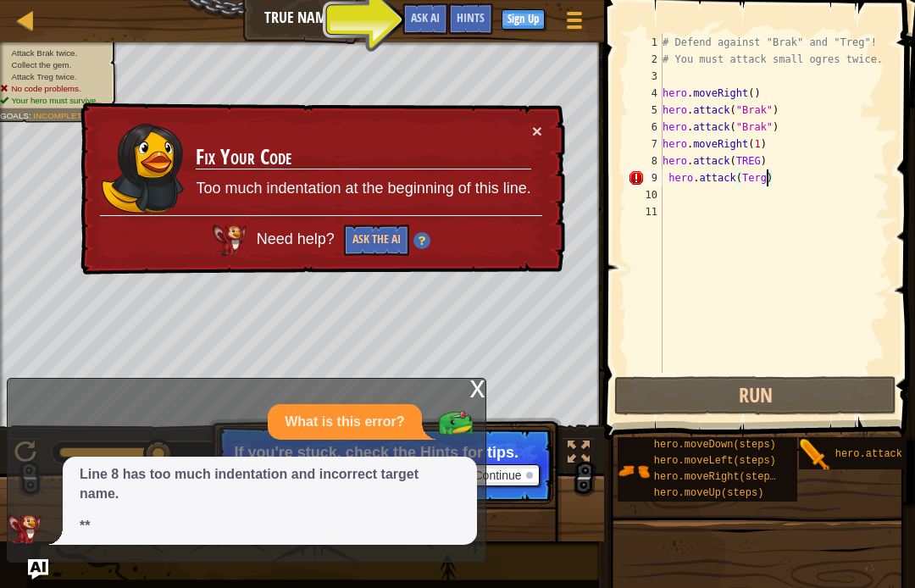
click at [356, 248] on button "Ask the AI" at bounding box center [376, 240] width 65 height 31
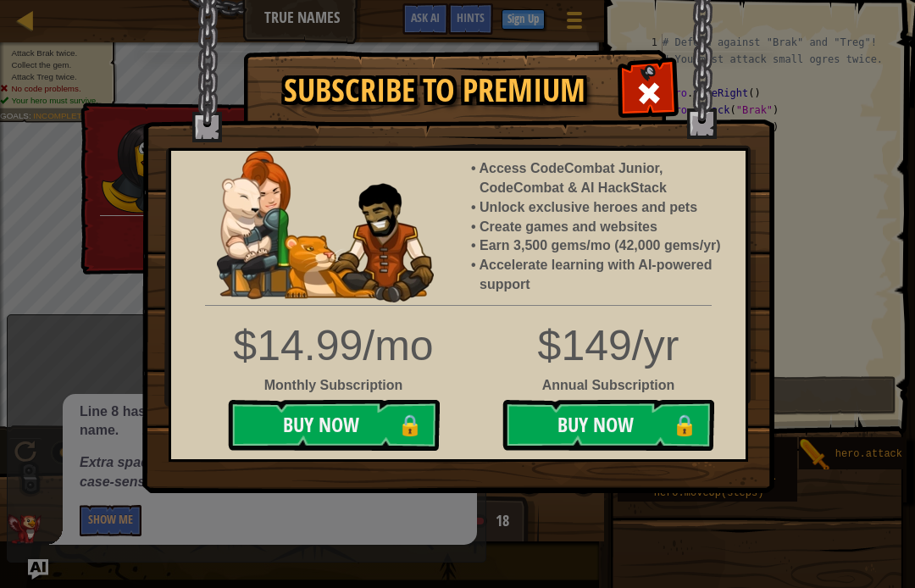
click at [654, 96] on span at bounding box center [649, 93] width 27 height 27
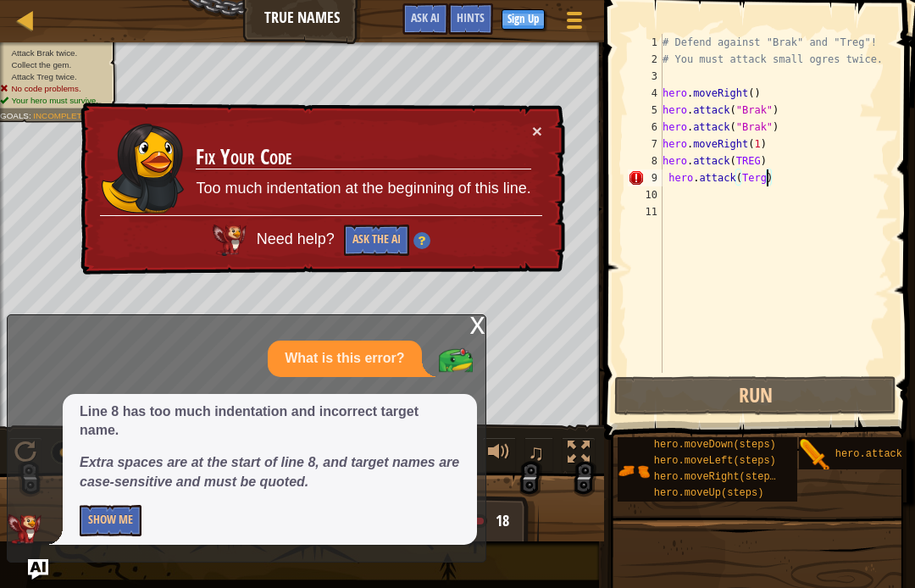
click at [533, 140] on button "×" at bounding box center [537, 131] width 10 height 18
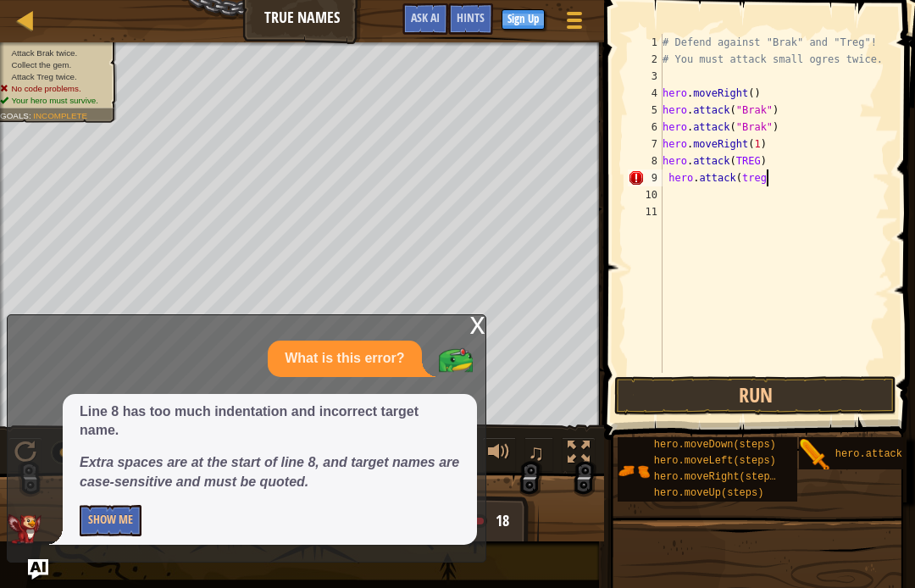
scroll to position [18, 42]
click at [811, 379] on button "Run" at bounding box center [756, 395] width 282 height 39
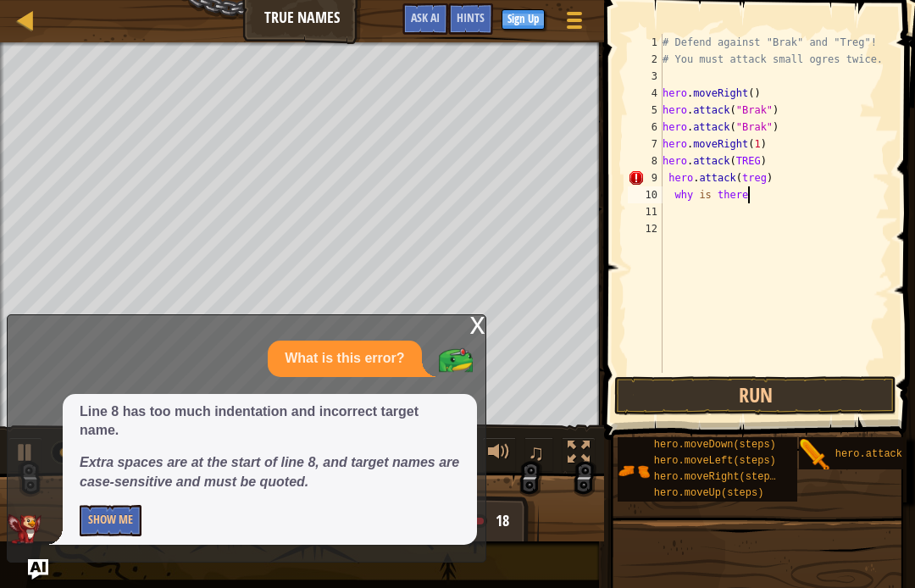
scroll to position [18, 17]
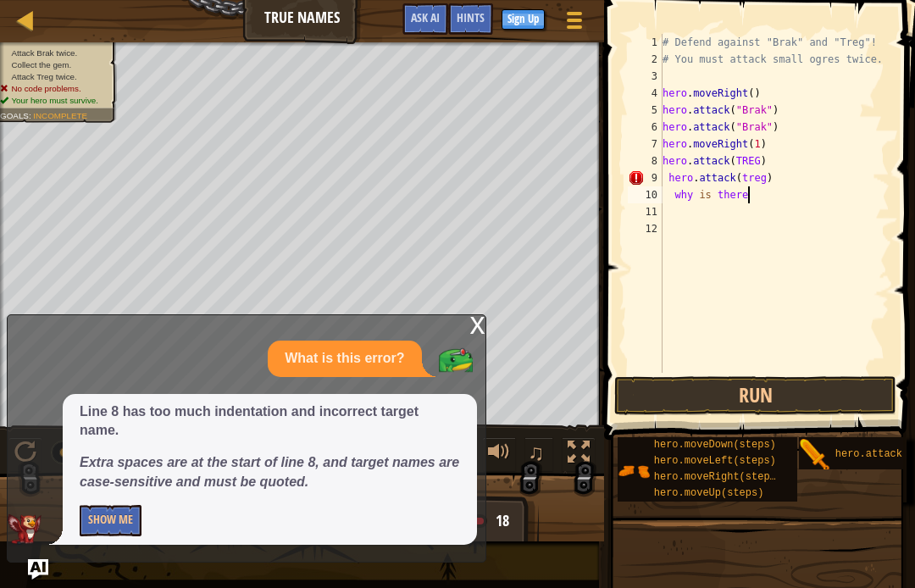
type textarea "abcde fg"
